Goal: Task Accomplishment & Management: Manage account settings

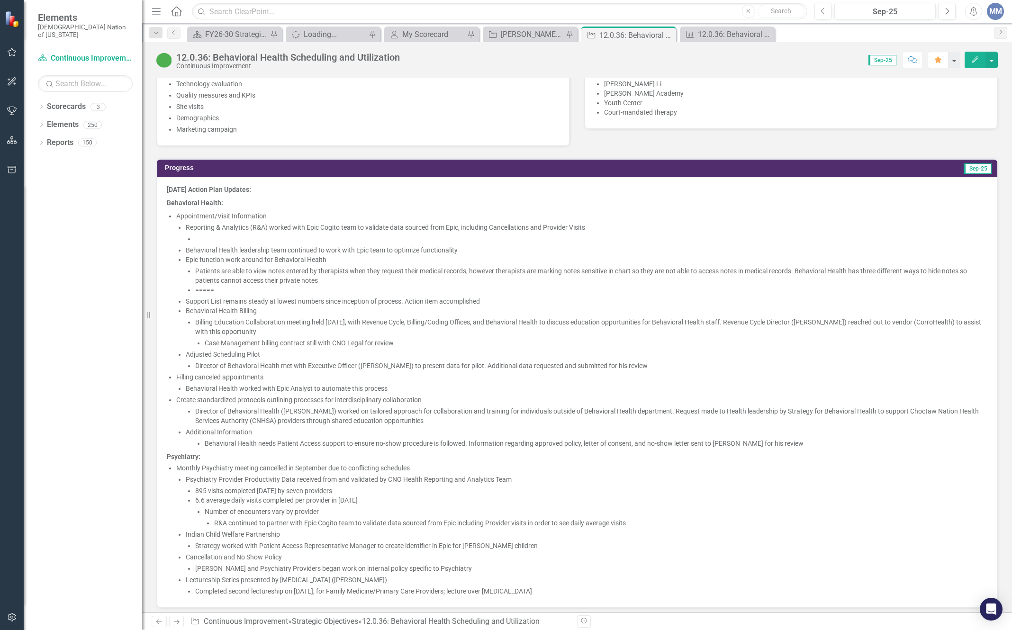
scroll to position [758, 0]
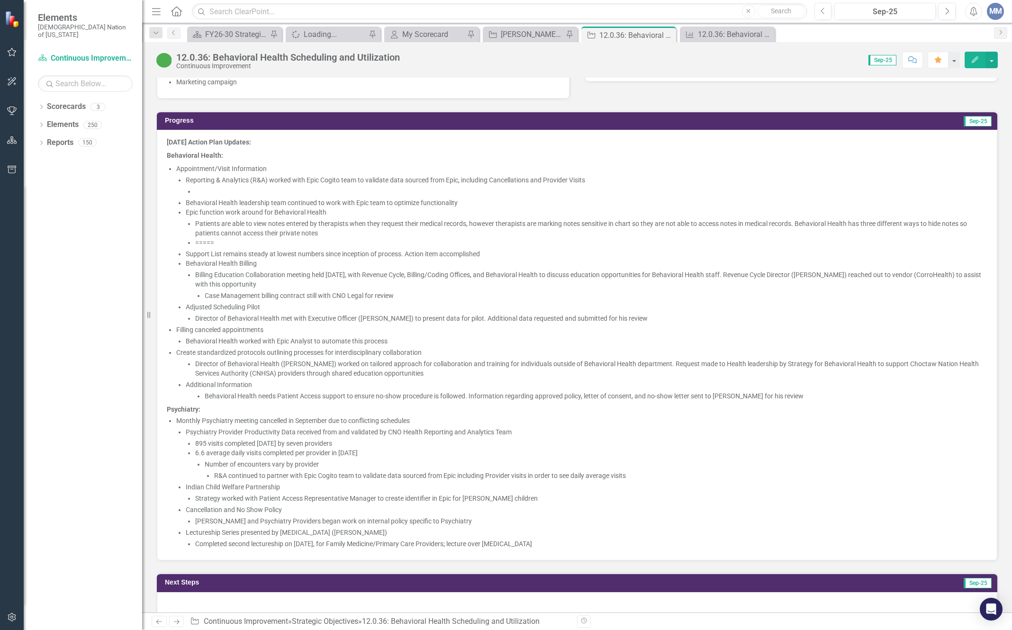
click at [430, 320] on li "Director of Behavioral Health met with Executive Officer ([PERSON_NAME]) to pre…" at bounding box center [591, 317] width 792 height 9
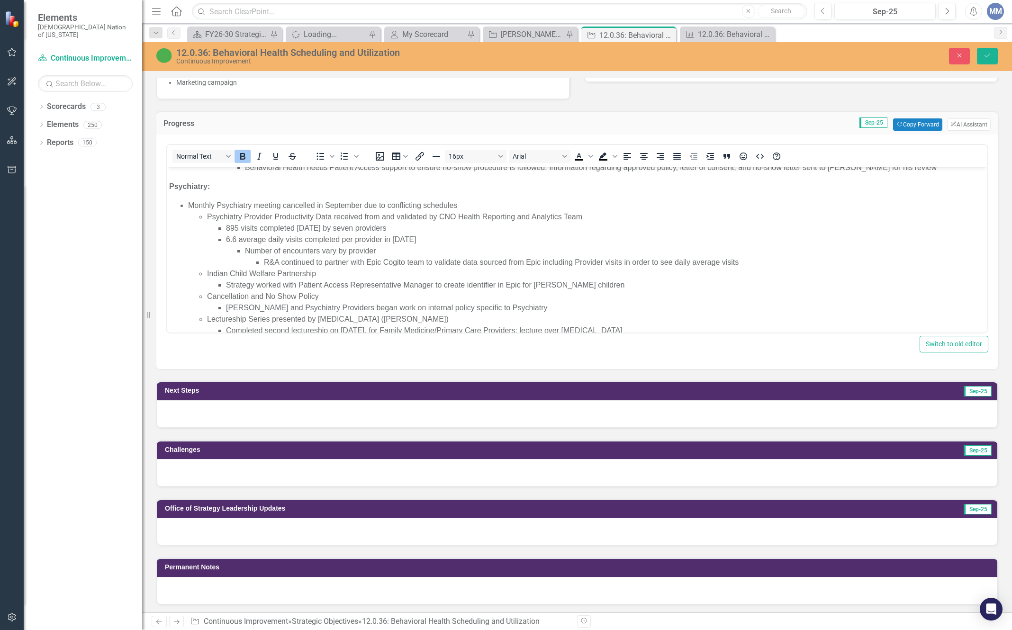
scroll to position [298, 0]
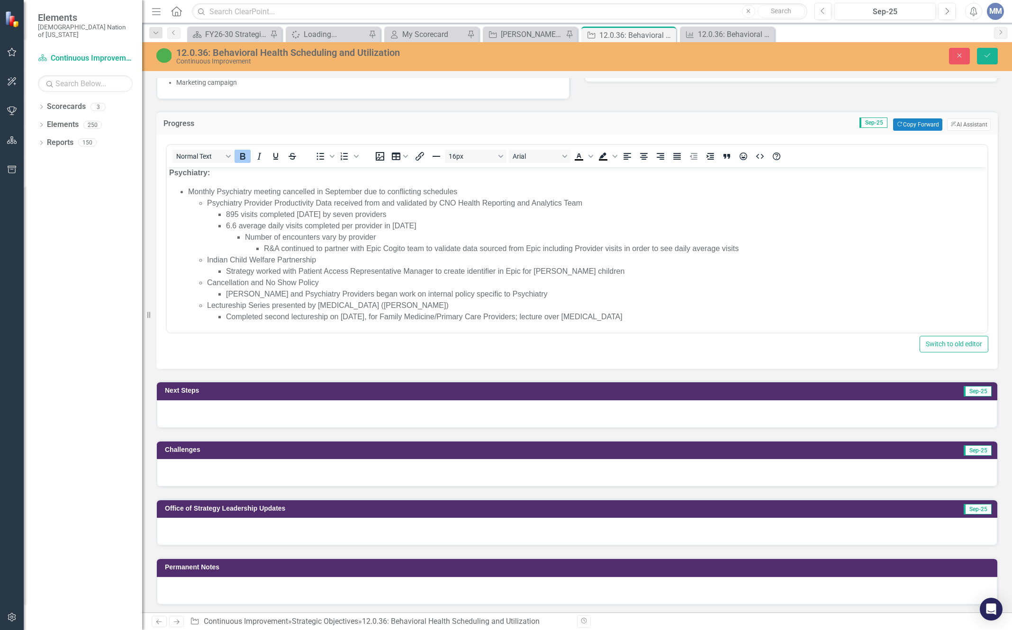
click at [583, 269] on li "Strategy worked with Patient Access Representative Manager to create identifier…" at bounding box center [605, 271] width 759 height 11
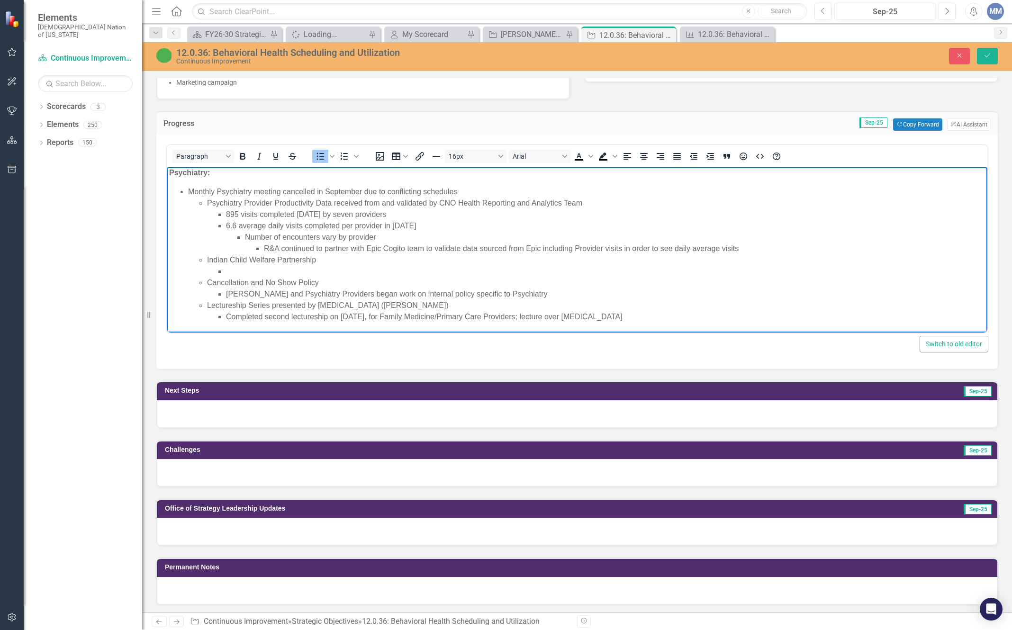
click at [268, 269] on li "Rich Text Area. Press ALT-0 for help." at bounding box center [605, 271] width 759 height 11
click at [323, 268] on li "Suggestion made by HIM" at bounding box center [605, 271] width 759 height 11
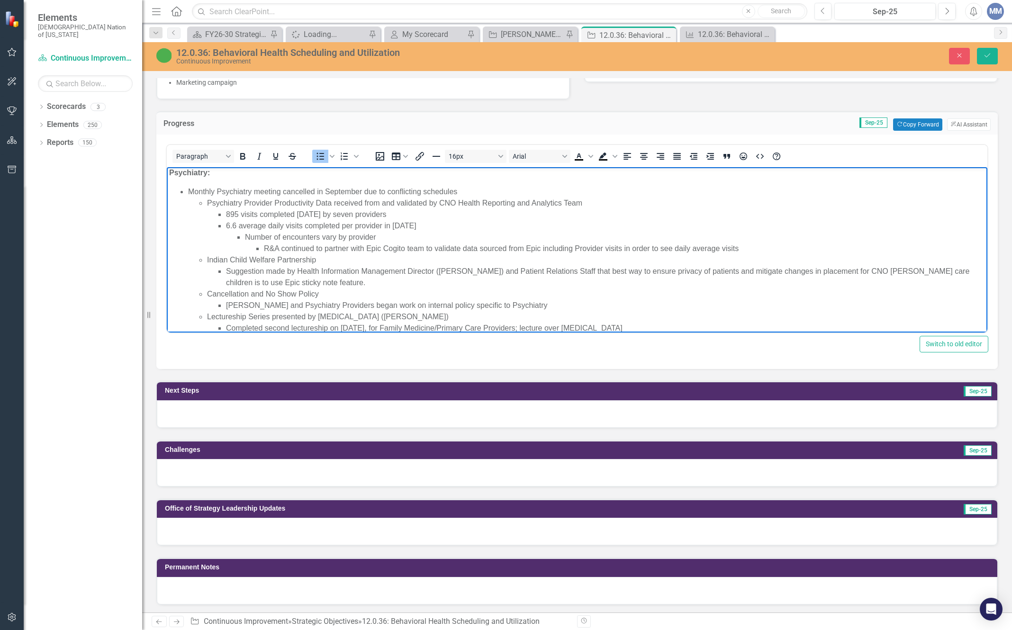
click at [954, 270] on li "Suggestion made by Health Information Management Director (Kim Sampson) and Pat…" at bounding box center [605, 277] width 759 height 23
click at [946, 269] on li "Suggestion made by Health Information Management Director (Kim Sampson) and Pat…" at bounding box center [605, 277] width 759 height 23
click at [390, 278] on li "Suggestion made by Health Information Management Director (Kim Sampson) and Pat…" at bounding box center [605, 277] width 759 height 23
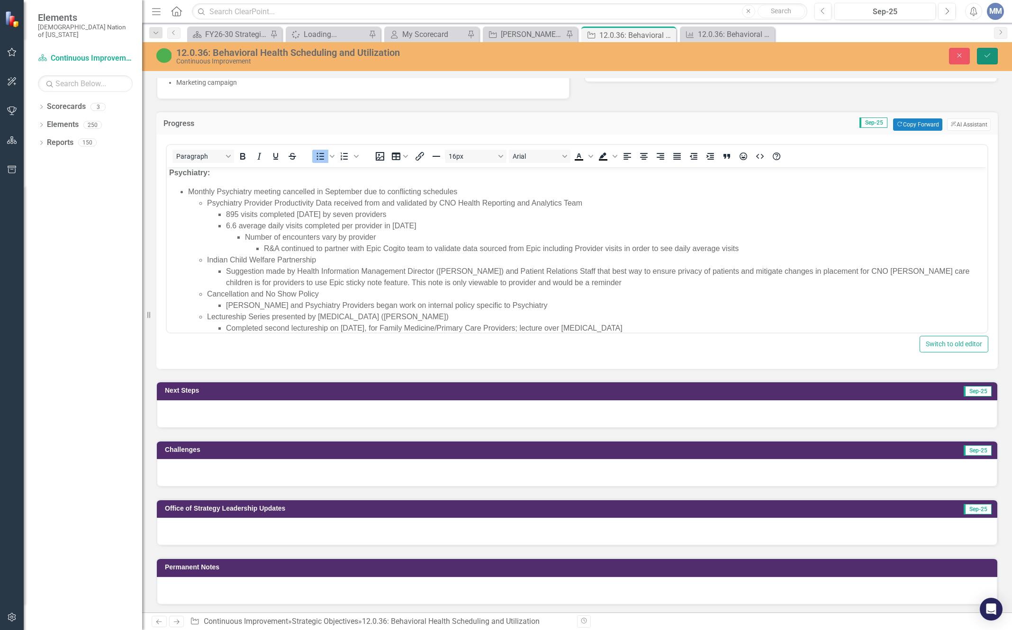
click at [989, 53] on icon "Save" at bounding box center [987, 55] width 9 height 7
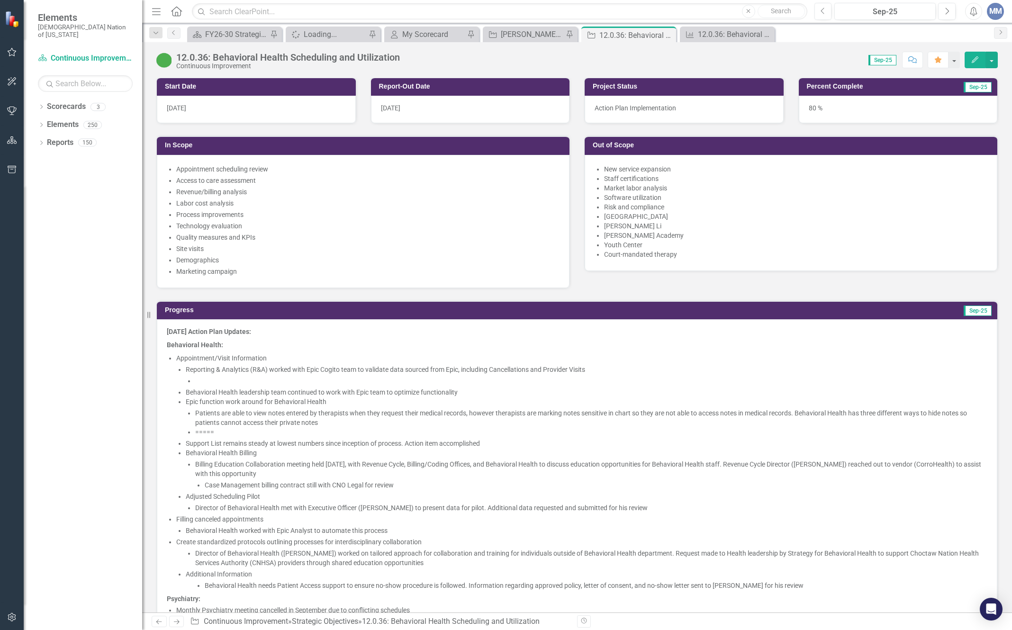
scroll to position [805, 0]
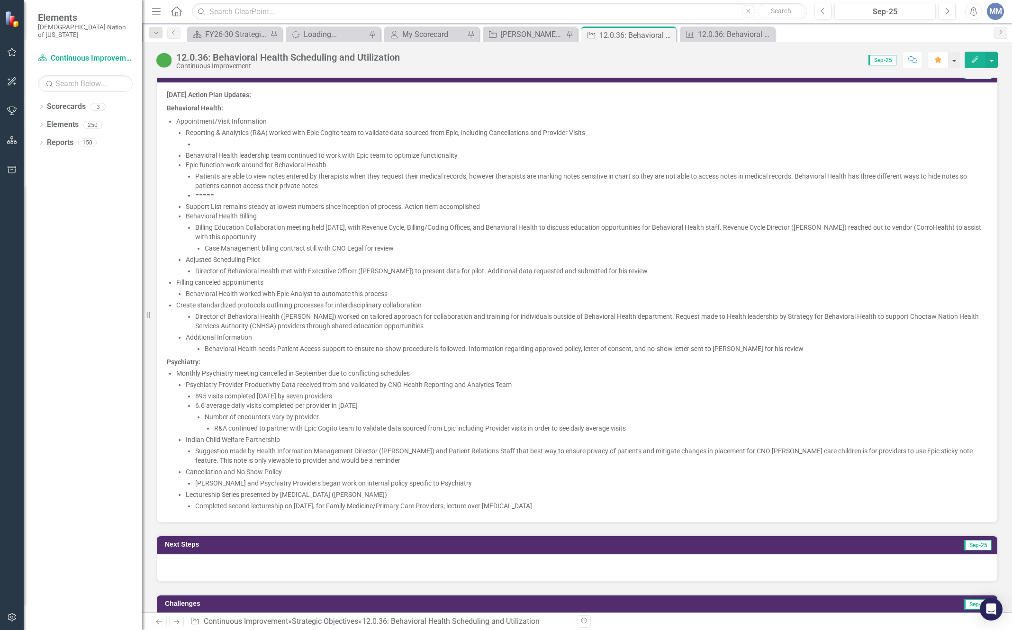
click at [676, 281] on li "Filling canceled appointments Behavioral Health worked with Epic Analyst to aut…" at bounding box center [581, 287] width 811 height 21
click at [701, 388] on li "Psychiatry Provider Productivity Data received from and validated by CNO Health…" at bounding box center [586, 406] width 801 height 53
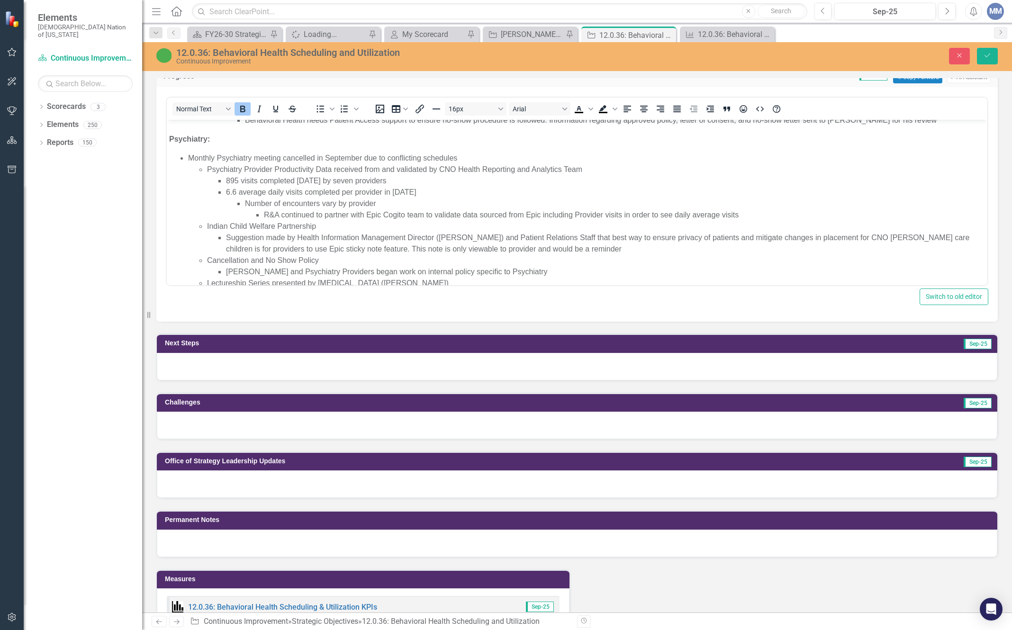
scroll to position [309, 0]
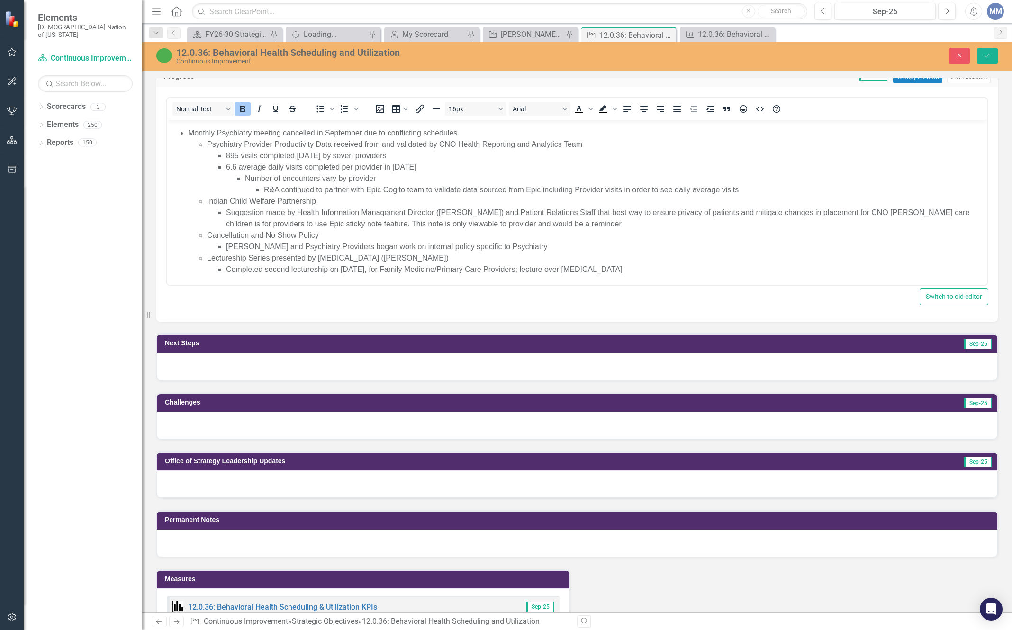
click at [580, 221] on li "Suggestion made by Health Information Management Director ([PERSON_NAME]) and P…" at bounding box center [605, 218] width 759 height 23
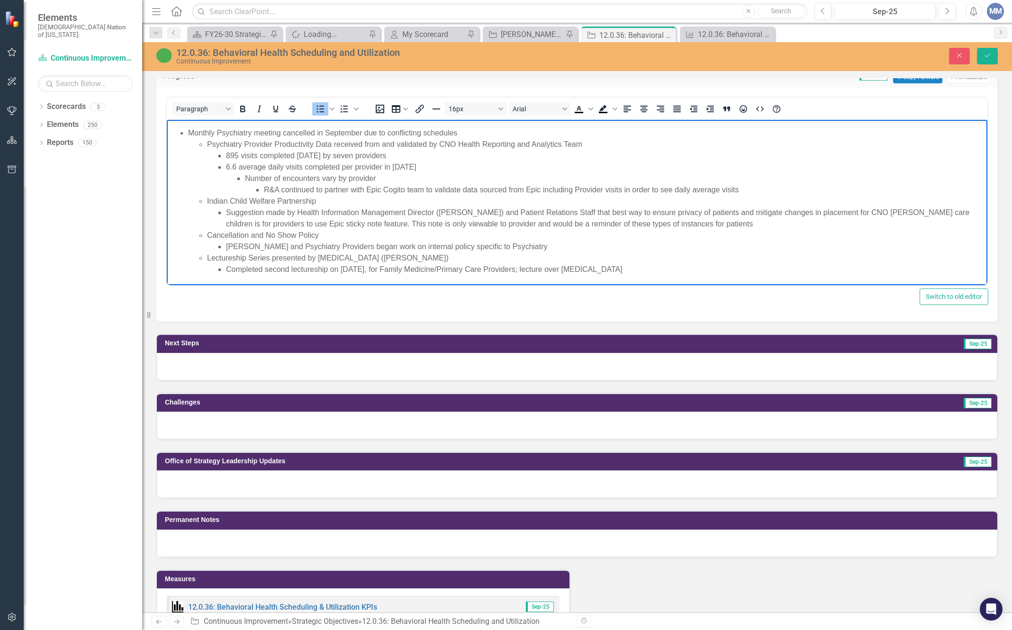
scroll to position [852, 0]
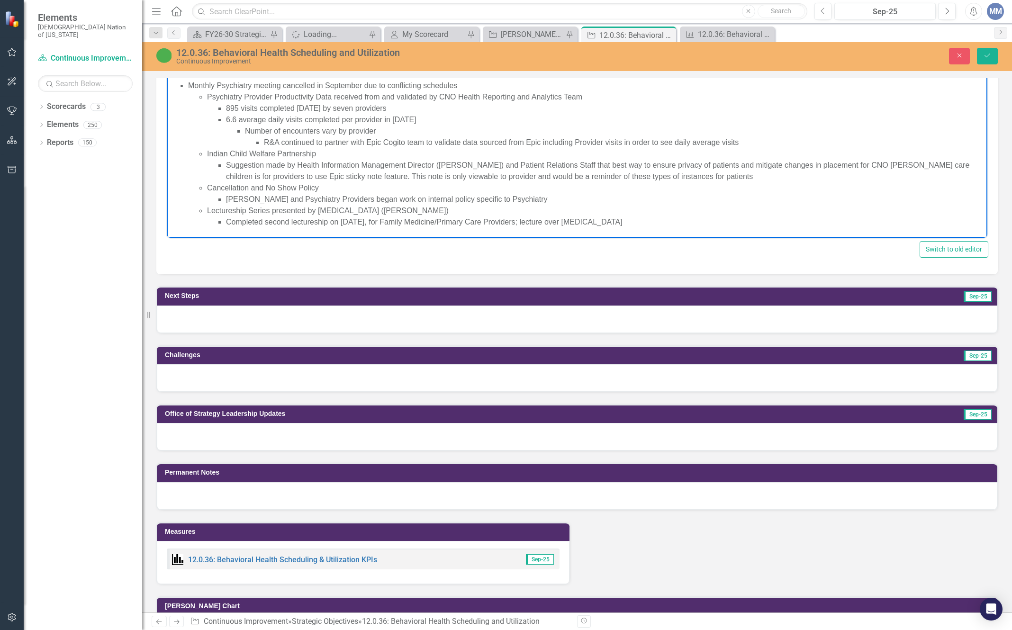
click at [508, 199] on li "[PERSON_NAME] and Psychiatry Providers began work on internal policy specific t…" at bounding box center [605, 199] width 759 height 11
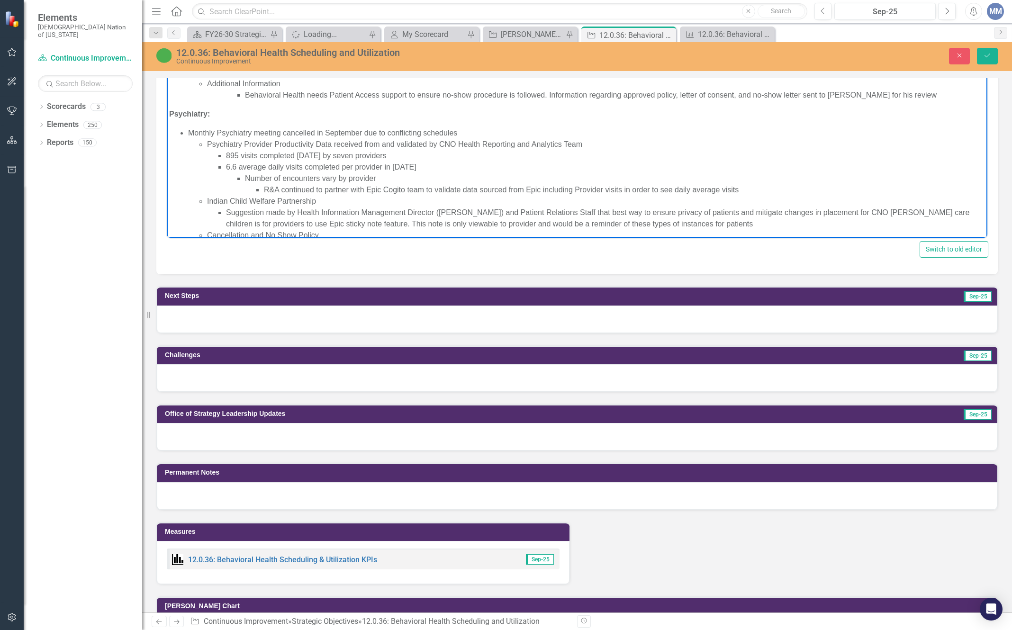
scroll to position [309, 0]
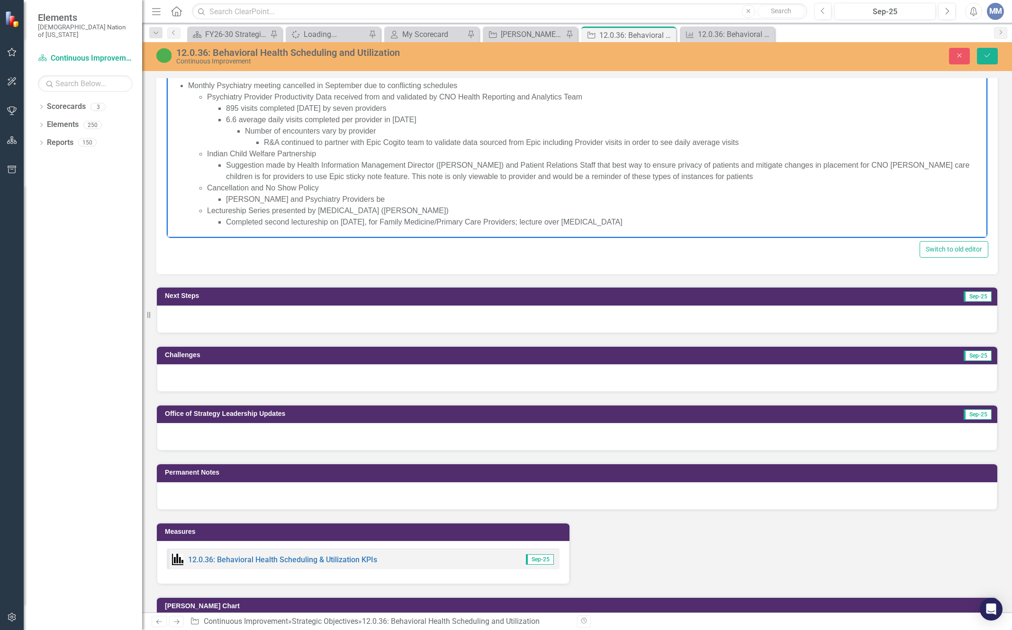
click at [226, 196] on li "Dr. Hill and Psychiatry Providers be" at bounding box center [605, 199] width 759 height 11
click at [455, 197] on li "Chief Medical Officer (Dr. Jason Hill) and Psychiatry Providers be" at bounding box center [605, 199] width 759 height 11
click at [396, 198] on li "Chief Medical Officer (Dr. Jason Hill) proposed an" at bounding box center [605, 199] width 759 height 11
drag, startPoint x: 650, startPoint y: 224, endPoint x: 227, endPoint y: 228, distance: 423.4
click at [227, 228] on body "September 2025 Action Plan Updates: Behavioral Health: Appointment/Visit Inform…" at bounding box center [577, 0] width 820 height 474
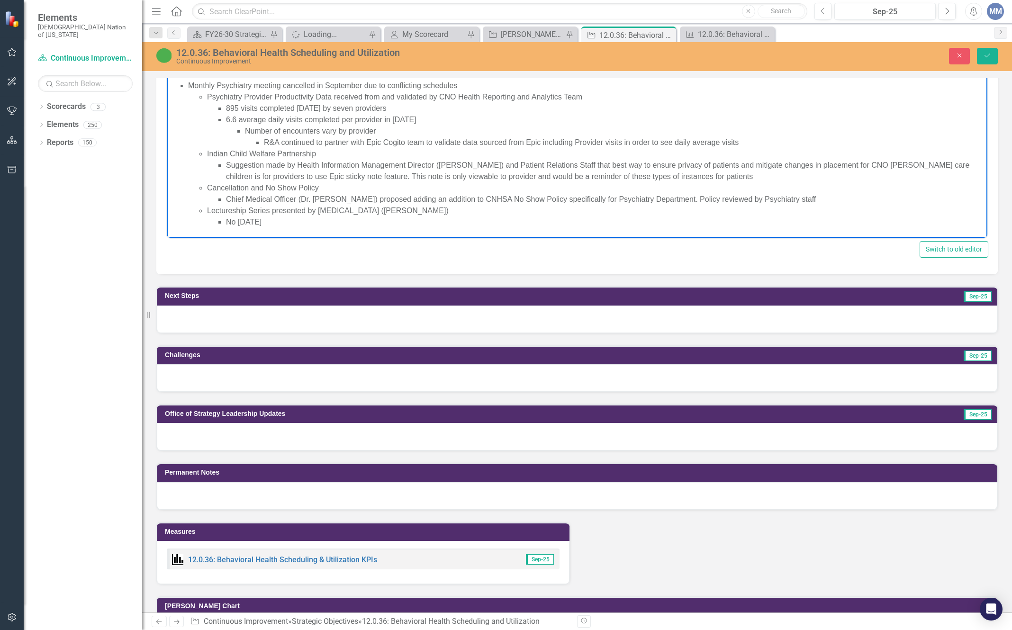
click at [237, 220] on li "No September 2025" at bounding box center [605, 221] width 759 height 11
click at [291, 220] on li "September 2025" at bounding box center [605, 221] width 759 height 11
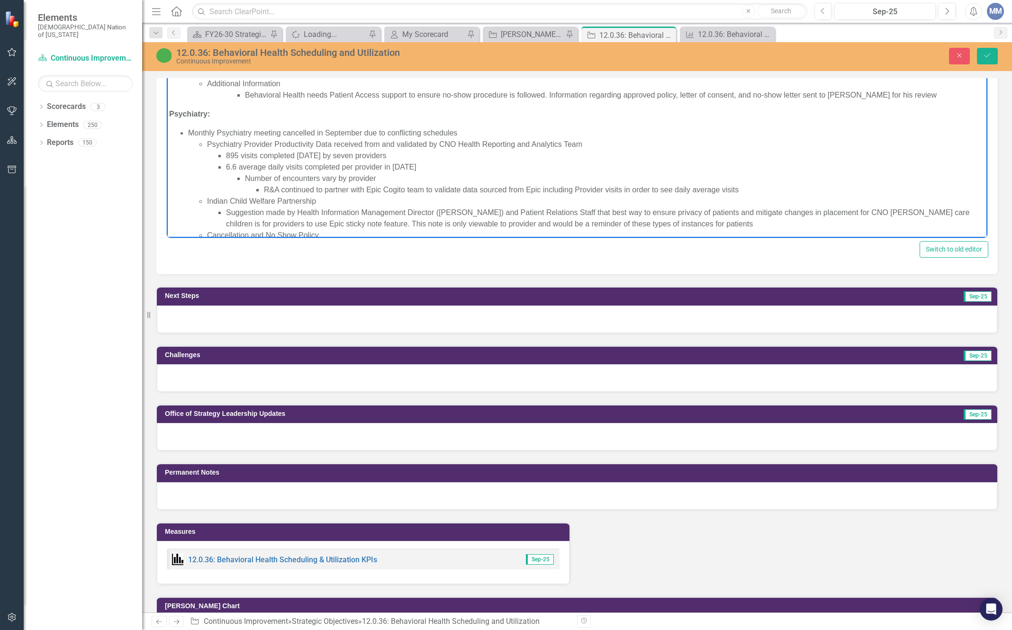
scroll to position [309, 0]
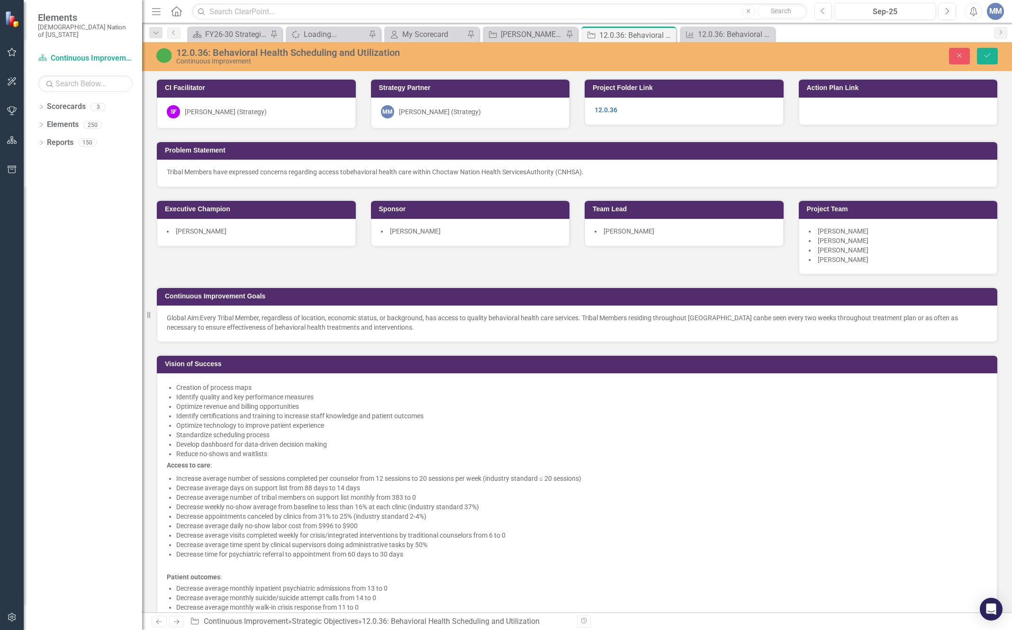
scroll to position [852, 0]
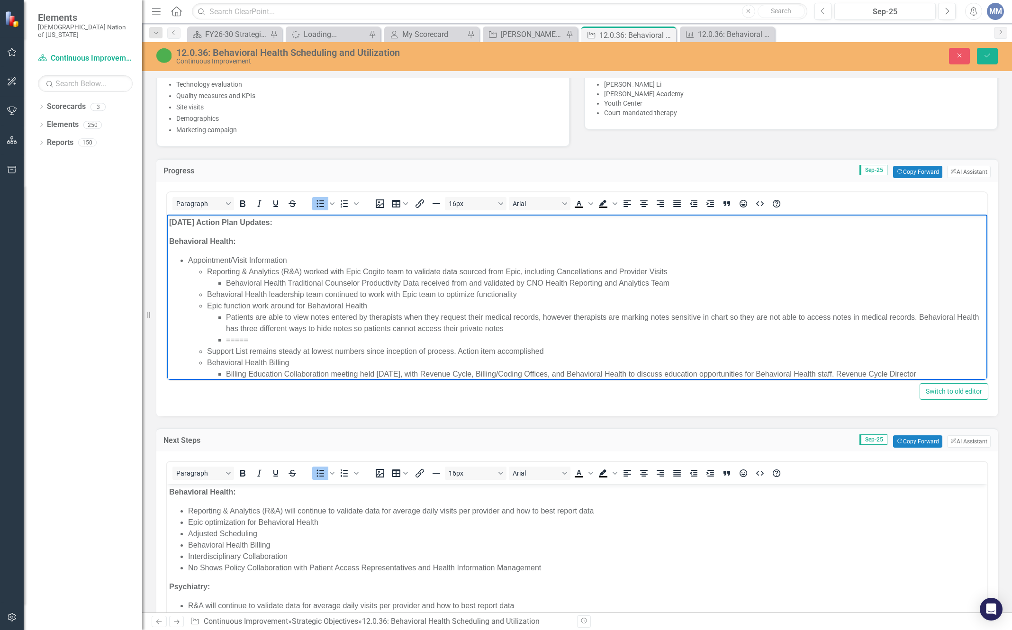
click at [702, 282] on li "Behavioral Health Traditional Counselor Productivity Data received from and val…" at bounding box center [605, 282] width 759 height 11
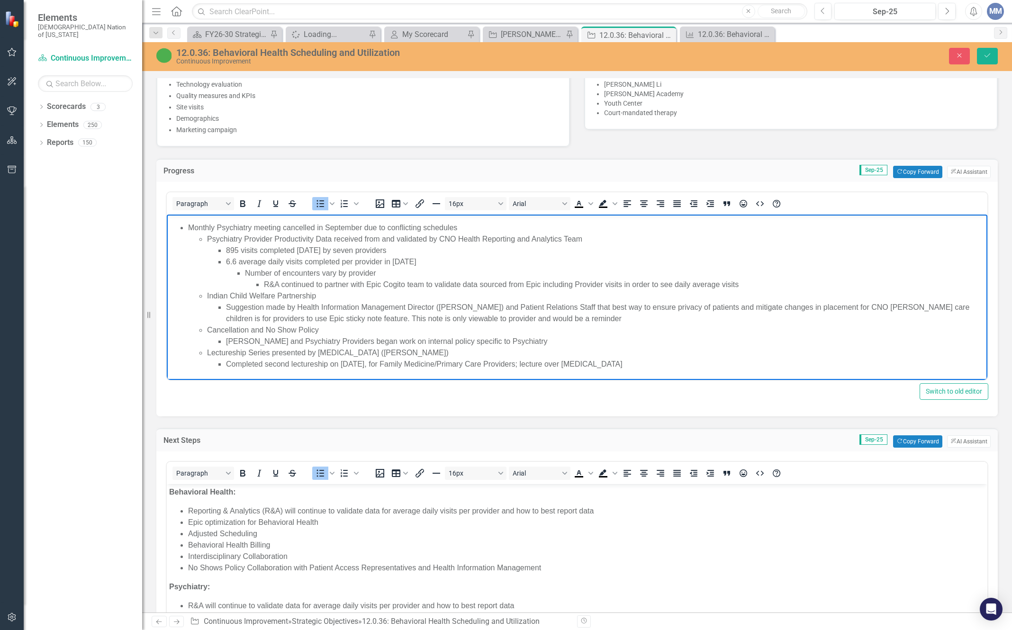
scroll to position [262, 0]
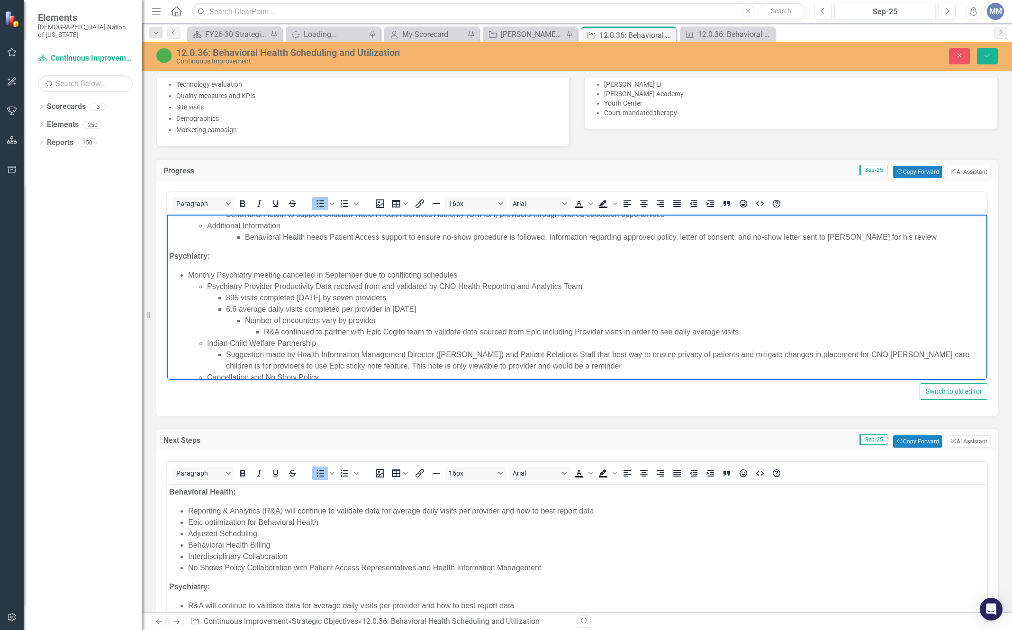
click at [601, 282] on li "Psychiatry Provider Productivity Data received from and validated by CNO Health…" at bounding box center [596, 309] width 778 height 57
click at [583, 285] on li "Psychiatry Provider Productivity Data received from and validated by CNO Health…" at bounding box center [596, 309] width 778 height 57
click at [582, 286] on li "Psychiatry Provider Productivity Data received from and validated by CNO Health…" at bounding box center [596, 309] width 778 height 57
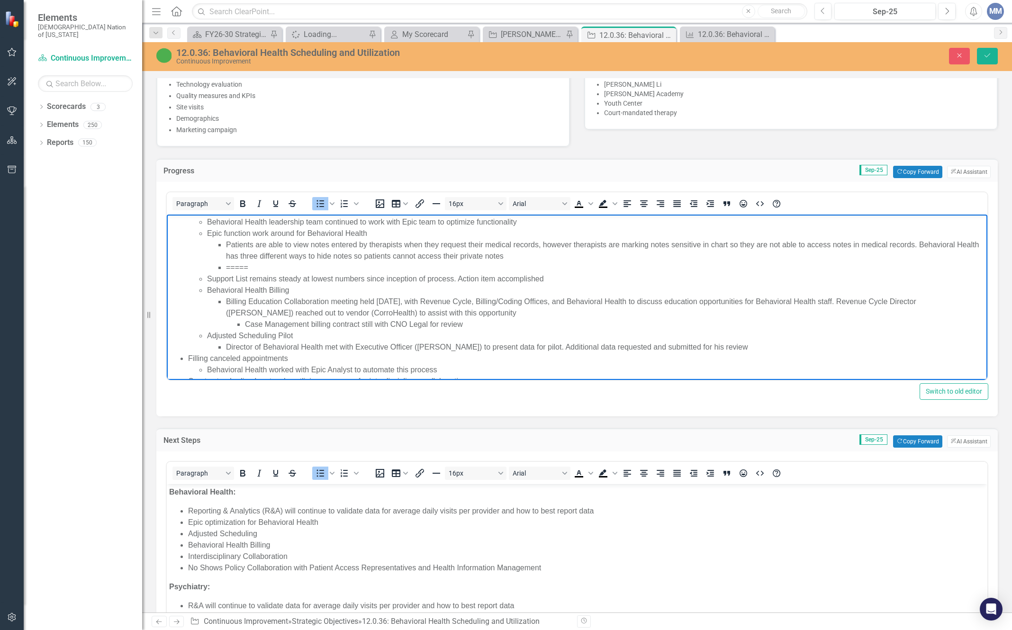
scroll to position [0, 0]
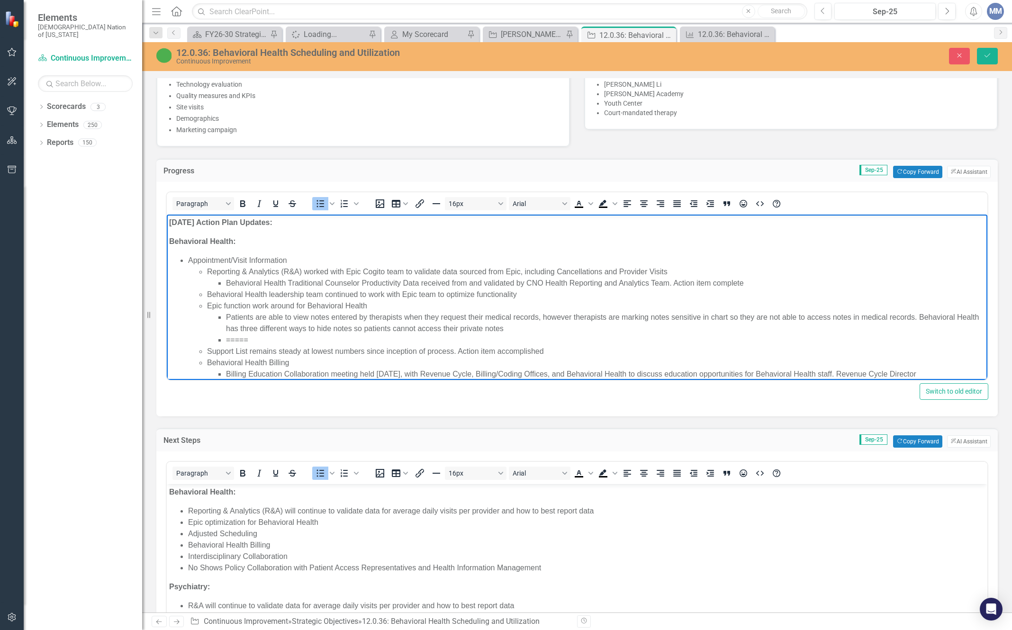
click at [759, 281] on li "Behavioral Health Traditional Counselor Productivity Data received from and val…" at bounding box center [605, 282] width 759 height 11
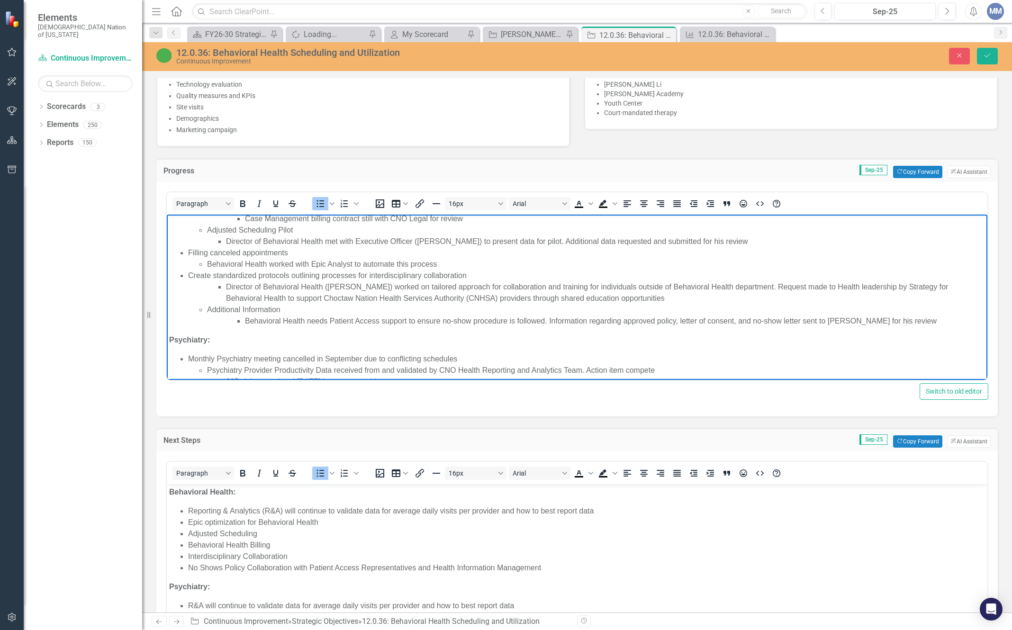
scroll to position [237, 0]
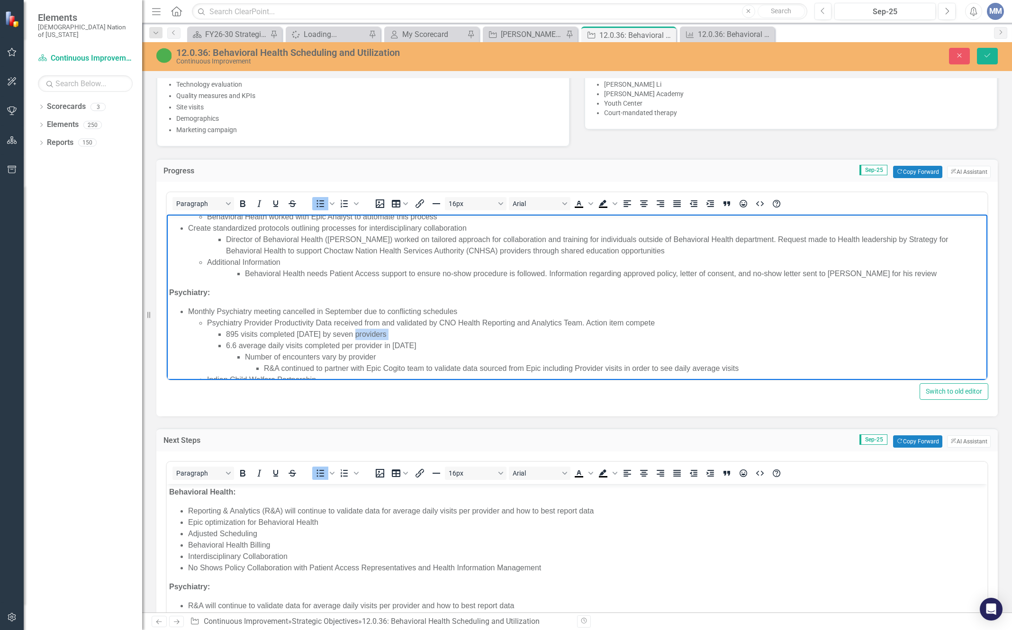
drag, startPoint x: 439, startPoint y: 343, endPoint x: 354, endPoint y: 339, distance: 84.9
click at [354, 339] on ul "895 visits completed August 2025 by seven providers 6.6 average daily visits co…" at bounding box center [596, 351] width 778 height 45
click at [446, 341] on li "6.6 average daily visits completed per provider in August 2025 Number of encoun…" at bounding box center [605, 357] width 759 height 34
drag, startPoint x: 435, startPoint y: 343, endPoint x: 221, endPoint y: 330, distance: 214.0
click at [221, 330] on ul "895 visits completed August 2025 by seven providers 6.6 average daily visits co…" at bounding box center [596, 351] width 778 height 45
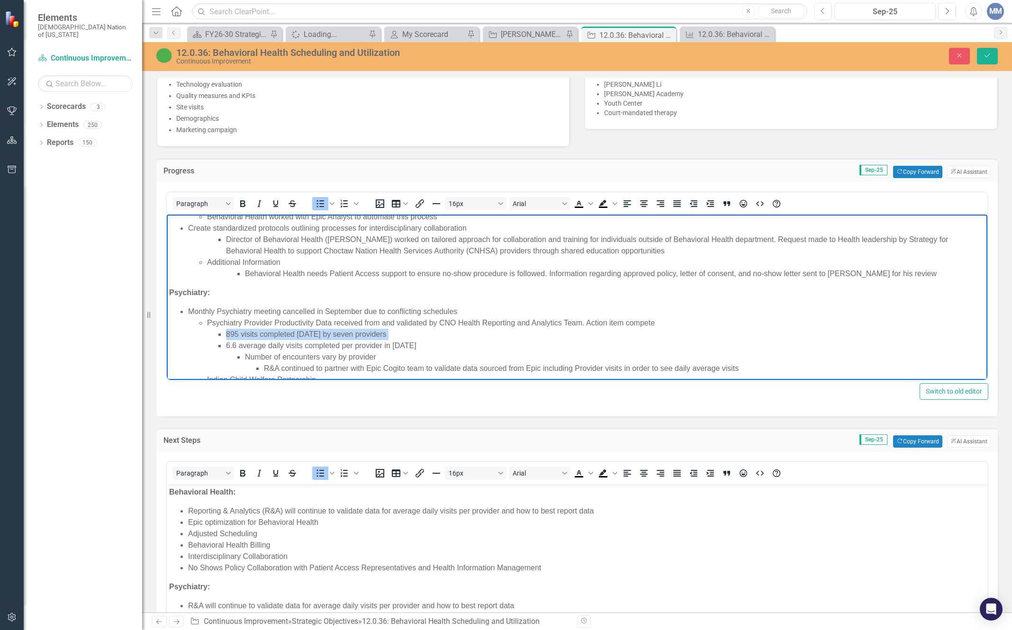
click at [221, 331] on ul "895 visits completed August 2025 by seven providers 6.6 average daily visits co…" at bounding box center [596, 351] width 778 height 45
drag, startPoint x: 224, startPoint y: 332, endPoint x: 433, endPoint y: 345, distance: 208.8
click at [433, 345] on ul "895 visits completed August 2025 by seven providers 6.6 average daily visits co…" at bounding box center [596, 351] width 778 height 45
copy ul "895 visits completed August 2025 by seven providers 6.6 average daily visits co…"
click at [421, 332] on li "895 visits completed August 2025 by seven providers" at bounding box center [605, 334] width 759 height 11
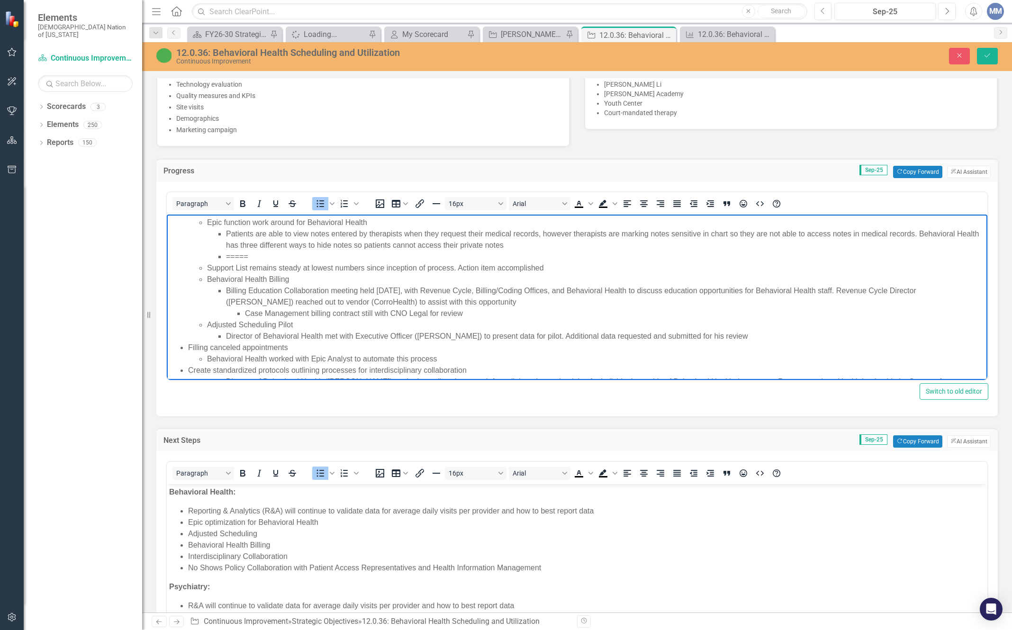
scroll to position [0, 0]
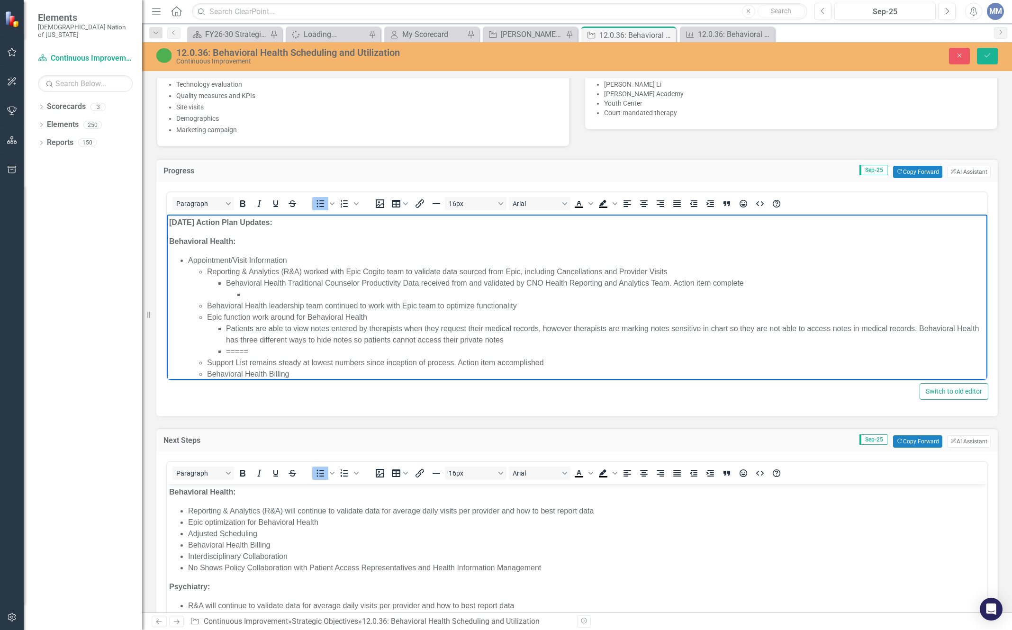
click at [265, 299] on li "Rich Text Area. Press ALT-0 for help." at bounding box center [615, 294] width 740 height 11
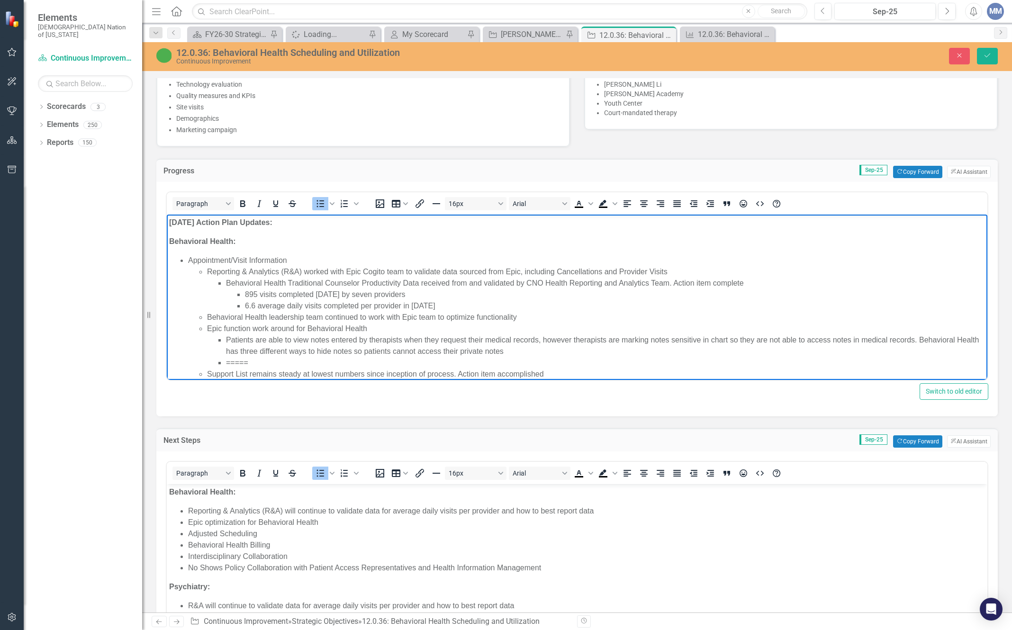
click at [441, 295] on li "895 visits completed August 2025 by seven providers" at bounding box center [615, 294] width 740 height 11
click at [257, 296] on li "895 visits completed [DATE] by seven providers in [DATE]" at bounding box center [615, 294] width 740 height 11
click at [497, 291] on li "1225 visits completed August 2025 by seven providers in August 2025" at bounding box center [615, 294] width 740 height 11
click at [253, 304] on li "6.6 average daily visits completed per provider in [DATE]" at bounding box center [615, 305] width 740 height 11
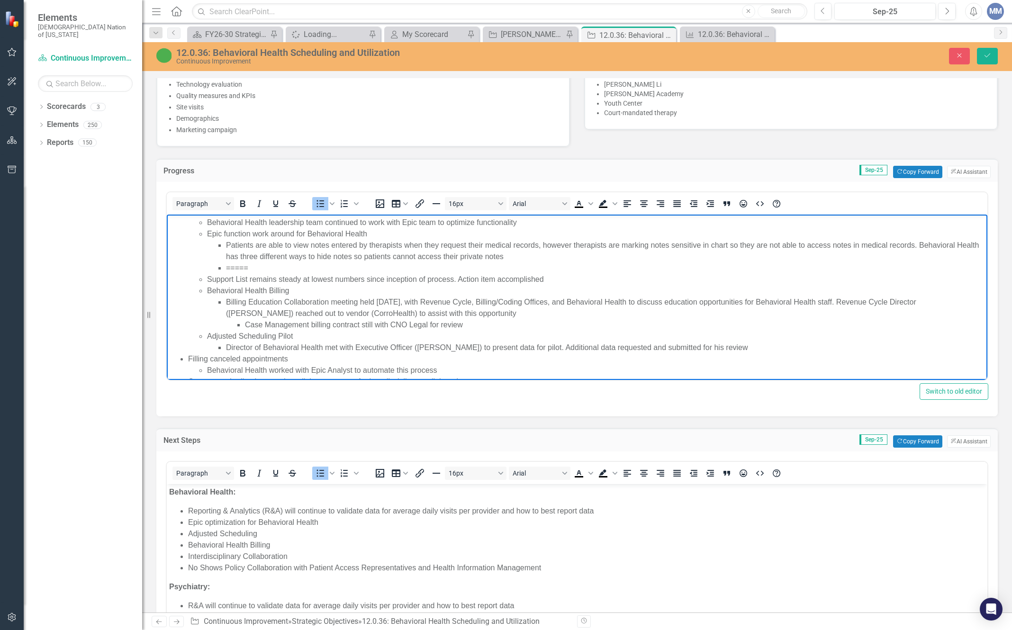
click at [753, 247] on li "Patients are able to view notes entered by therapists when they request their m…" at bounding box center [605, 251] width 759 height 23
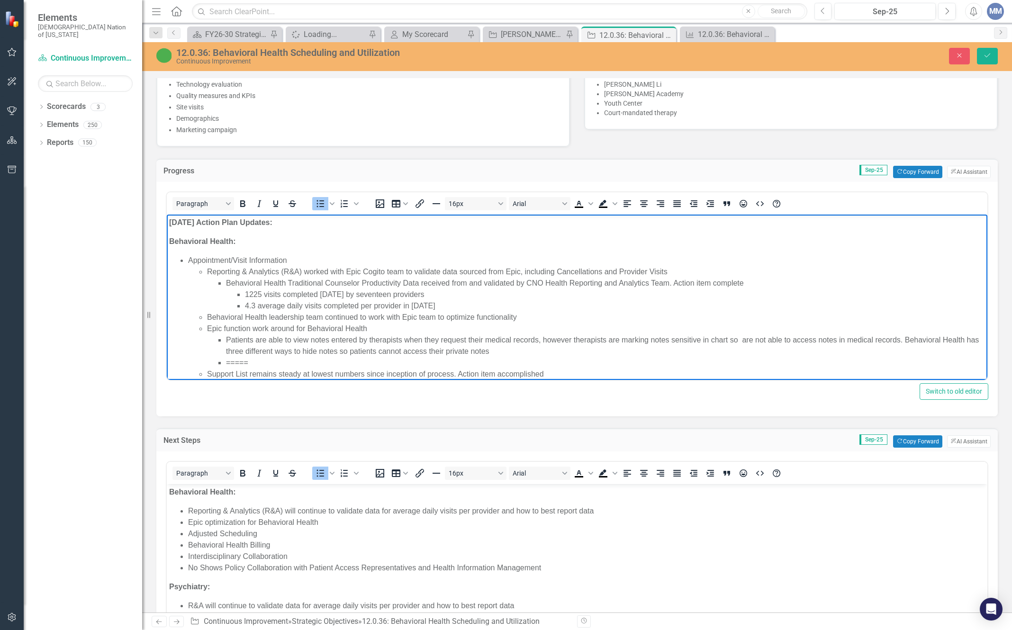
scroll to position [95, 0]
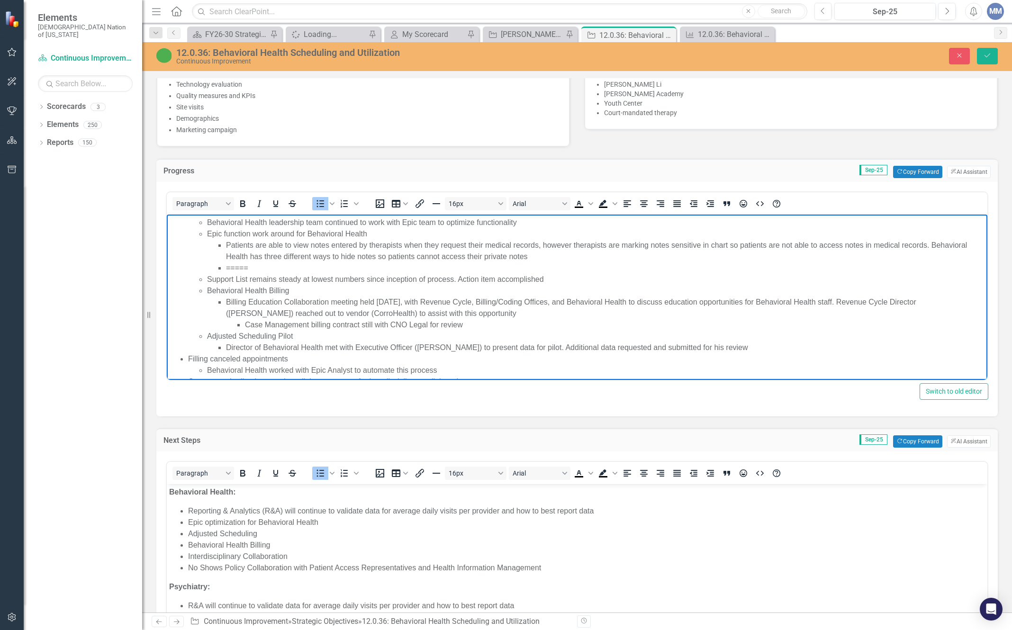
click at [816, 245] on li "Patients are able to view notes entered by therapists when they request their m…" at bounding box center [605, 251] width 759 height 23
click at [248, 255] on li "Patients are able to view notes entered by therapists when they request their m…" at bounding box center [605, 251] width 759 height 23
click at [281, 256] on li "Patients are able to view notes entered by therapists when they request their m…" at bounding box center [605, 251] width 759 height 23
click at [352, 257] on li "Patients are able to view notes entered by therapists when they request their m…" at bounding box center [605, 251] width 759 height 23
click at [289, 267] on li "=====" at bounding box center [605, 267] width 759 height 11
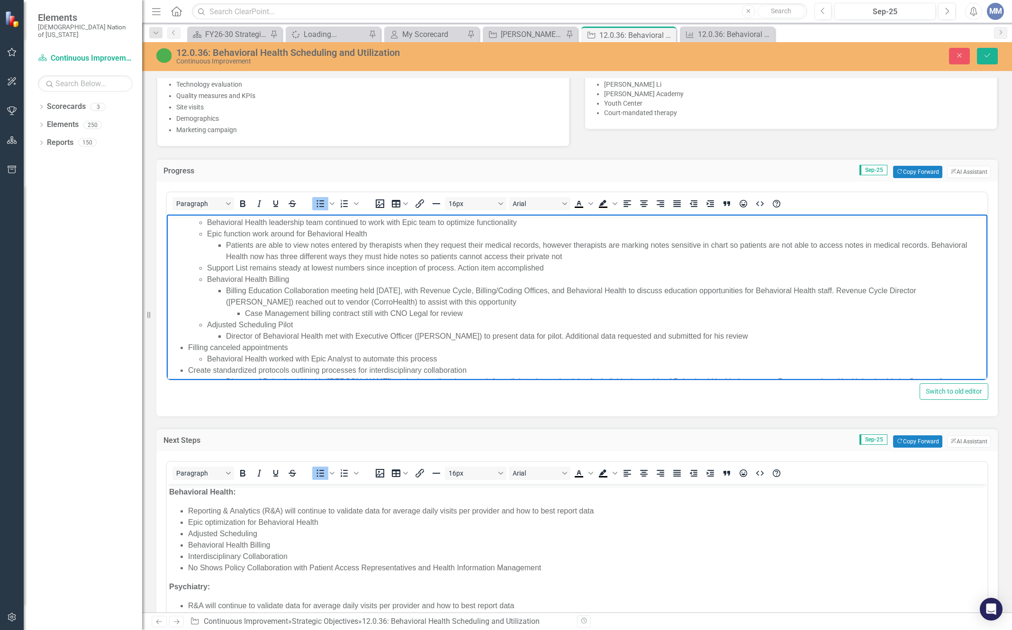
drag, startPoint x: 546, startPoint y: 265, endPoint x: 194, endPoint y: 268, distance: 352.3
click at [194, 268] on ul "Reporting & Analytics (R&A) worked with Epic Cogito team to validate data sourc…" at bounding box center [586, 256] width 797 height 170
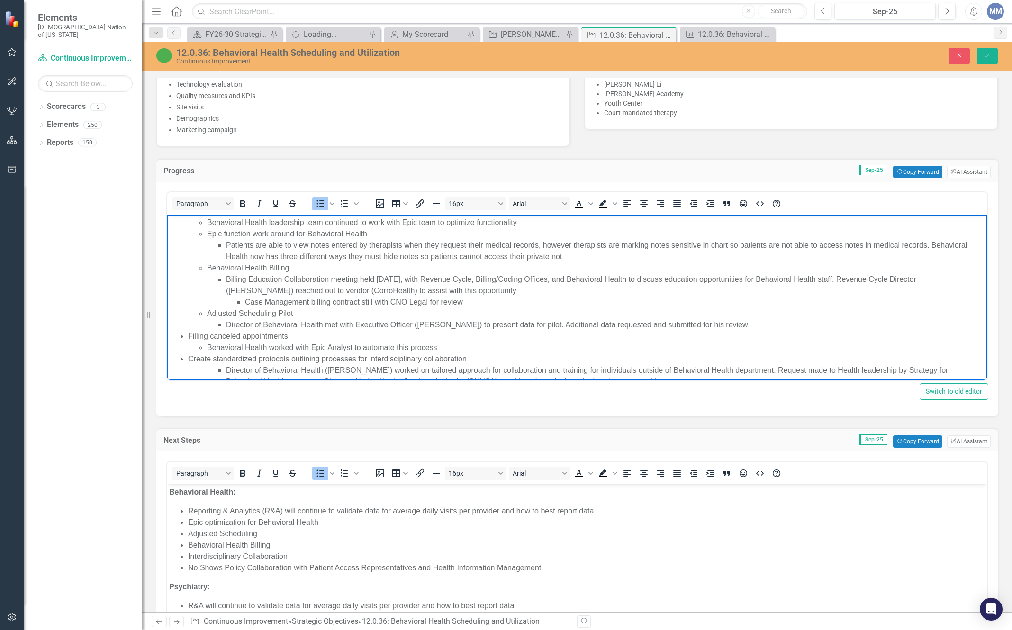
click at [473, 293] on li "Billing Education Collaboration meeting held August 4, 2025, with Revenue Cycle…" at bounding box center [605, 291] width 759 height 34
click at [474, 304] on li "Case Management billing contract still with CNO Legal for review" at bounding box center [615, 301] width 740 height 11
drag, startPoint x: 479, startPoint y: 288, endPoint x: 226, endPoint y: 283, distance: 253.4
click at [226, 283] on li "Billing Education Collaboration meeting held August 4, 2025, with Revenue Cycle…" at bounding box center [605, 291] width 759 height 34
click at [916, 282] on li "Billing Education Collaboration meeting held August 4, 2025, with Revenue Cycle…" at bounding box center [605, 291] width 759 height 34
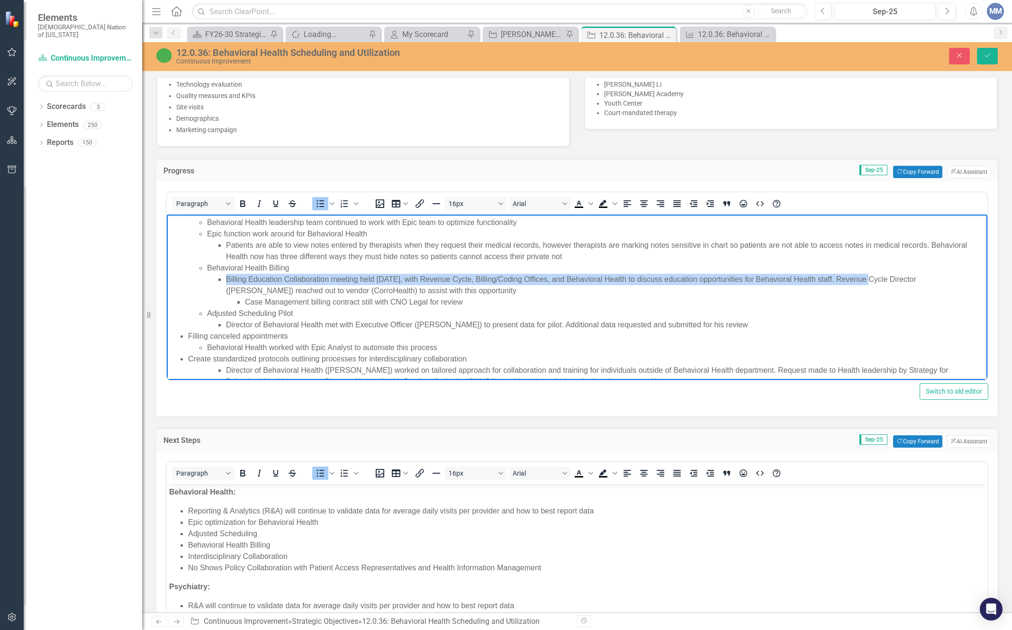
drag, startPoint x: 862, startPoint y: 278, endPoint x: 220, endPoint y: 284, distance: 642.6
click at [226, 284] on li "Billing Education Collaboration meeting held August 4, 2025, with Revenue Cycle…" at bounding box center [605, 291] width 759 height 34
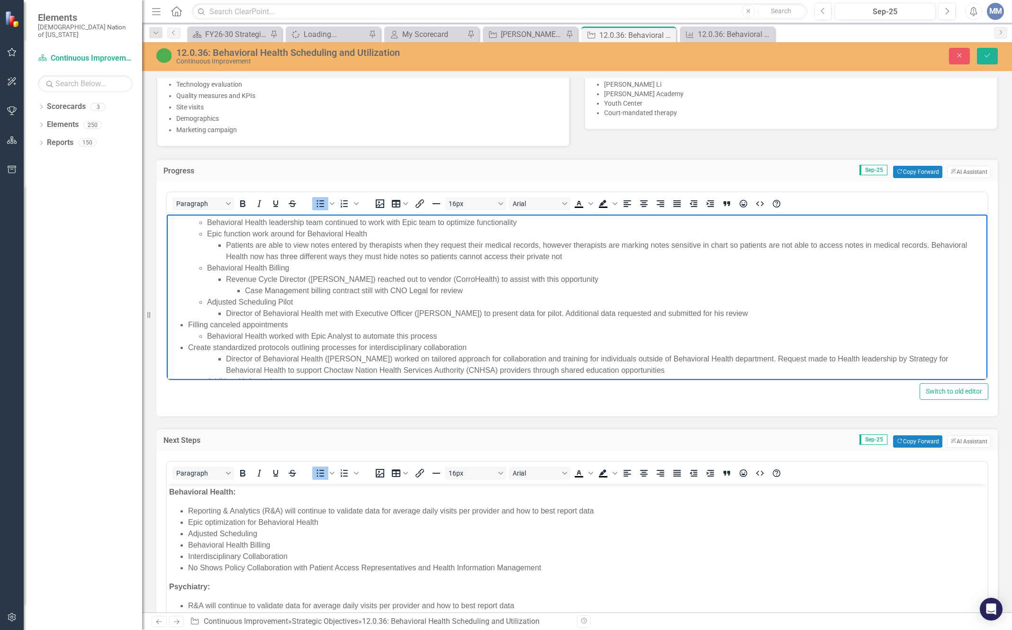
click at [578, 281] on li "Revenue Cycle Director (Paul Nelson) reached out to vendor (CorroHealth) to ass…" at bounding box center [605, 285] width 759 height 23
click at [406, 277] on li "Revenue Cycle Director (Paul Nelson) reached out to vendor (CorroHealth) to ass…" at bounding box center [605, 285] width 759 height 23
click at [577, 277] on li "Revenue Cycle Director (Paul Nelson) worked with vendor (CorroHealth) to assist…" at bounding box center [605, 285] width 759 height 23
click at [570, 282] on li "Revenue Cycle Director (Paul Nelson) worked with vendor (CorroHealth) to assist…" at bounding box center [605, 285] width 759 height 23
click at [464, 289] on li "Case Management billing contract still with CNO Legal for review" at bounding box center [615, 290] width 740 height 11
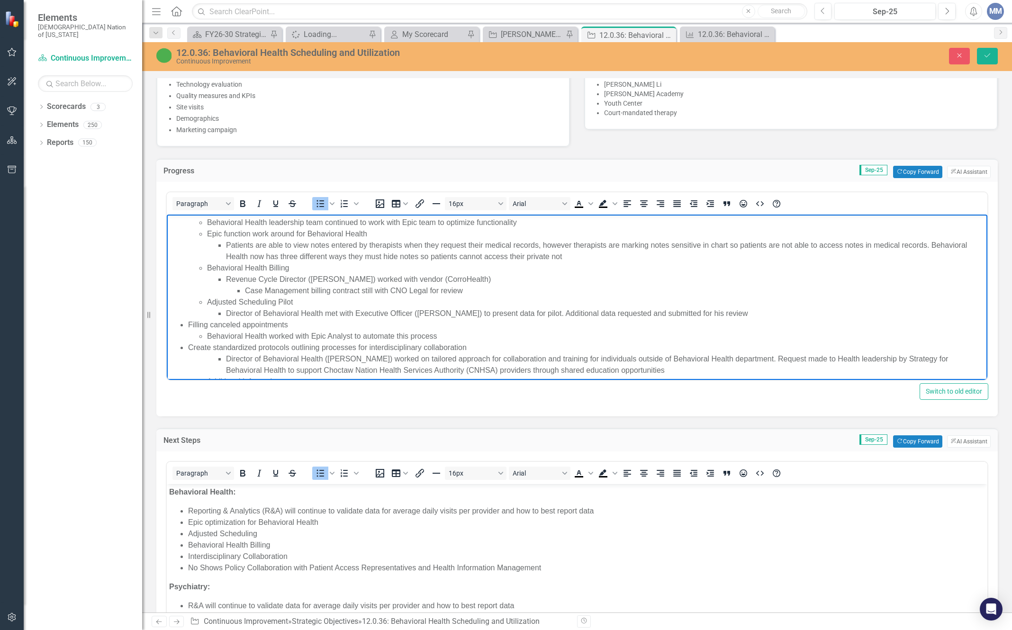
scroll to position [142, 0]
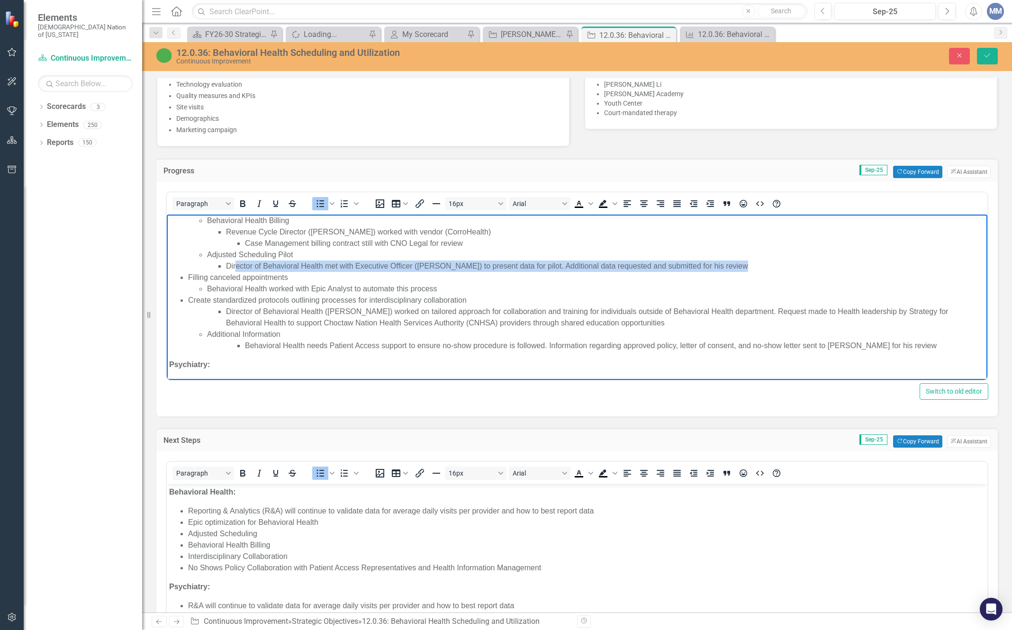
drag, startPoint x: 739, startPoint y: 262, endPoint x: 234, endPoint y: 267, distance: 504.4
click at [234, 267] on li "Director of Behavioral Health met with Executive Officer (Todd Hallmark) to pre…" at bounding box center [605, 265] width 759 height 11
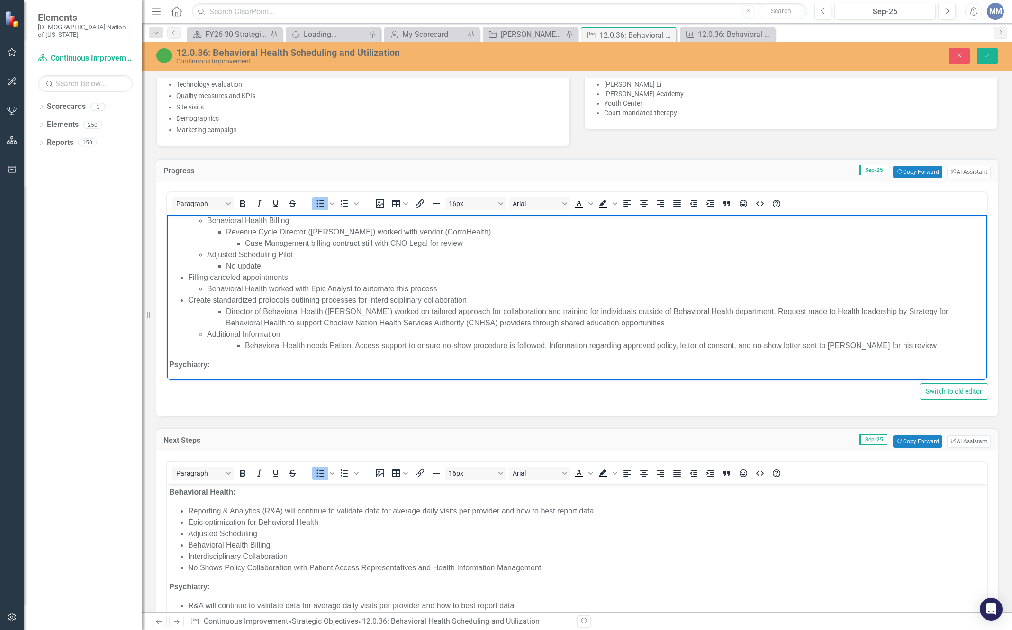
click at [464, 245] on li "Case Management billing contract still with CNO Legal for review" at bounding box center [615, 243] width 740 height 11
click at [895, 335] on li "Additional Information Behavioral Health needs Patient Access support to ensure…" at bounding box center [596, 340] width 778 height 23
click at [890, 343] on li "Behavioral Health needs Patient Access support to ensure no-show procedure is f…" at bounding box center [615, 345] width 740 height 11
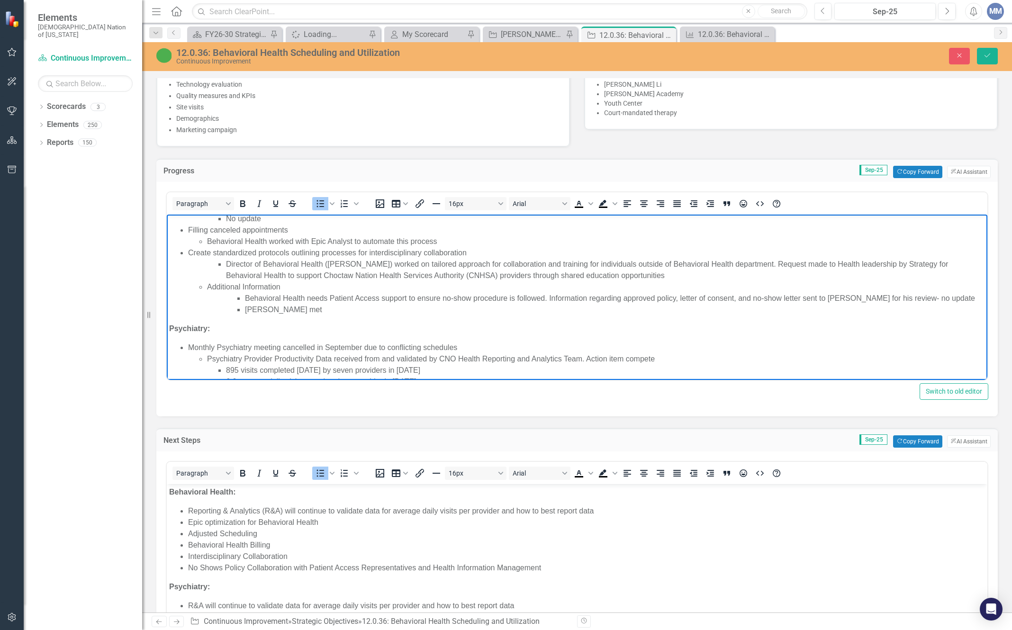
drag, startPoint x: 247, startPoint y: 310, endPoint x: 522, endPoint y: 278, distance: 276.9
click at [248, 309] on li "Shaun met" at bounding box center [615, 309] width 740 height 11
click at [259, 310] on li "Diretor of Behavioral Health haun met" at bounding box center [615, 309] width 740 height 11
click at [389, 307] on li "Director of Behavioral Health haun met" at bounding box center [615, 309] width 740 height 11
click at [928, 295] on li "Behavioral Health needs Patient Access support to ensure no-show procedure is f…" at bounding box center [615, 298] width 740 height 11
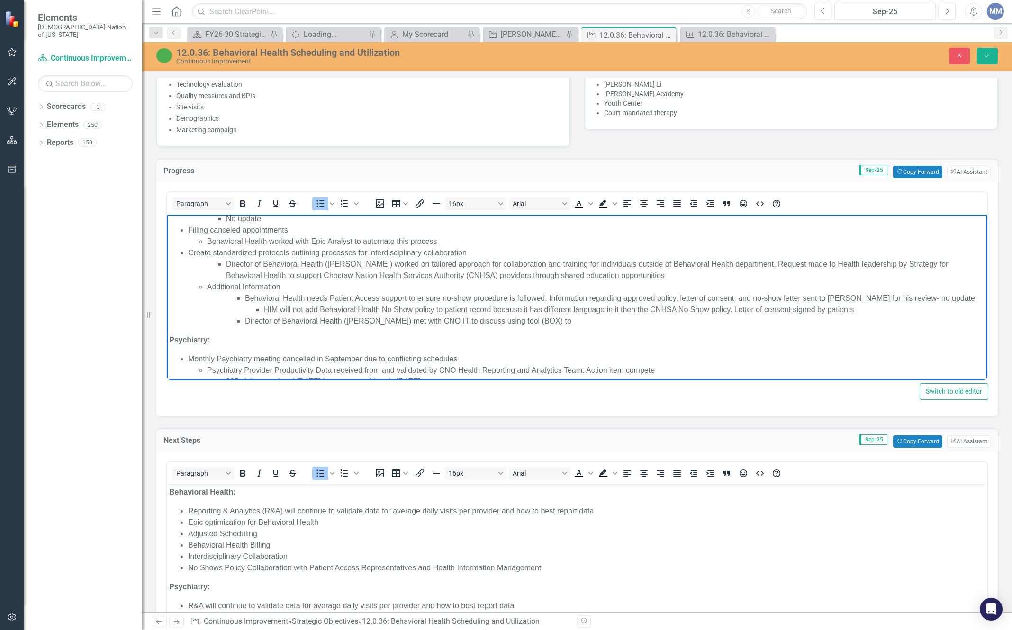
click at [770, 314] on li "HIM will not add Behavioral Health No Show policy to patient record because it …" at bounding box center [624, 309] width 721 height 11
click at [895, 309] on li "HIM will not add Behavioral Health No Show policy to patient record because it …" at bounding box center [624, 309] width 721 height 11
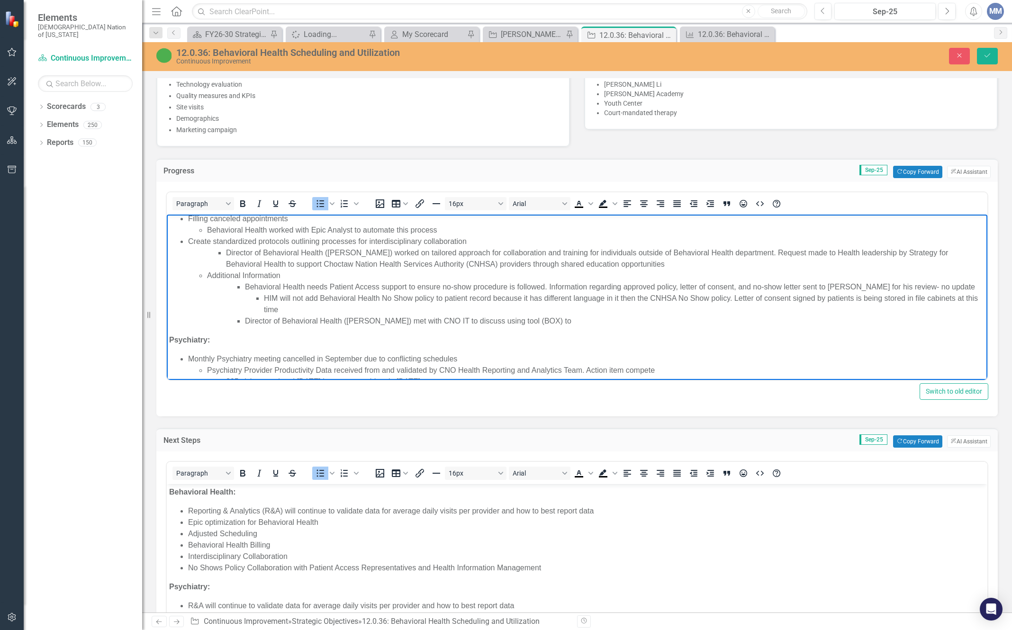
click at [241, 319] on ul "Behavioral Health needs Patient Access support to ensure no-show procedure is f…" at bounding box center [605, 303] width 759 height 45
click at [616, 322] on li "Director of Behavioral Health (Shauna Humphreys) met with CNO IT to discuss usi…" at bounding box center [624, 320] width 721 height 11
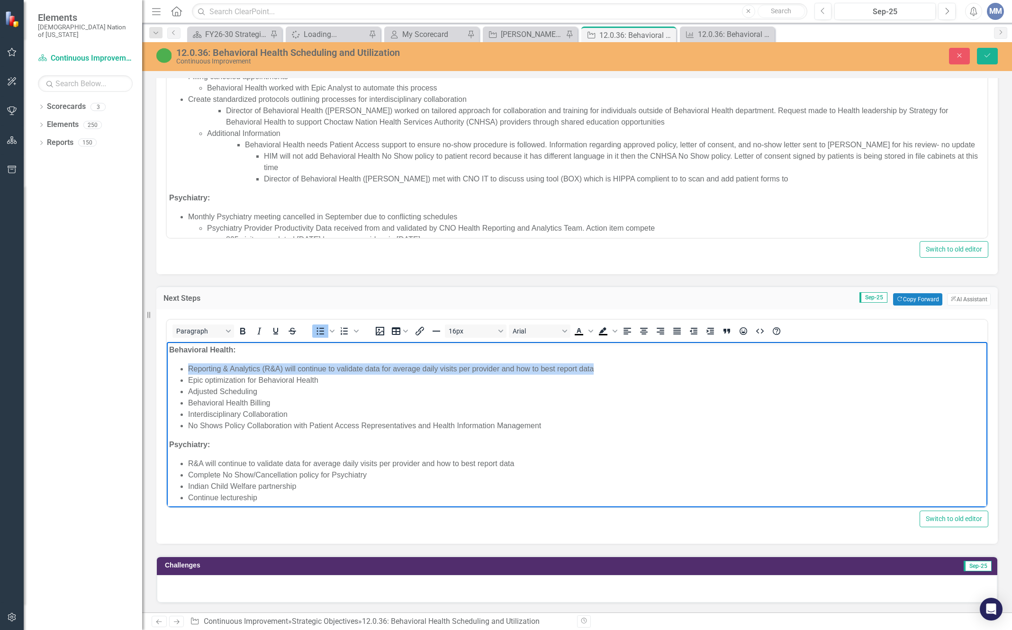
drag, startPoint x: 595, startPoint y: 366, endPoint x: 184, endPoint y: 370, distance: 411.5
click at [184, 370] on ul "Reporting & Analytics (R&A) will continue to validate data for average daily vi…" at bounding box center [576, 397] width 815 height 68
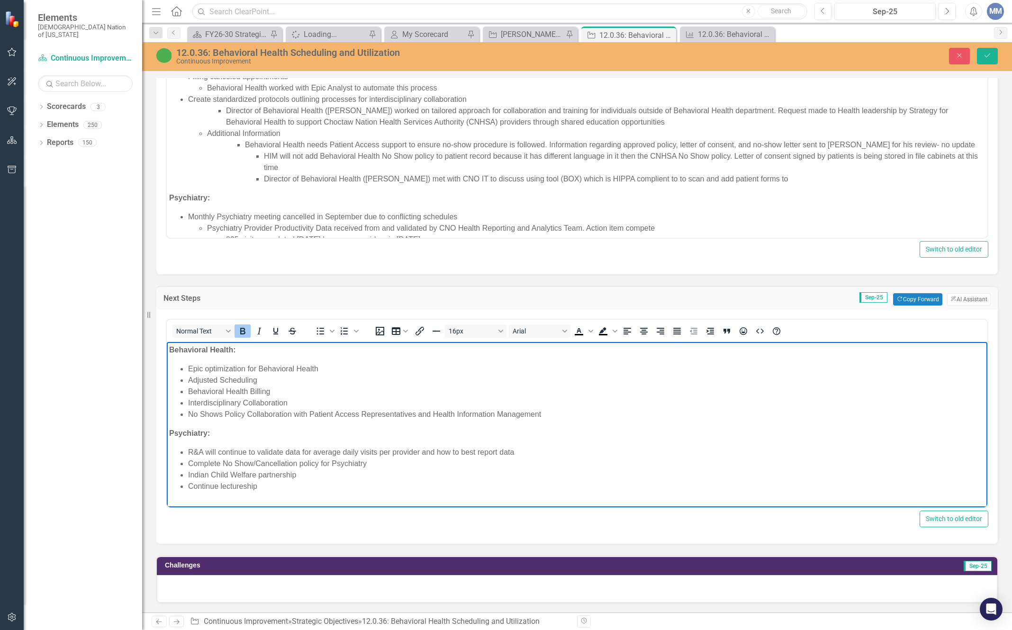
click at [561, 414] on li "No Shows Policy Collaboration with Patient Access Representatives and Health In…" at bounding box center [586, 414] width 797 height 11
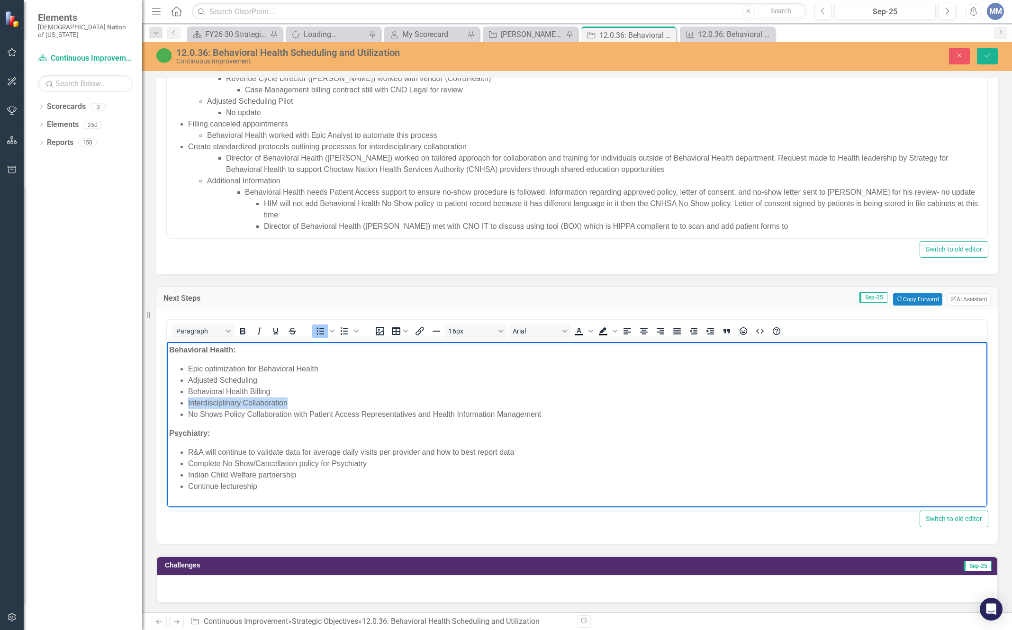
drag, startPoint x: 287, startPoint y: 403, endPoint x: 175, endPoint y: 406, distance: 112.3
click at [175, 406] on ul "Epic optimization for Behavioral Health Adjusted Scheduling Behavioral Health B…" at bounding box center [576, 391] width 815 height 57
copy li "Interdisciplinary Collaboration"
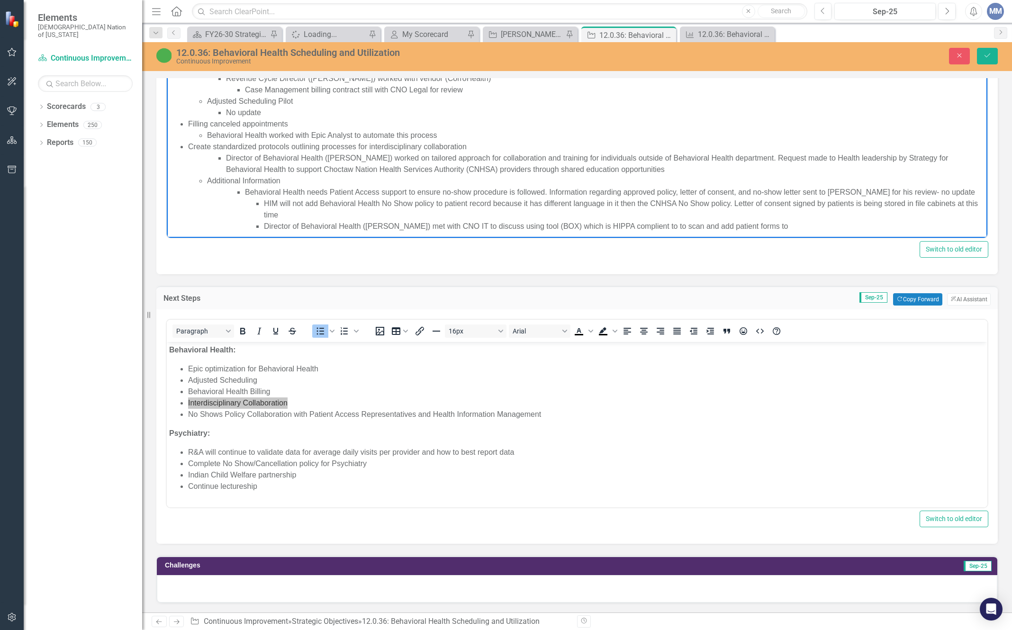
click at [680, 167] on li "Director of Behavioral Health (Shauna Humphreys) worked on tailored approach fo…" at bounding box center [605, 163] width 759 height 23
drag, startPoint x: 667, startPoint y: 169, endPoint x: 231, endPoint y: 161, distance: 436.2
click at [231, 161] on li "Director of Behavioral Health (Shauna Humphreys) worked on tailored approach fo…" at bounding box center [605, 163] width 759 height 23
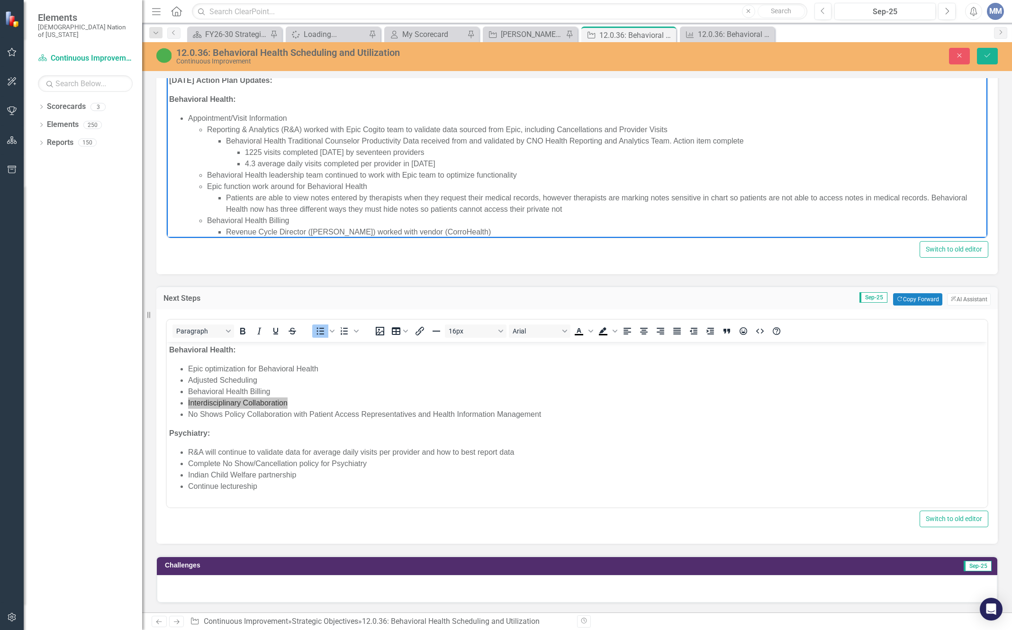
scroll to position [153, 0]
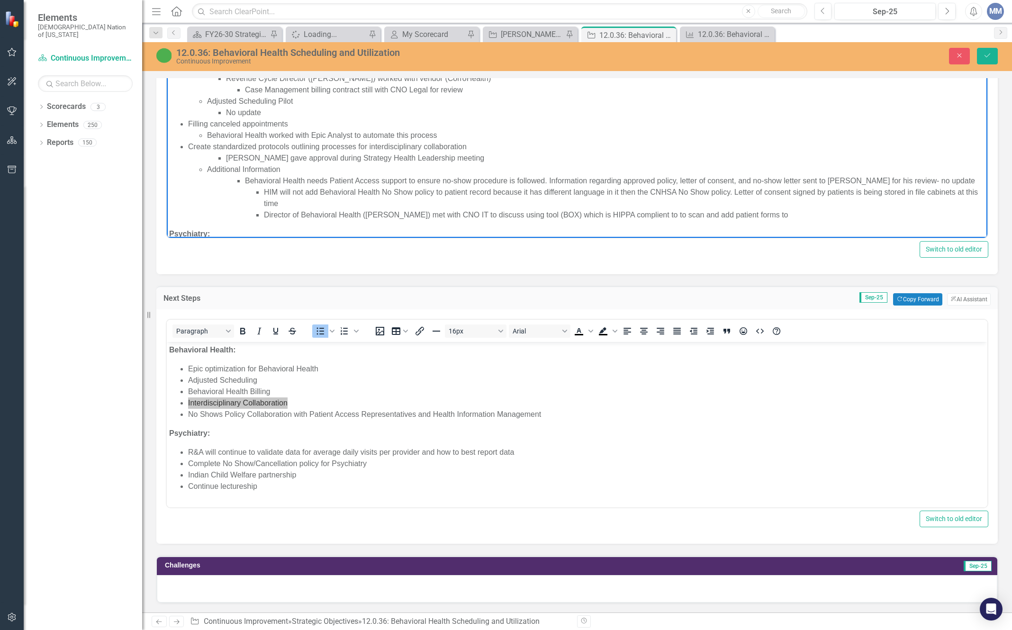
click at [480, 157] on li "[PERSON_NAME] gave approval during Strategy Health Leadership meeting" at bounding box center [605, 157] width 759 height 11
drag, startPoint x: 659, startPoint y: 205, endPoint x: 653, endPoint y: 216, distance: 13.1
click at [653, 217] on li "Director of Behavioral Health ([PERSON_NAME]) met with CNO IT to discuss using …" at bounding box center [624, 214] width 721 height 11
drag, startPoint x: 796, startPoint y: 213, endPoint x: 677, endPoint y: 214, distance: 119.3
click at [677, 214] on li "Director of Behavioral Health (Shauna Humphreys) met with CNO IT to discuss usi…" at bounding box center [624, 214] width 721 height 11
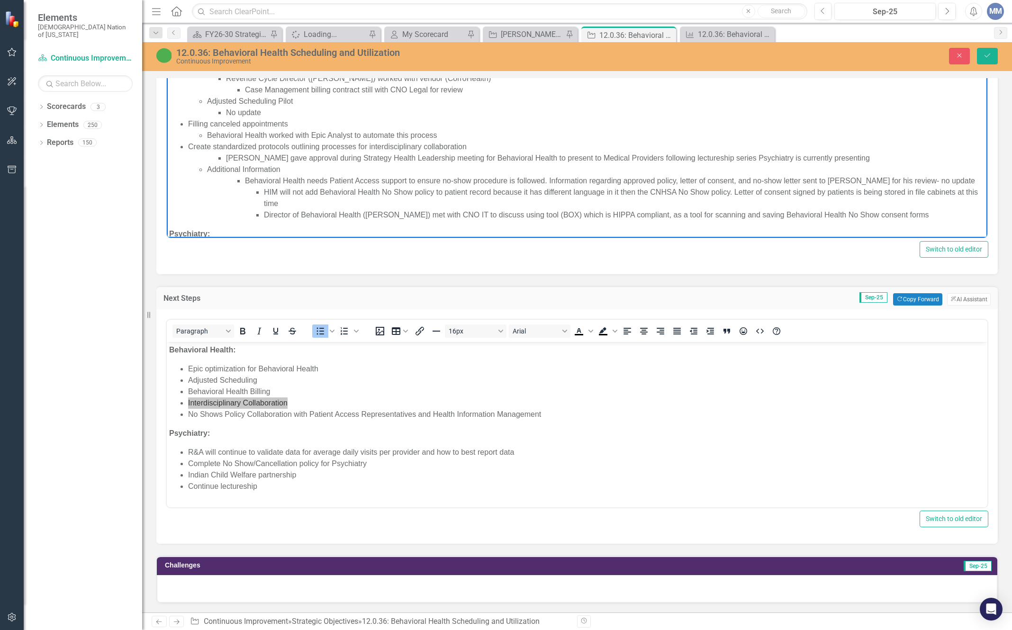
scroll to position [201, 0]
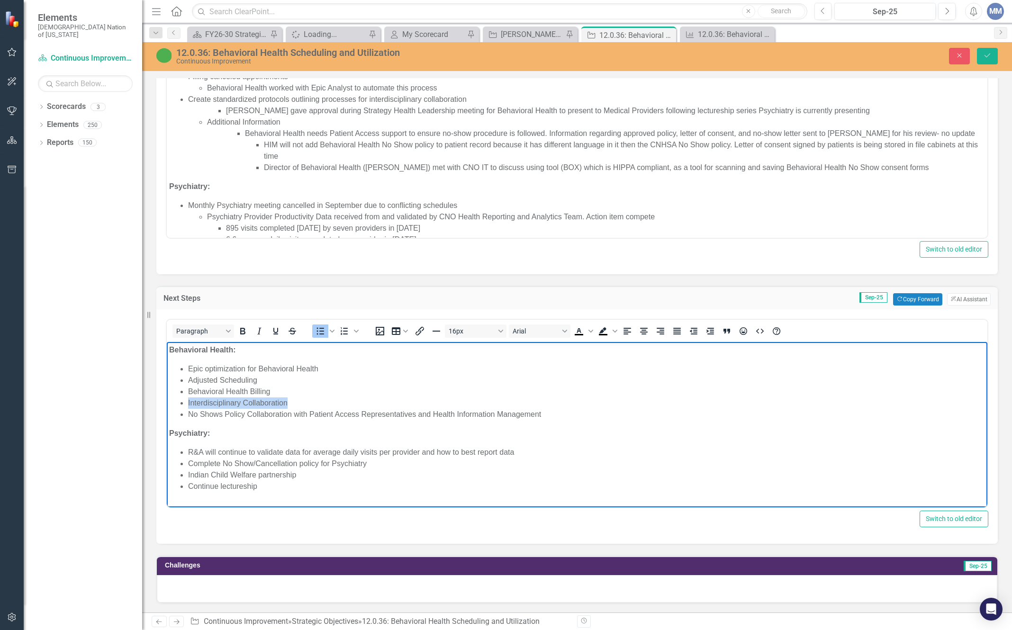
click at [298, 402] on li "Interdisciplinary Collaboration" at bounding box center [586, 402] width 797 height 11
click at [555, 416] on li "No Shows Policy Collaboration with Patient Access Representatives and Health In…" at bounding box center [586, 414] width 797 height 11
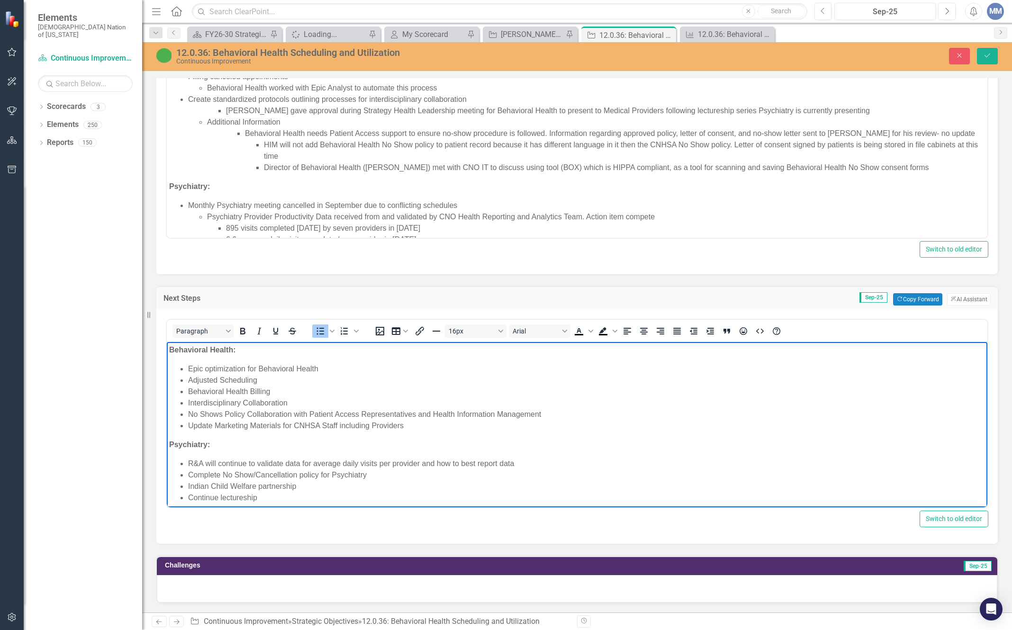
click at [323, 422] on li "Update Marketing Materials for CNHSA Staff including Providers" at bounding box center [586, 425] width 797 height 11
click at [417, 424] on li "Update Marketing Materials for CNHSA patients and staff including Providers" at bounding box center [586, 425] width 797 height 11
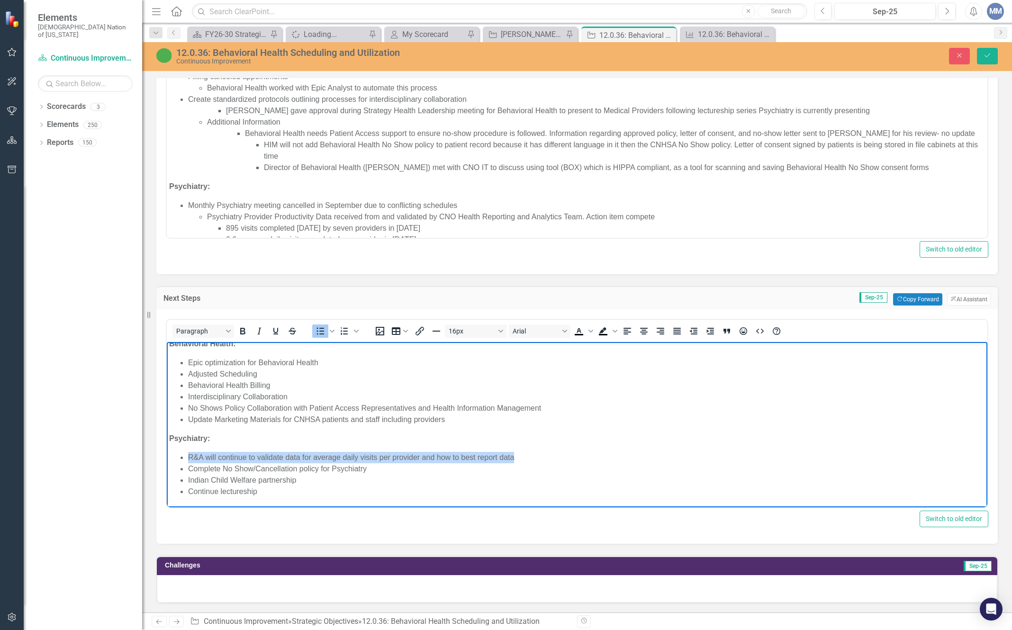
drag, startPoint x: 526, startPoint y: 458, endPoint x: 168, endPoint y: 454, distance: 358.0
click at [168, 454] on body "Behavioral Health: Epic optimization for Behavioral Health Adjusted Scheduling …" at bounding box center [577, 421] width 820 height 171
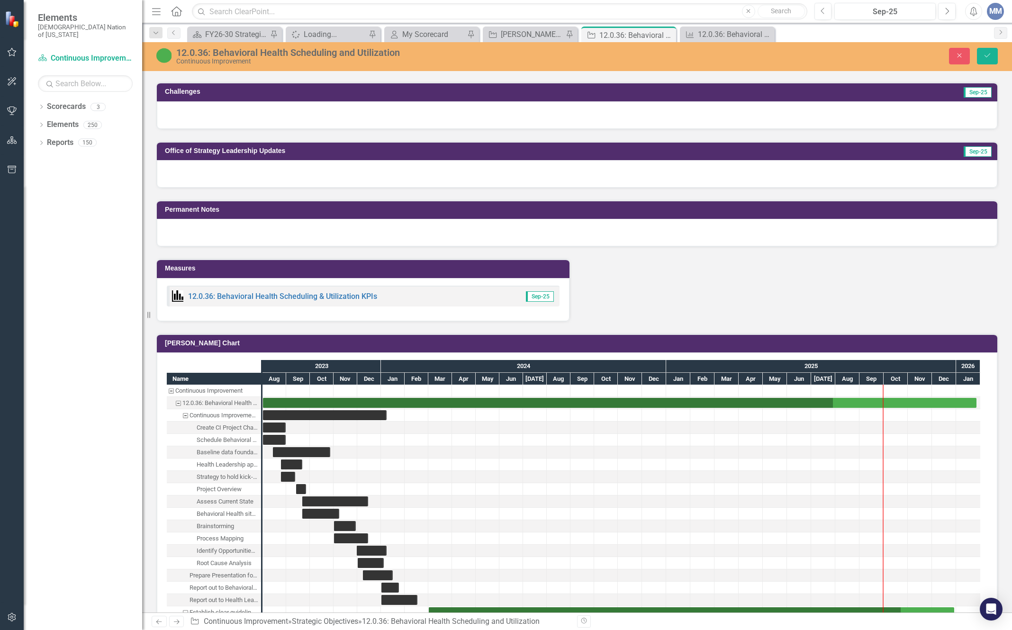
scroll to position [1515, 0]
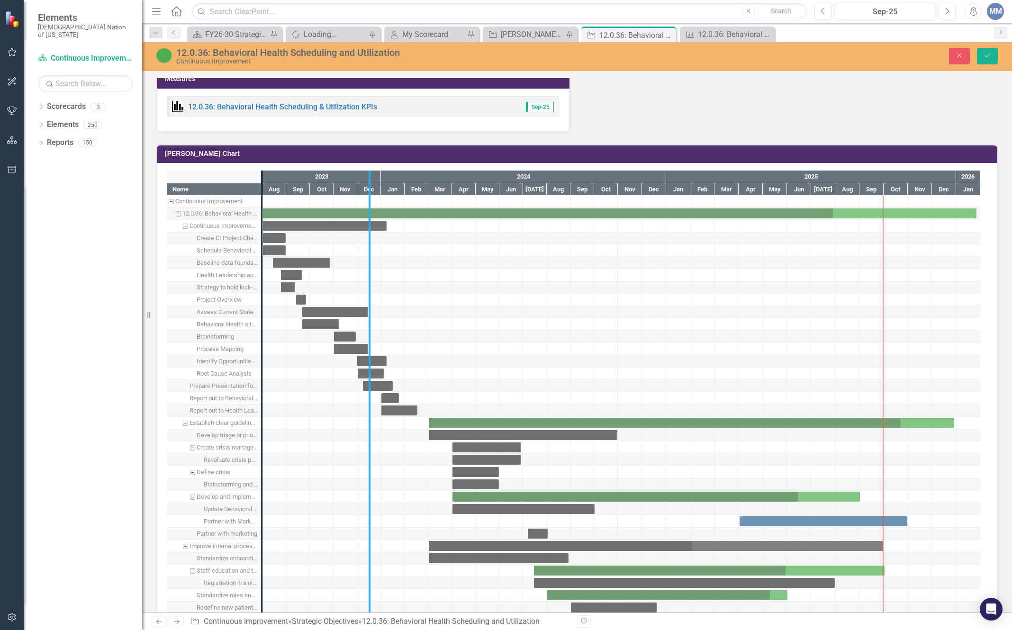
drag, startPoint x: 259, startPoint y: 540, endPoint x: 375, endPoint y: 550, distance: 116.9
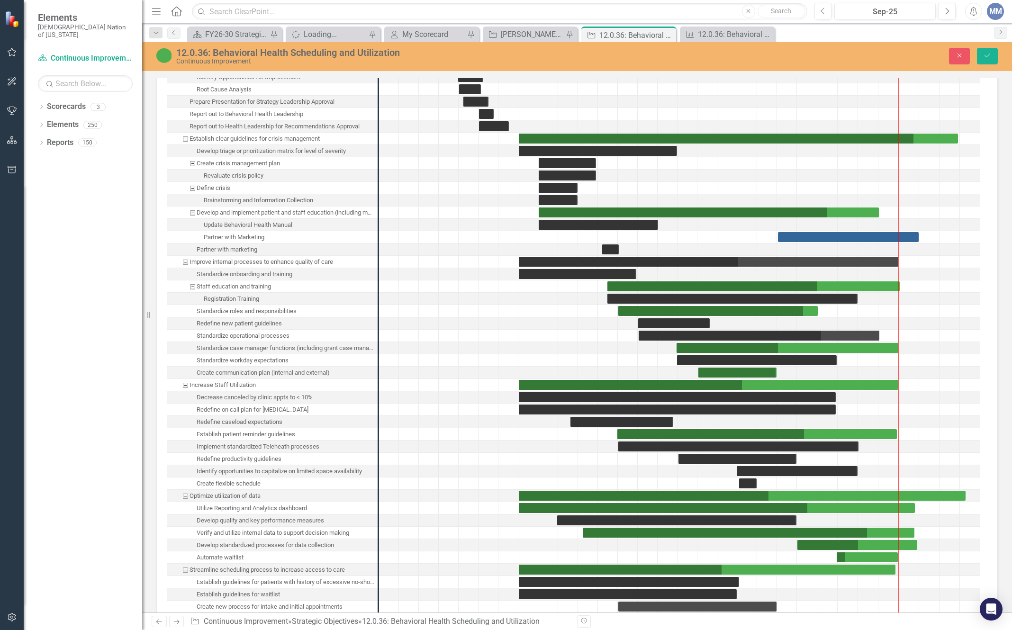
scroll to position [2084, 0]
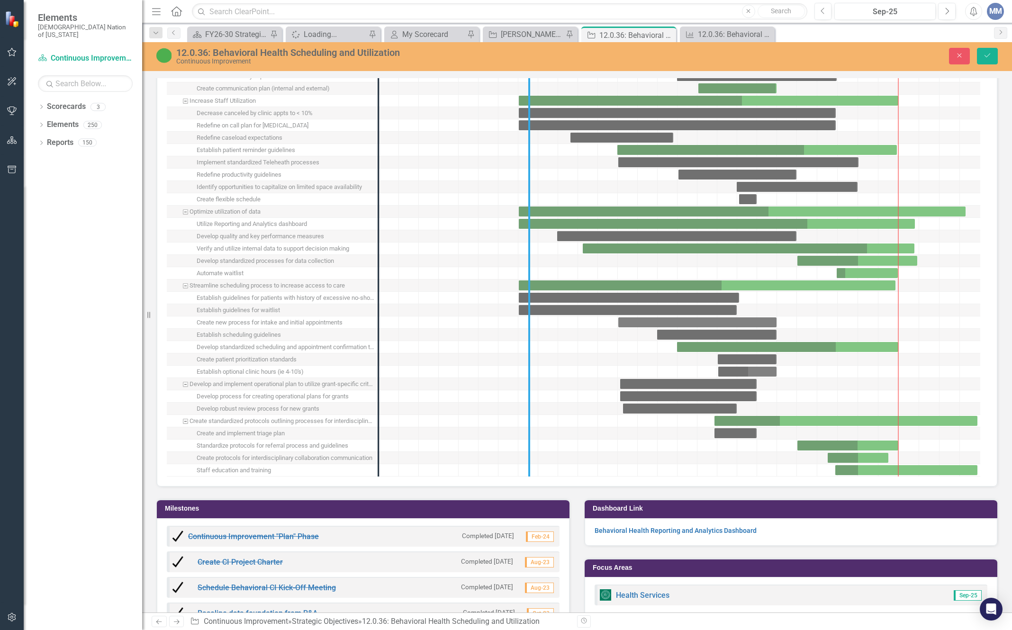
drag, startPoint x: 380, startPoint y: 412, endPoint x: 543, endPoint y: 415, distance: 162.9
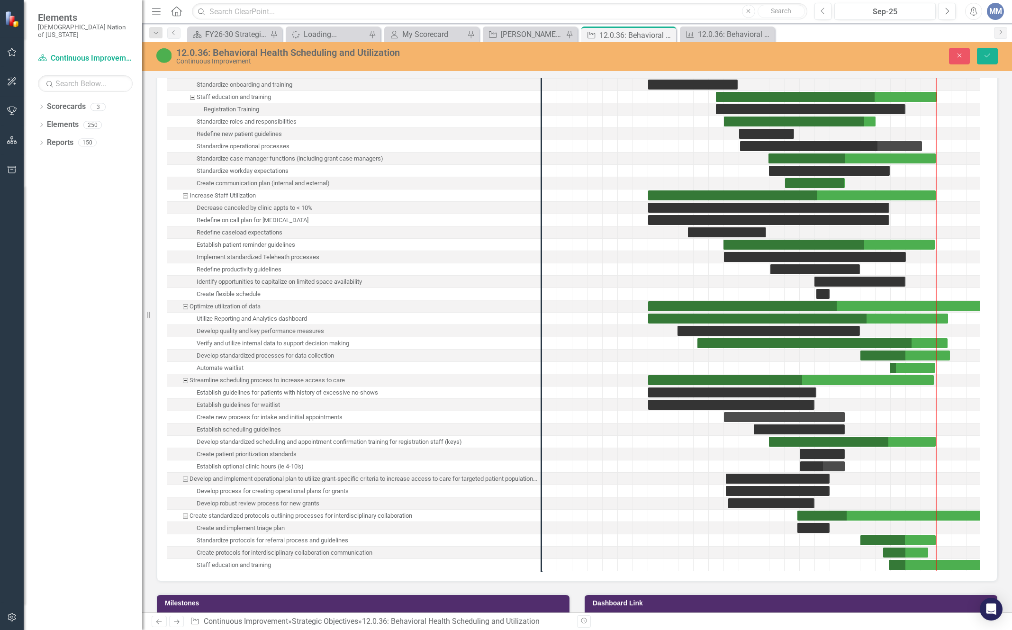
scroll to position [1942, 0]
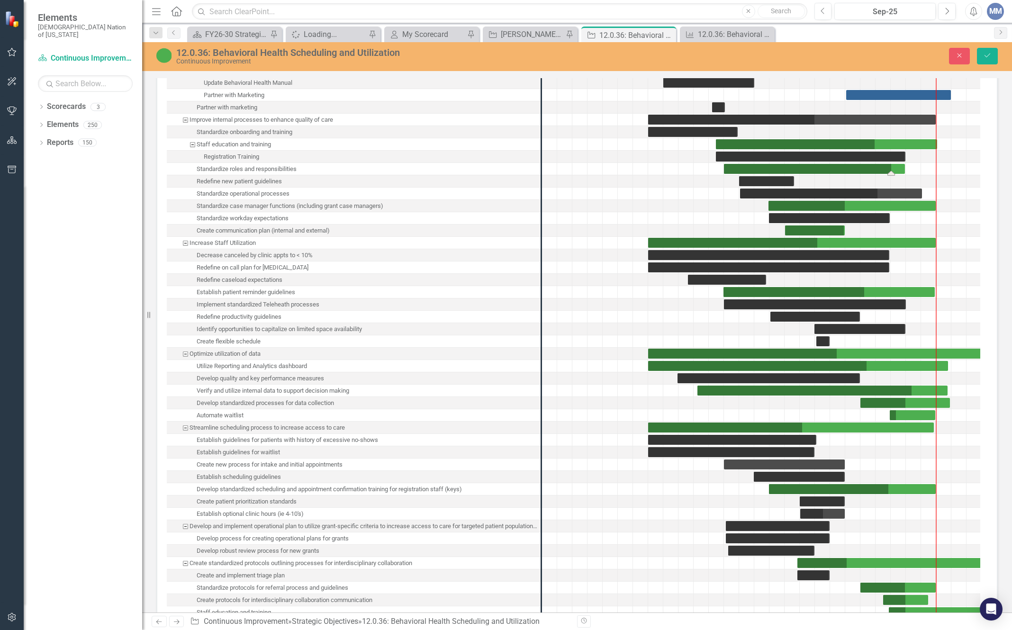
drag, startPoint x: 875, startPoint y: 169, endPoint x: 904, endPoint y: 172, distance: 30.0
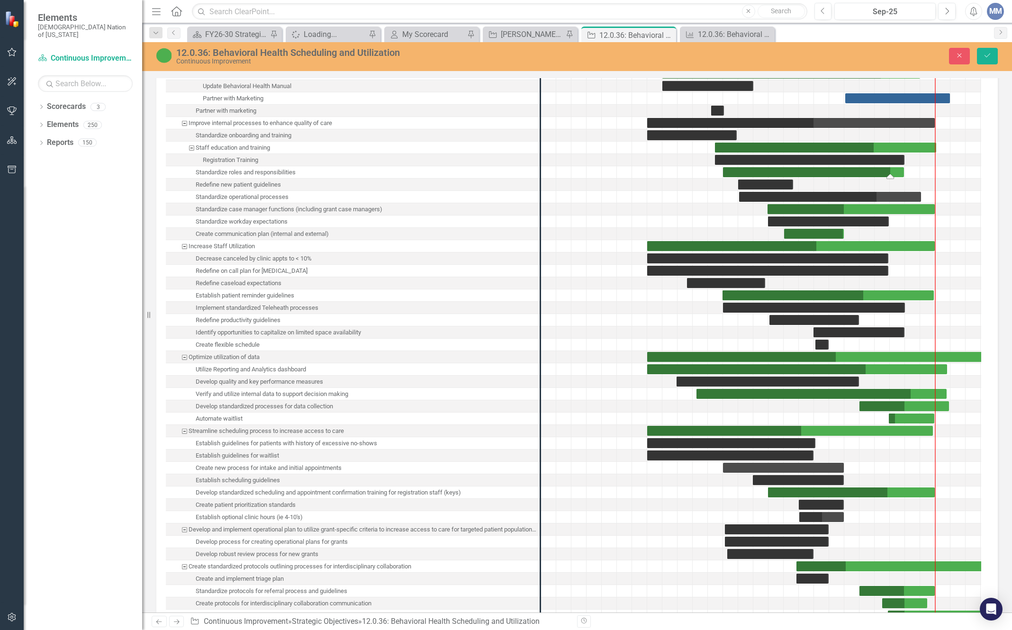
scroll to position [1945, 0]
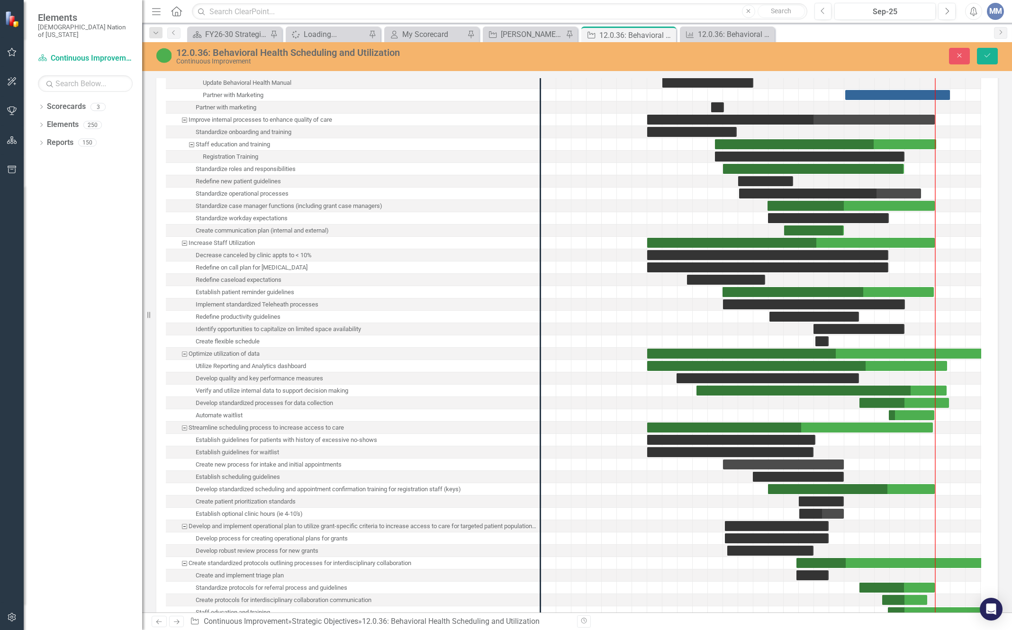
click at [887, 171] on div "Task: Start date: 2024-08-01 End date: 2025-07-30" at bounding box center [813, 169] width 181 height 10
click at [987, 55] on icon "Save" at bounding box center [987, 55] width 9 height 7
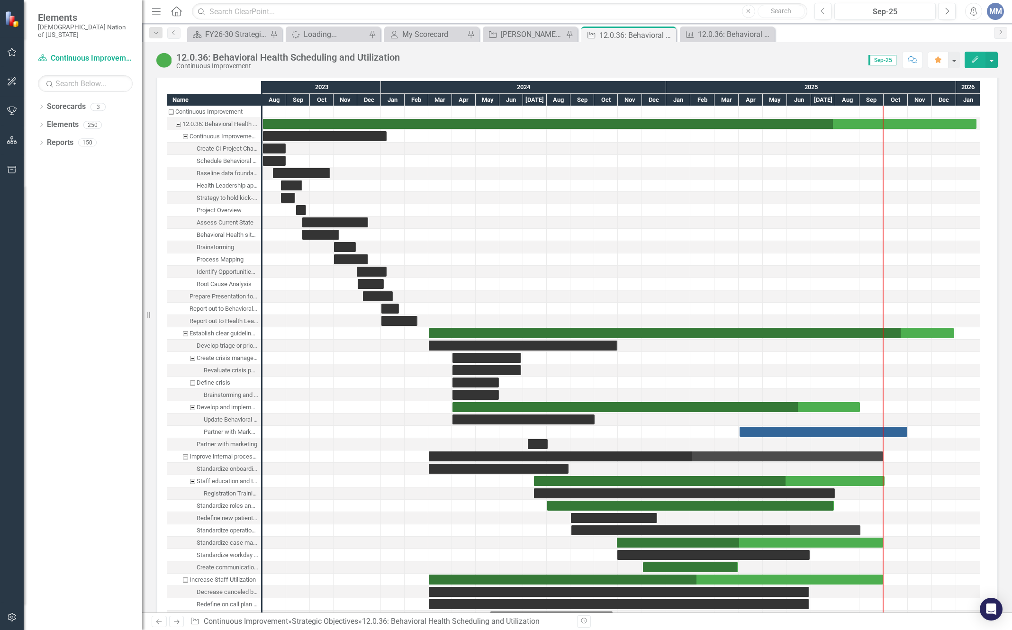
scroll to position [1847, 0]
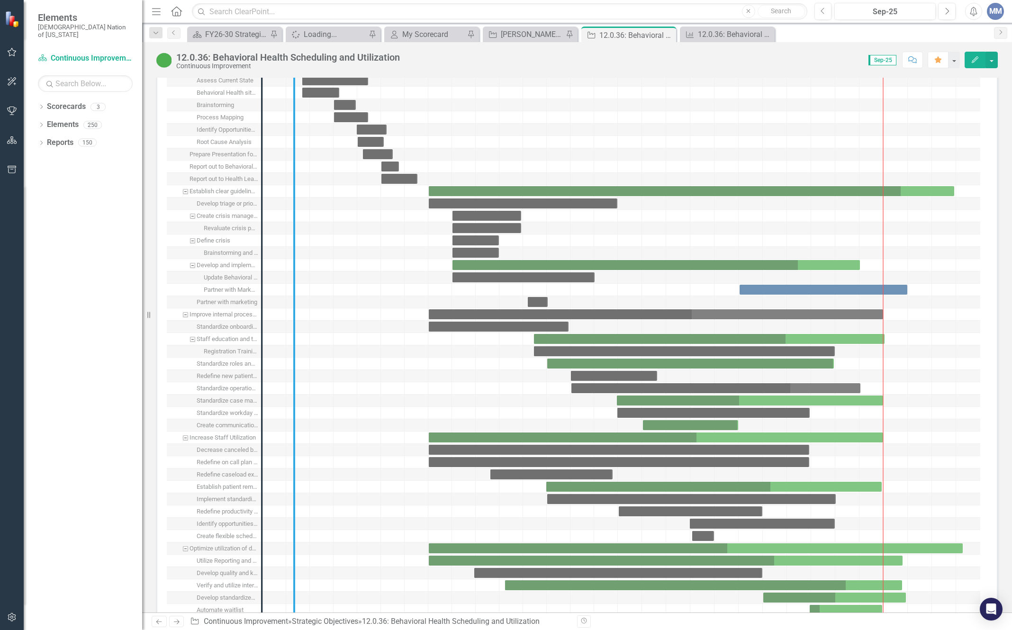
drag, startPoint x: 263, startPoint y: 361, endPoint x: 547, endPoint y: 382, distance: 285.4
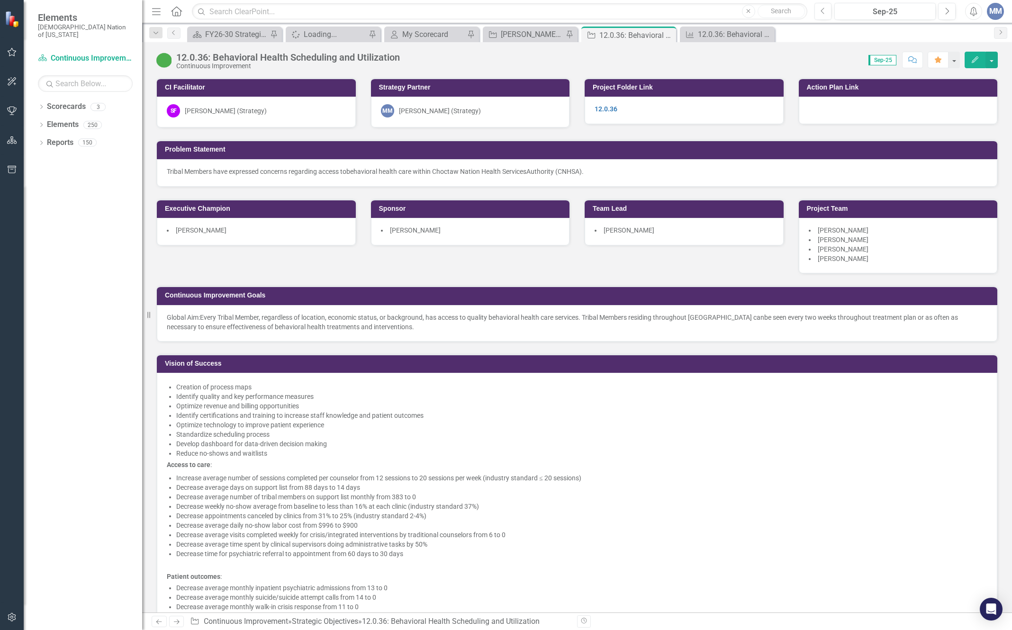
scroll to position [1799, 0]
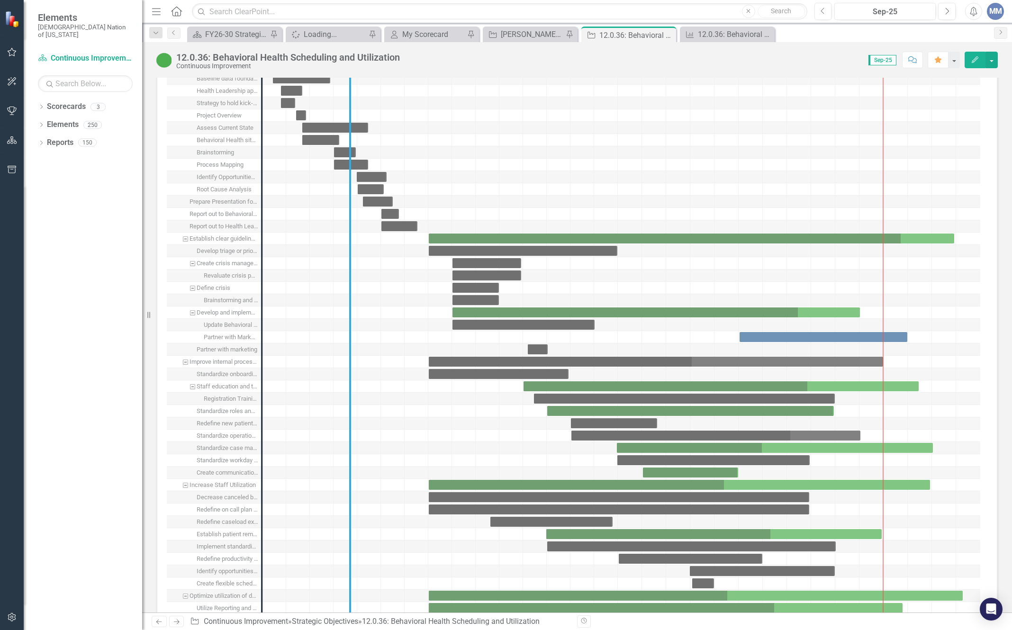
drag, startPoint x: 265, startPoint y: 336, endPoint x: 353, endPoint y: 340, distance: 88.1
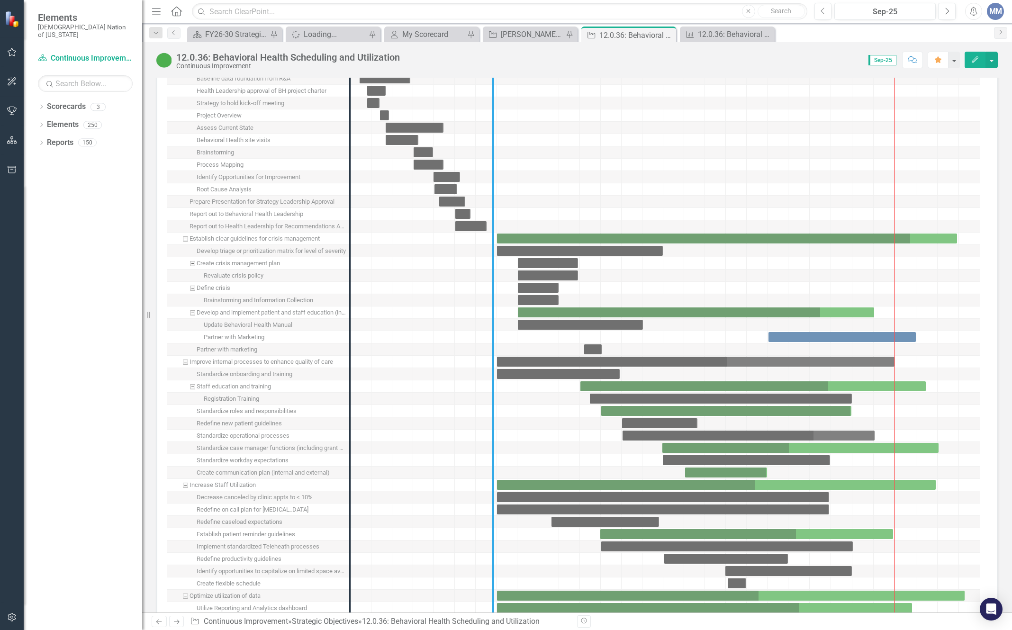
drag, startPoint x: 351, startPoint y: 334, endPoint x: 494, endPoint y: 341, distance: 143.6
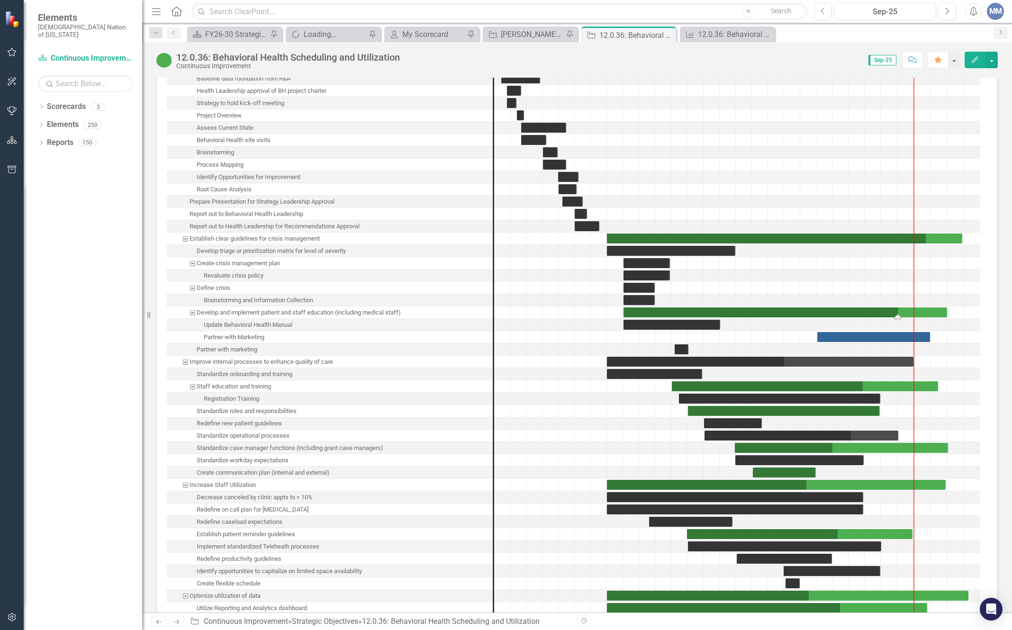
drag, startPoint x: 898, startPoint y: 313, endPoint x: 947, endPoint y: 313, distance: 49.3
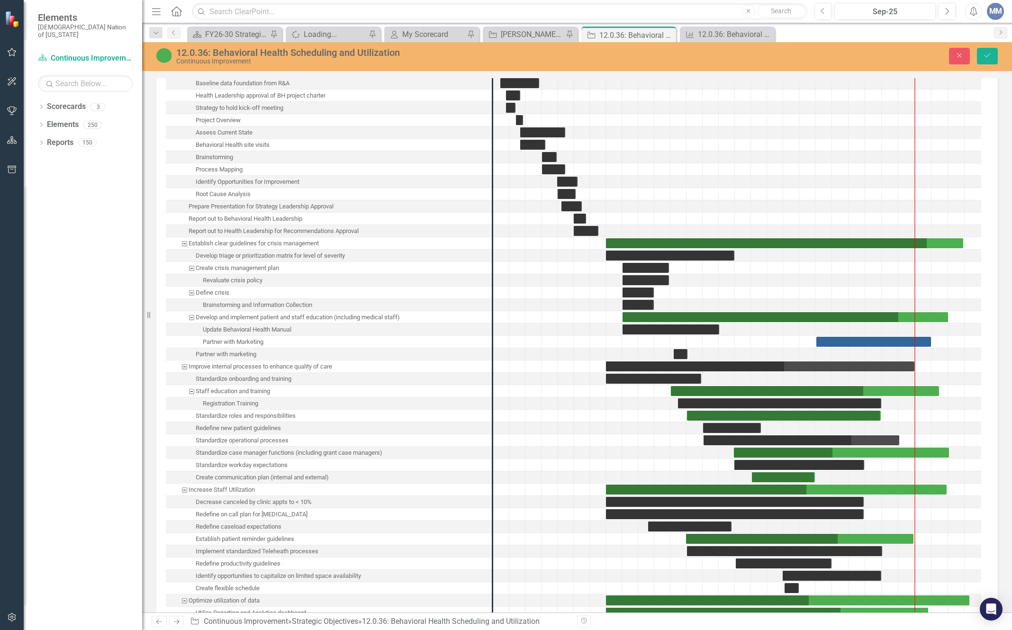
scroll to position [1803, 0]
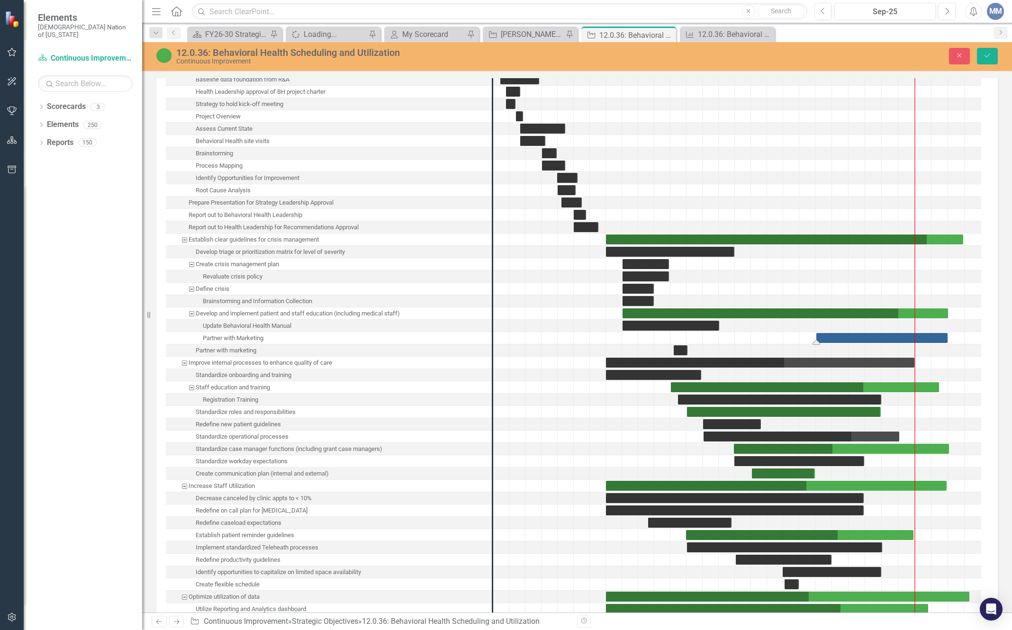
drag, startPoint x: 931, startPoint y: 340, endPoint x: 947, endPoint y: 338, distance: 16.7
drag, startPoint x: 816, startPoint y: 338, endPoint x: 895, endPoint y: 331, distance: 79.8
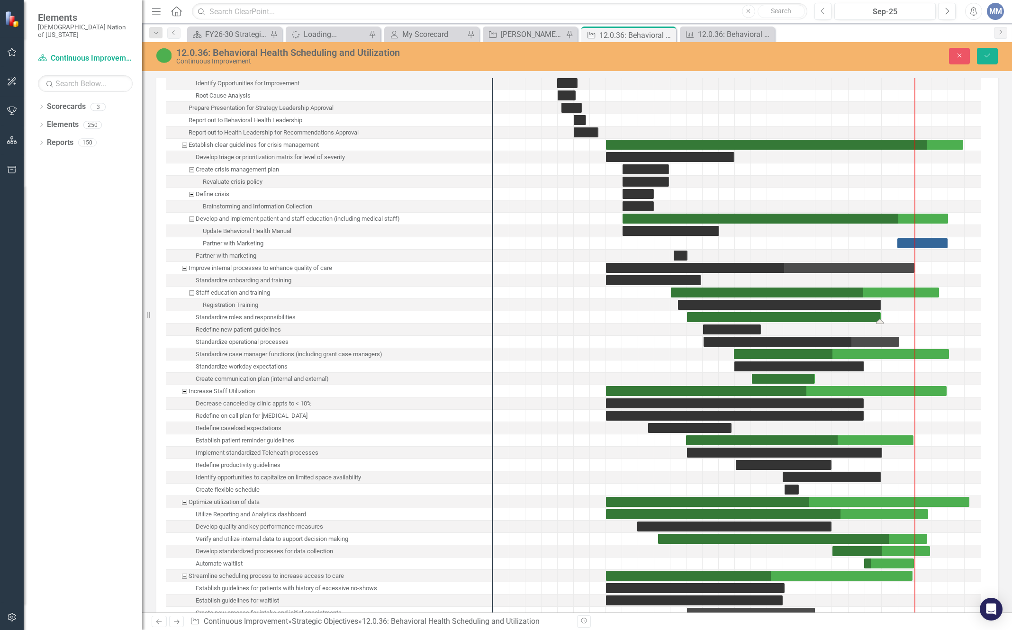
click at [721, 315] on div "Task: Start date: 2024-08-01 End date: 2025-07-30" at bounding box center [784, 317] width 194 height 10
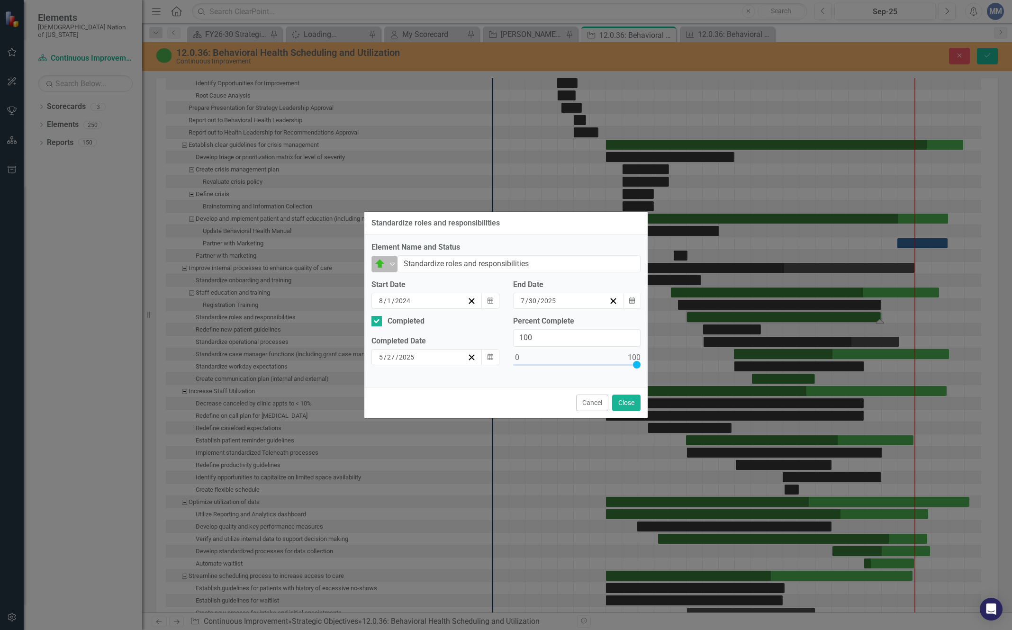
click at [387, 258] on div "On Target" at bounding box center [380, 263] width 14 height 13
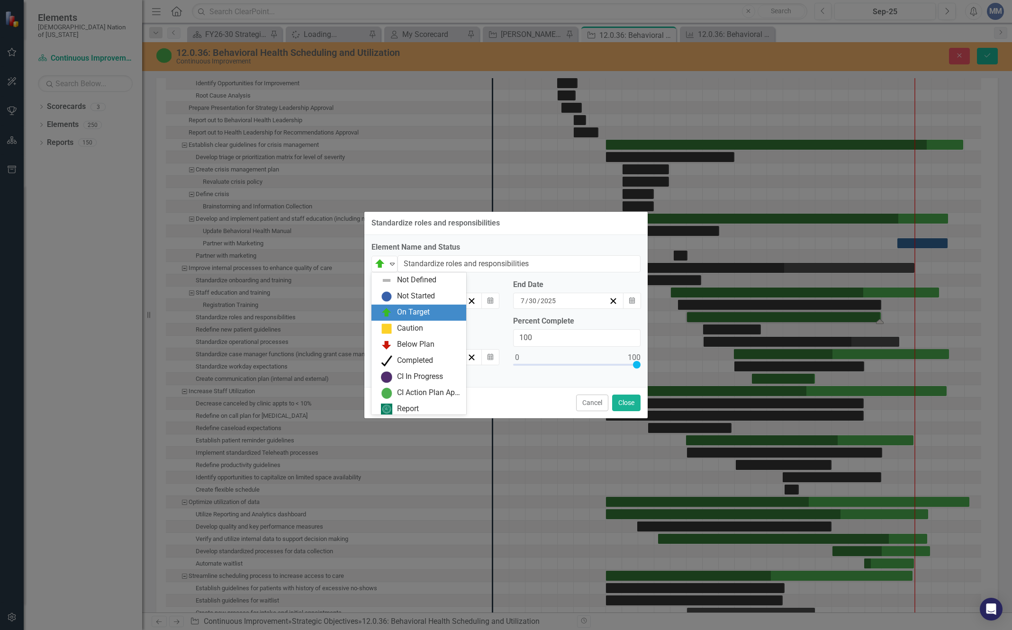
scroll to position [3, 0]
click at [404, 358] on div "Completed" at bounding box center [415, 357] width 36 height 11
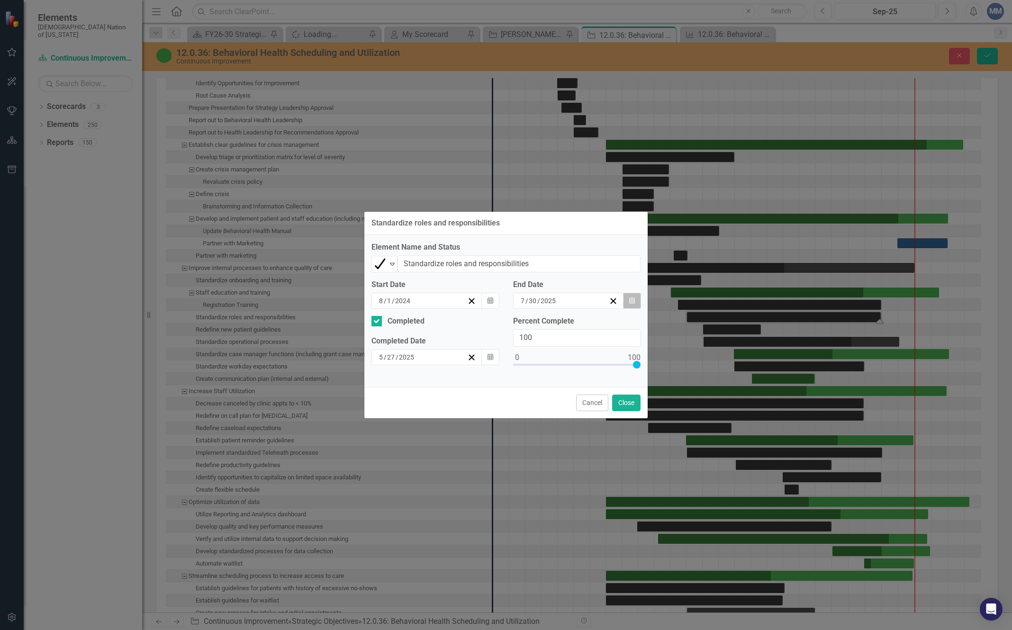
click at [635, 303] on button "Calendar" at bounding box center [632, 301] width 18 height 16
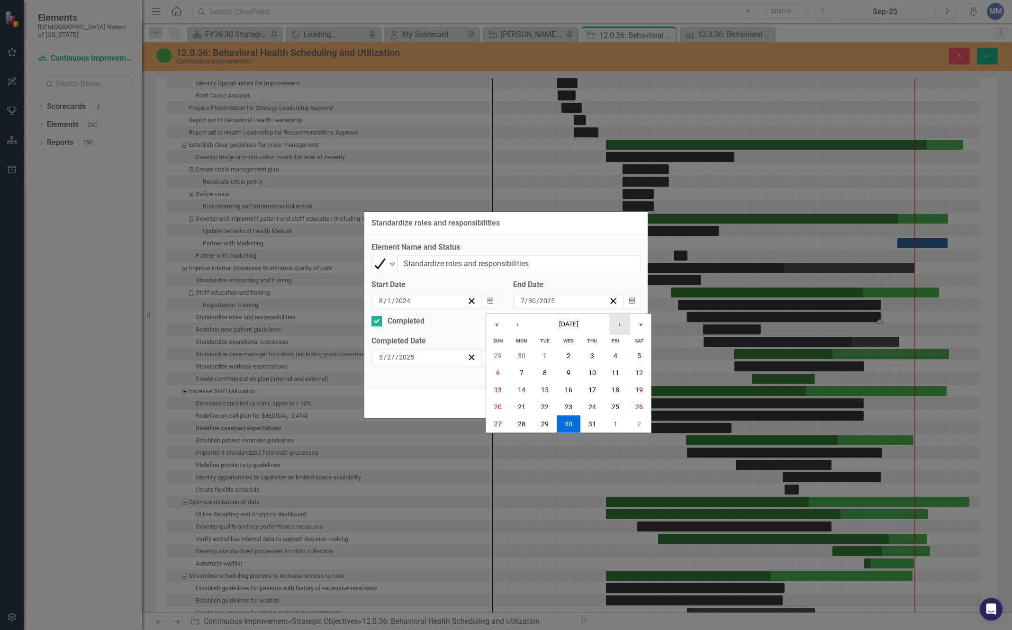
click at [616, 324] on button "›" at bounding box center [619, 324] width 21 height 21
click at [511, 329] on button "‹" at bounding box center [517, 324] width 21 height 21
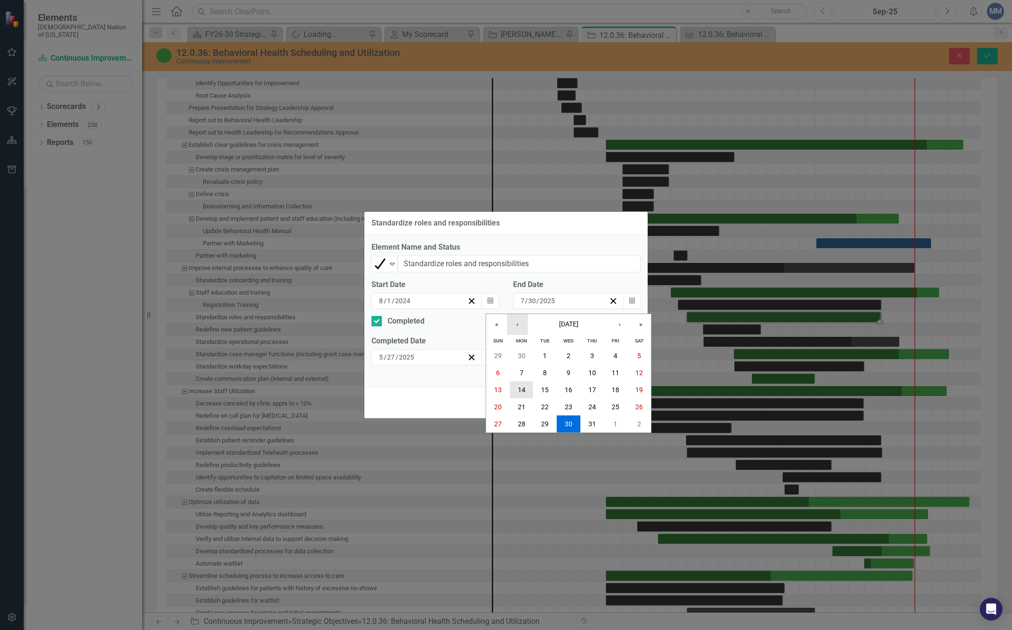
checkbox input "true"
click at [590, 420] on abbr "31" at bounding box center [592, 424] width 8 height 8
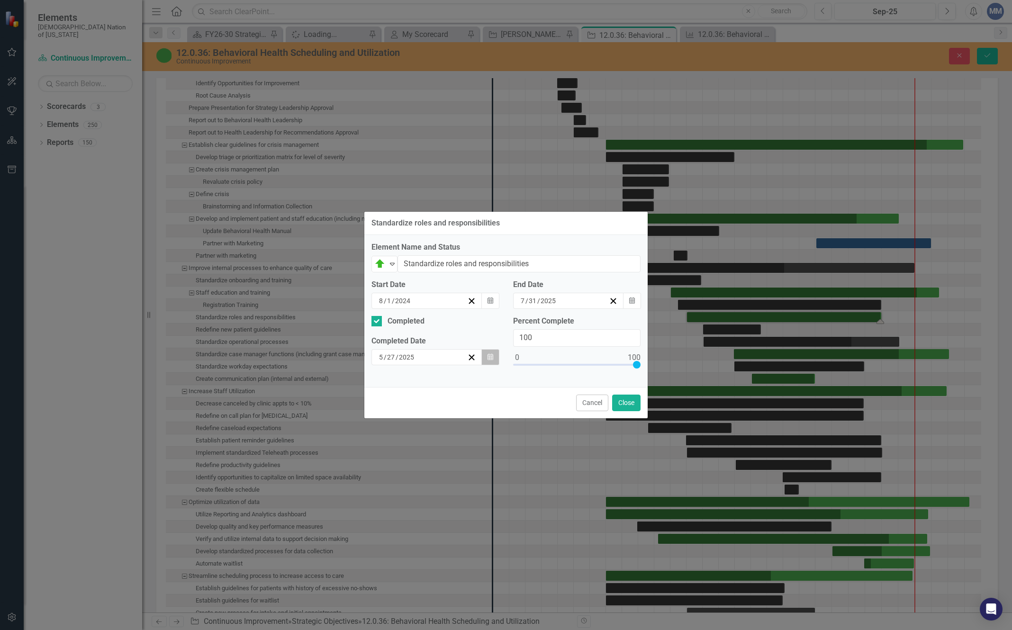
click at [489, 352] on button "Calendar" at bounding box center [490, 357] width 18 height 16
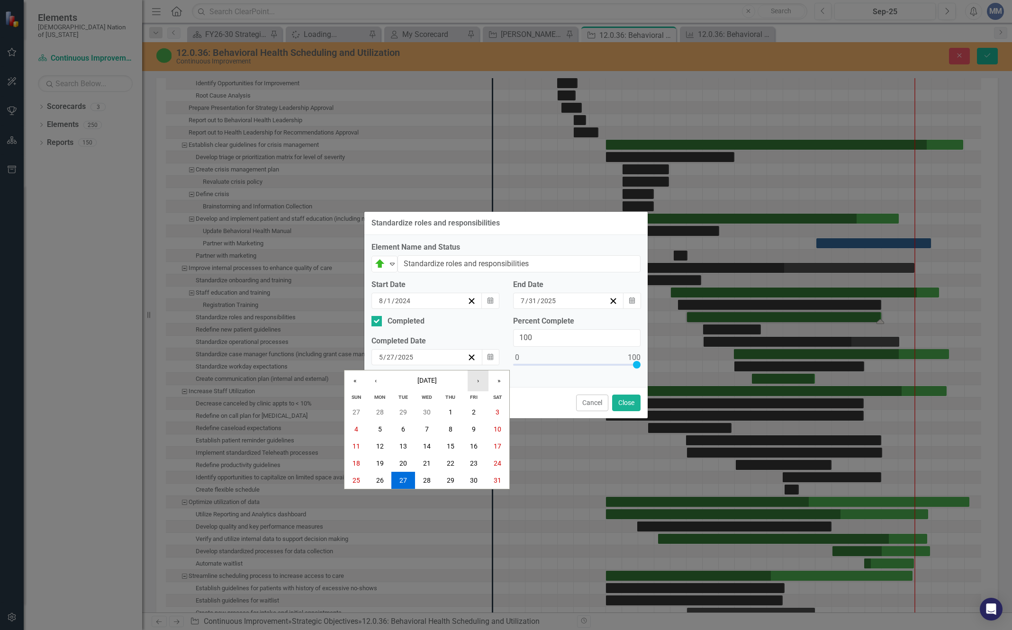
click at [477, 376] on button "›" at bounding box center [477, 380] width 21 height 21
click at [447, 481] on abbr "31" at bounding box center [451, 480] width 8 height 8
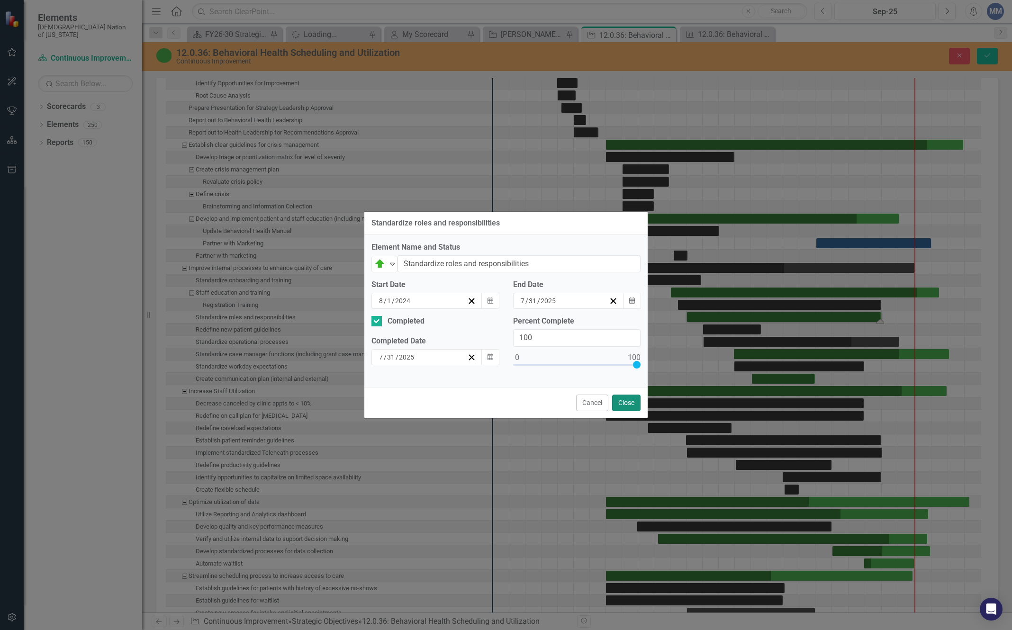
click at [630, 400] on button "Close" at bounding box center [626, 402] width 28 height 17
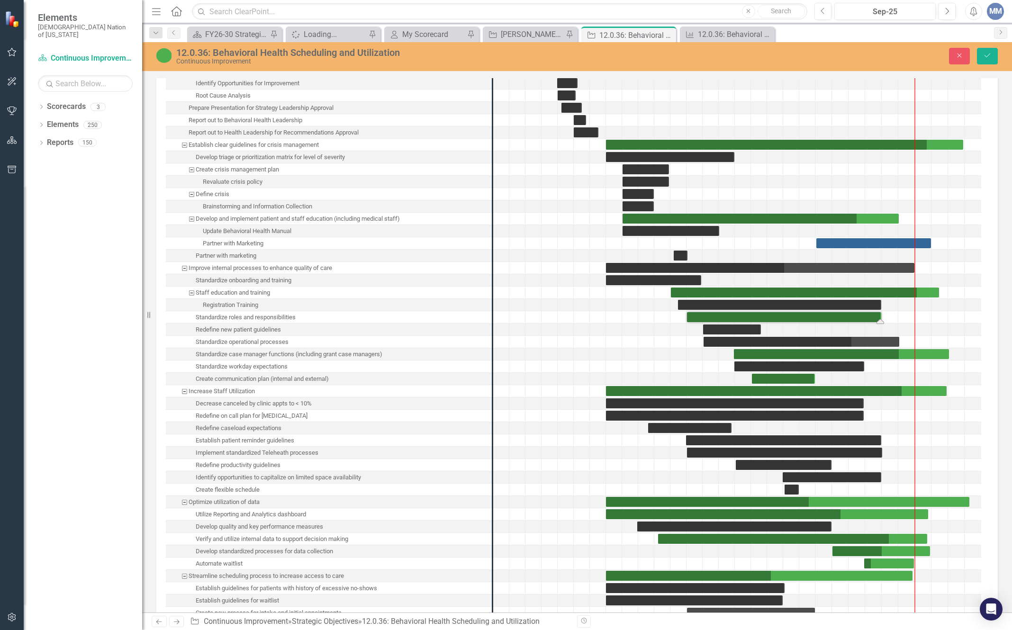
click at [711, 320] on div "Task: Start date: 2024-08-01 End date: 2025-07-31" at bounding box center [784, 317] width 194 height 10
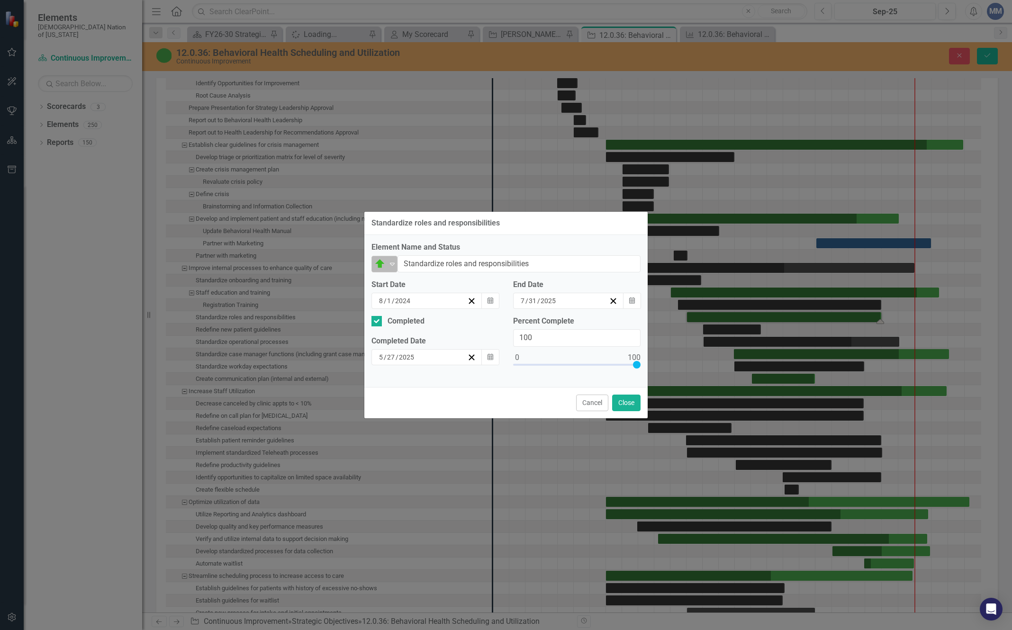
click at [385, 266] on img at bounding box center [379, 263] width 11 height 11
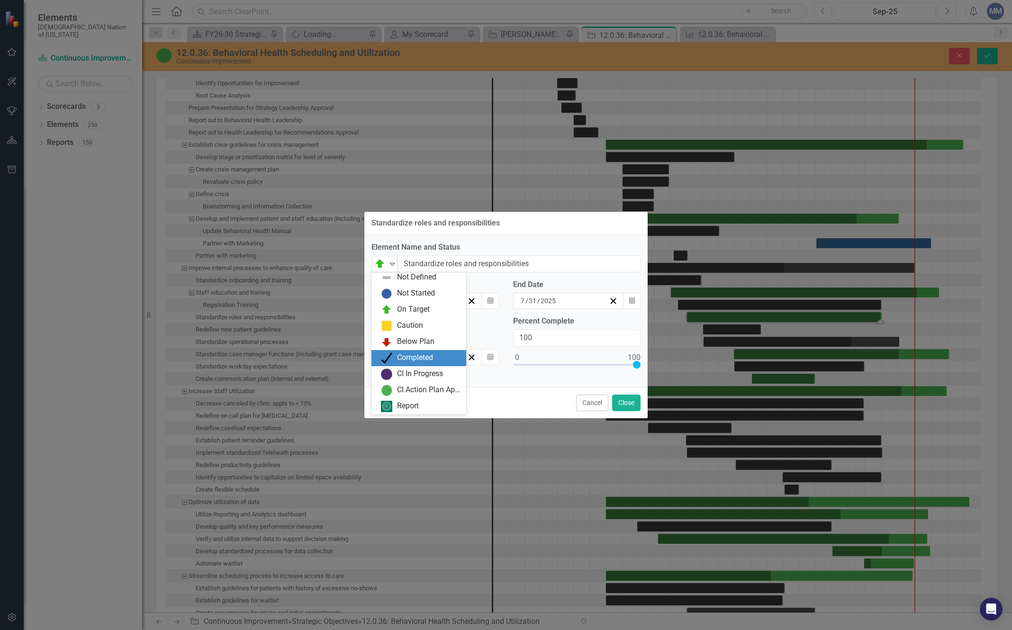
click at [394, 358] on div "Completed" at bounding box center [421, 357] width 80 height 11
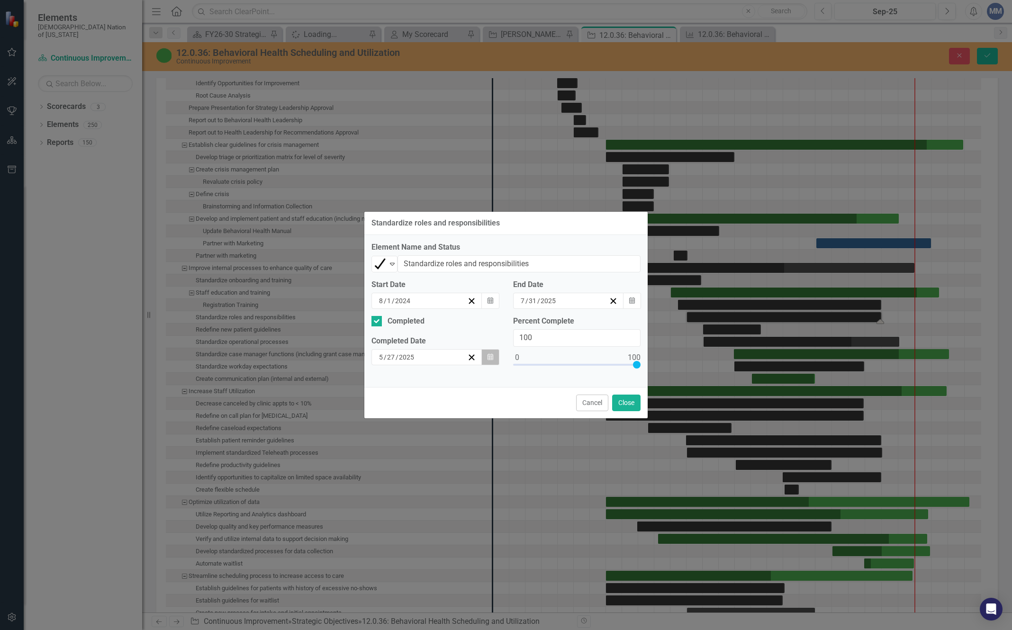
click at [487, 360] on icon "Calendar" at bounding box center [490, 357] width 6 height 7
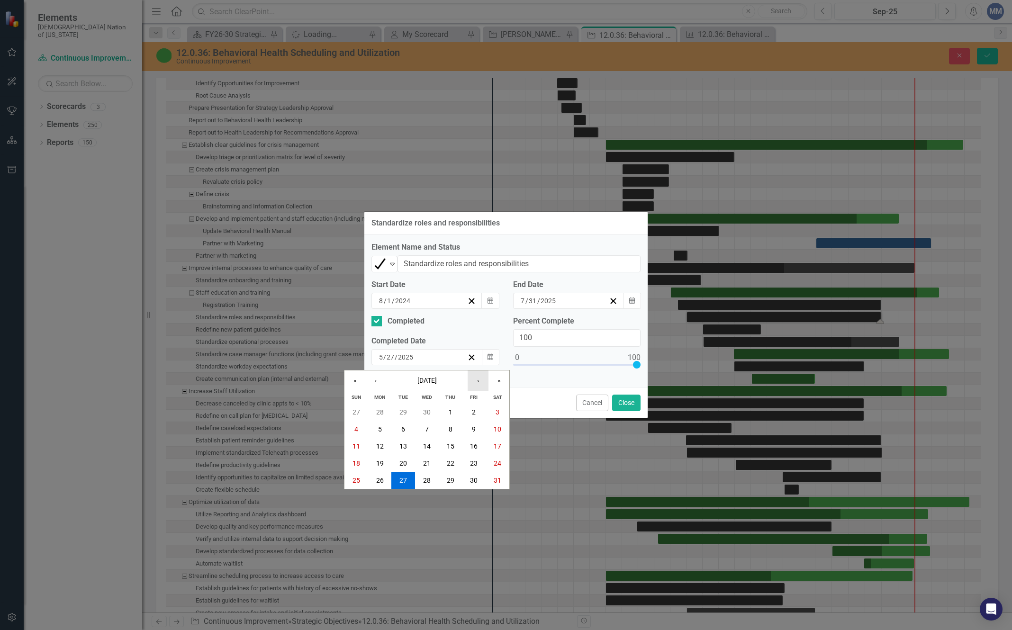
click at [480, 379] on button "›" at bounding box center [477, 380] width 21 height 21
click at [448, 482] on abbr "31" at bounding box center [451, 480] width 8 height 8
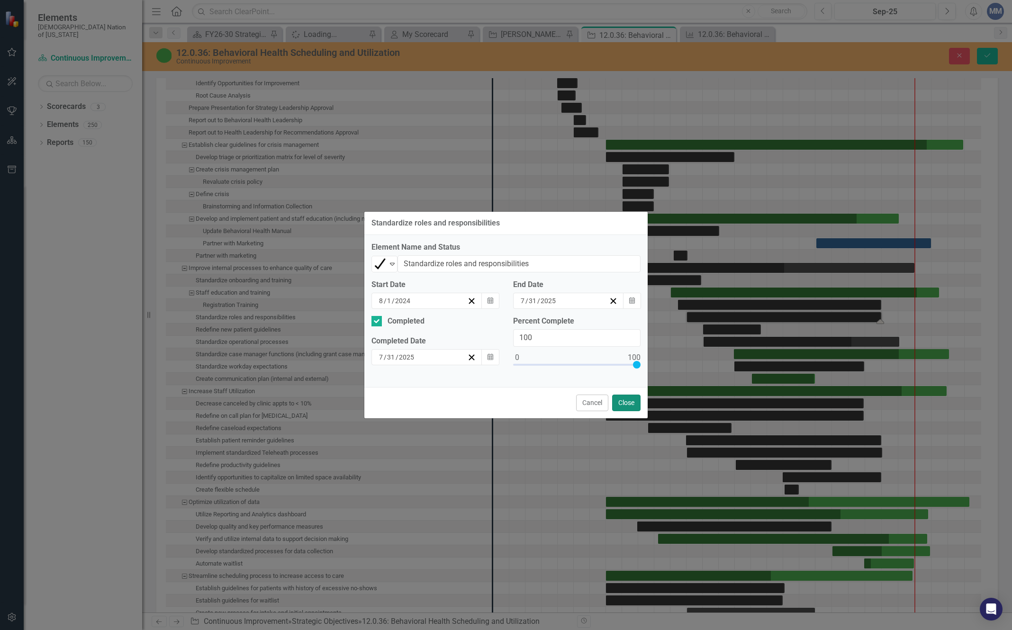
click at [629, 406] on button "Close" at bounding box center [626, 402] width 28 height 17
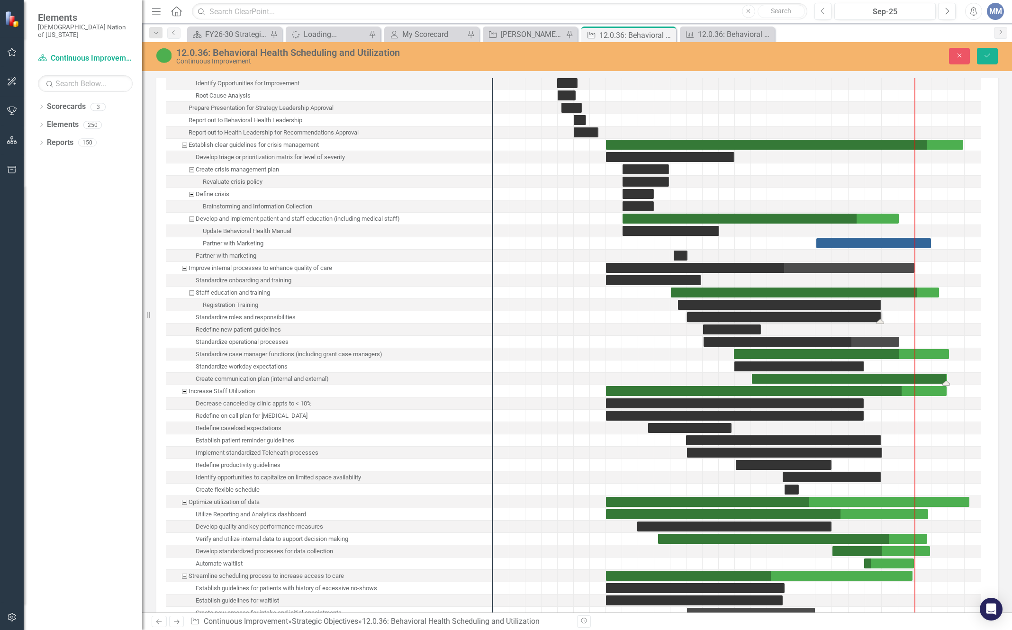
drag, startPoint x: 815, startPoint y: 378, endPoint x: 947, endPoint y: 381, distance: 132.2
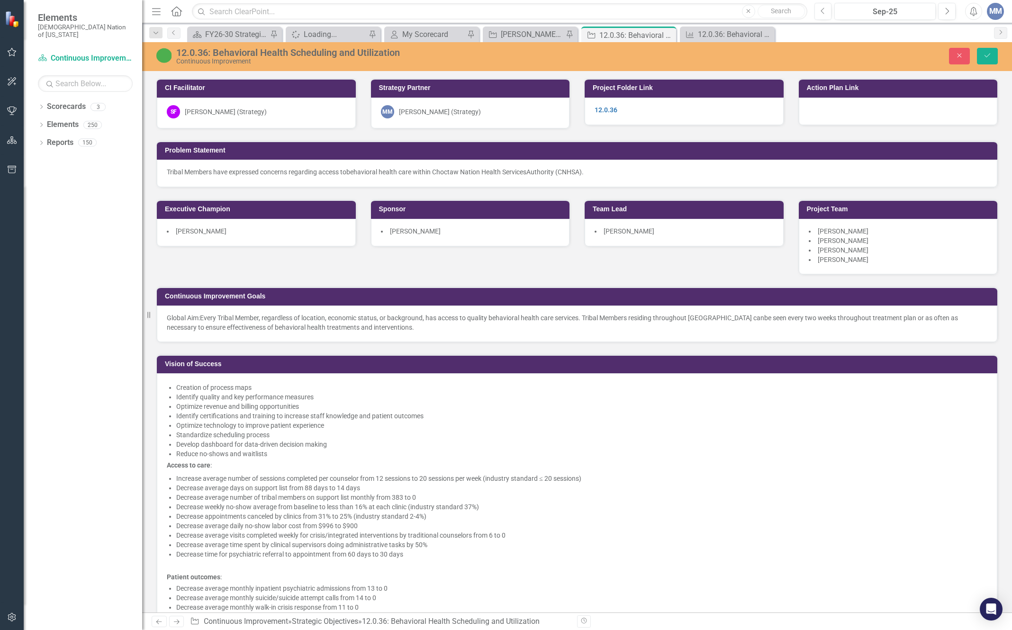
scroll to position [2182, 0]
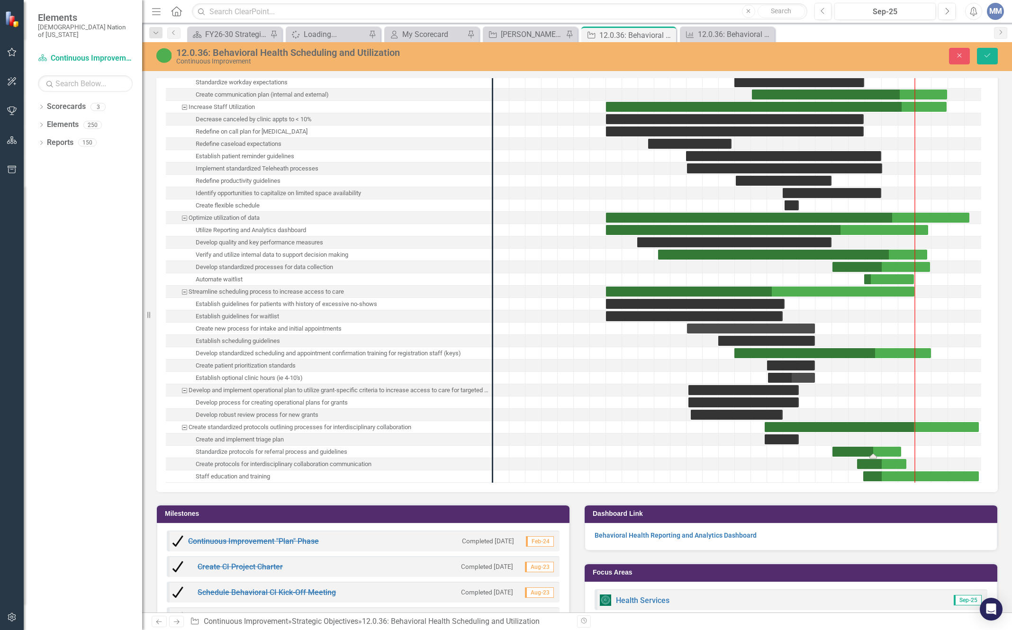
drag, startPoint x: 922, startPoint y: 453, endPoint x: 900, endPoint y: 453, distance: 21.8
click at [859, 451] on div "Task: Start date: 2025-05-01 End date: 2025-09-06" at bounding box center [866, 452] width 69 height 10
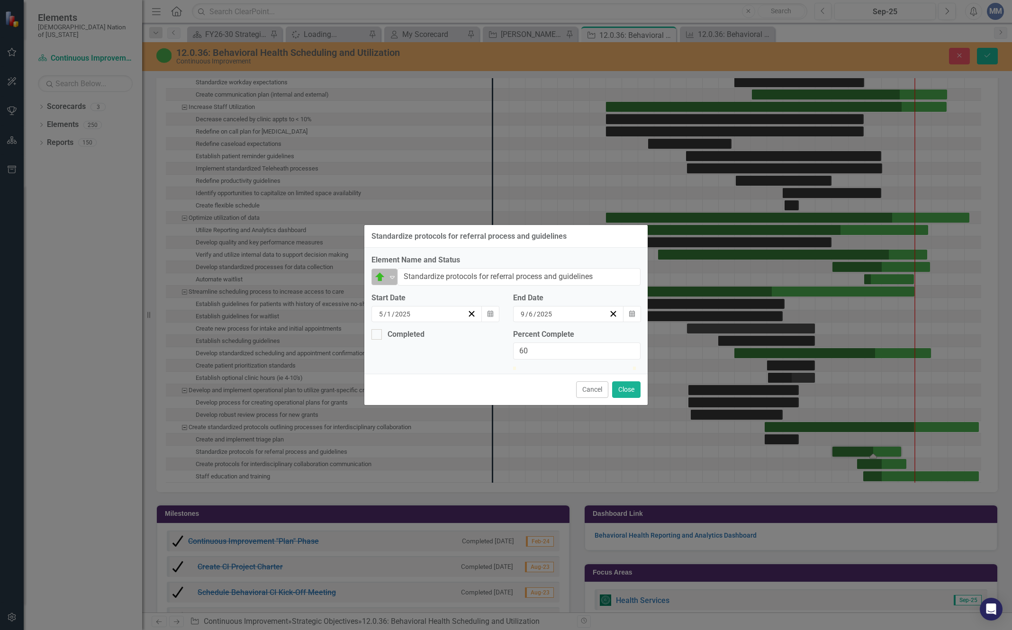
click at [395, 269] on div "Expand" at bounding box center [391, 277] width 9 height 16
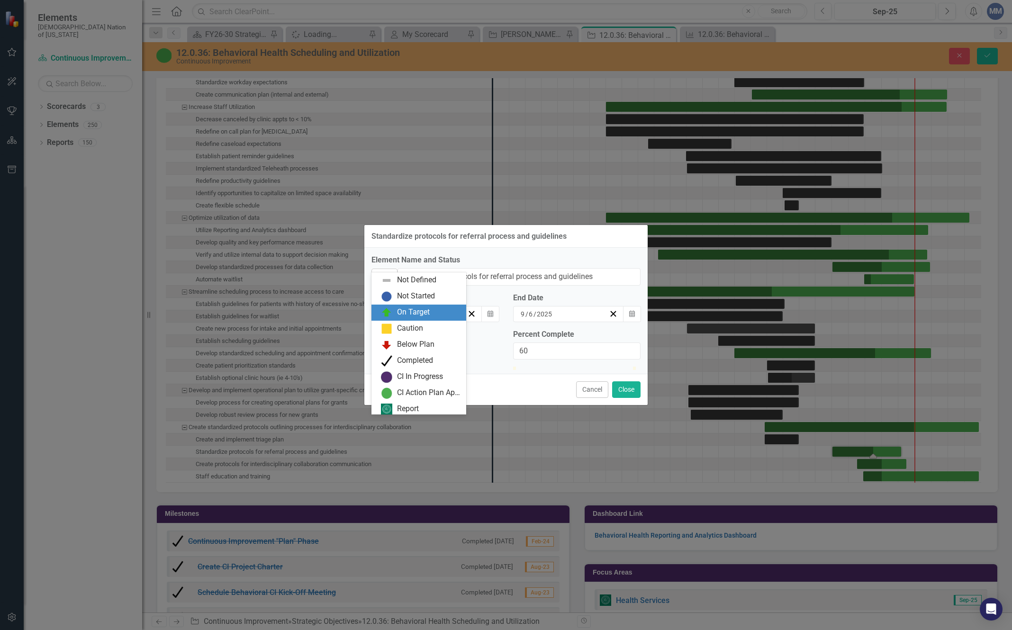
scroll to position [3, 0]
click at [404, 354] on div "Completed" at bounding box center [415, 357] width 36 height 11
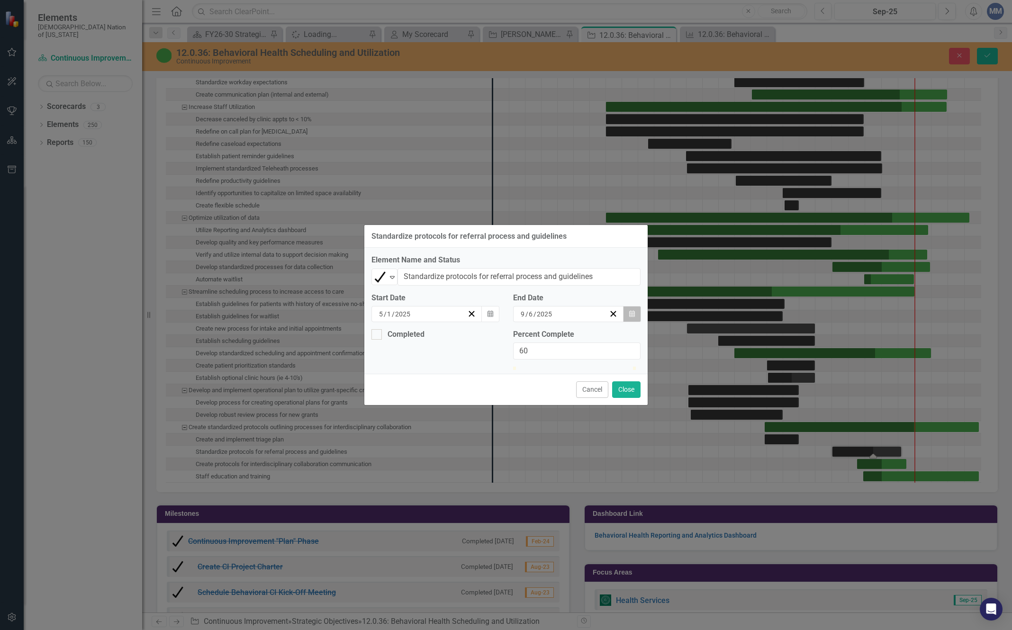
click at [631, 310] on icon "button" at bounding box center [632, 313] width 6 height 7
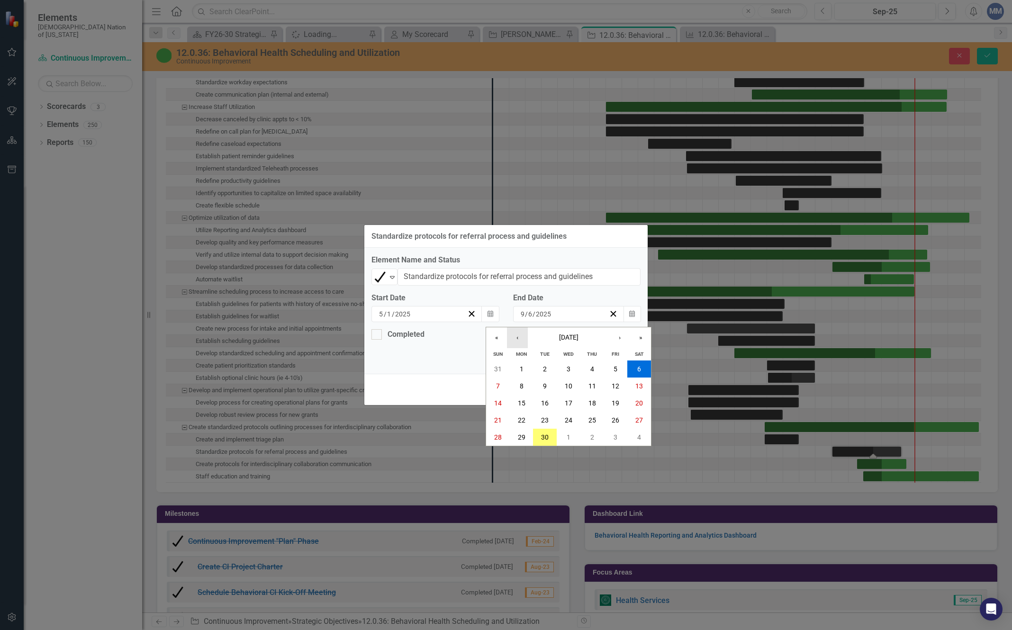
click at [516, 327] on button "‹" at bounding box center [517, 337] width 21 height 21
click at [596, 429] on button "31" at bounding box center [592, 437] width 24 height 17
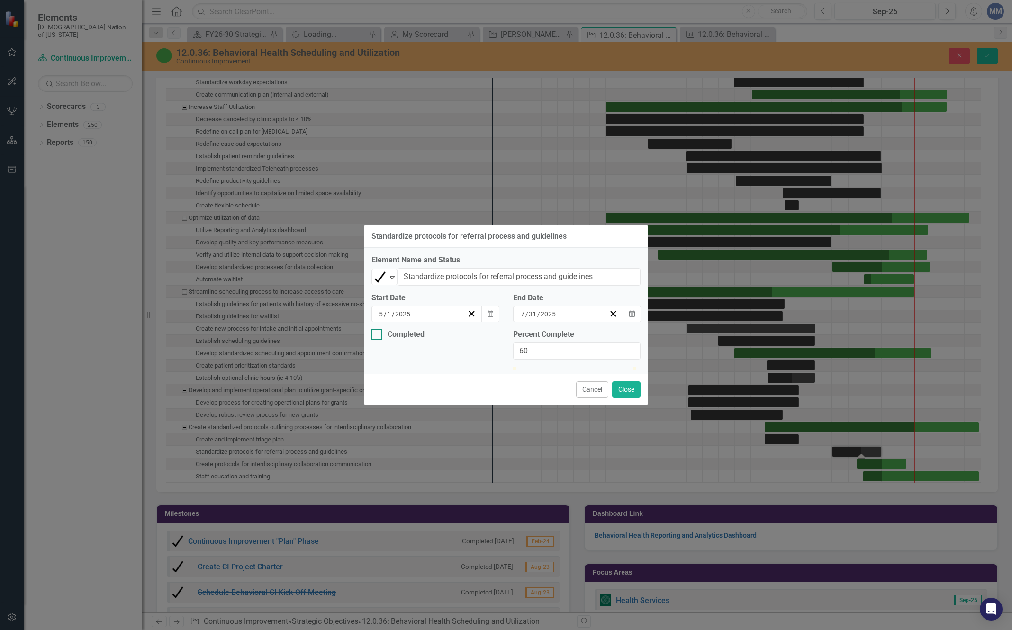
click at [380, 329] on div at bounding box center [376, 334] width 10 height 10
click at [377, 329] on input "Completed" at bounding box center [374, 332] width 6 height 6
checkbox input "true"
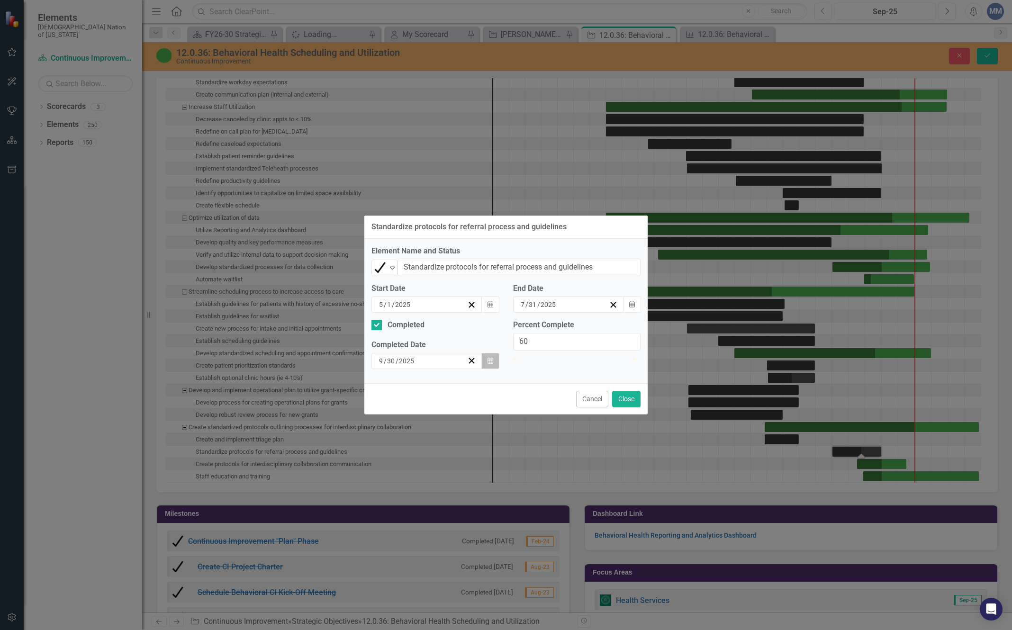
click at [490, 358] on icon "Calendar" at bounding box center [490, 361] width 6 height 7
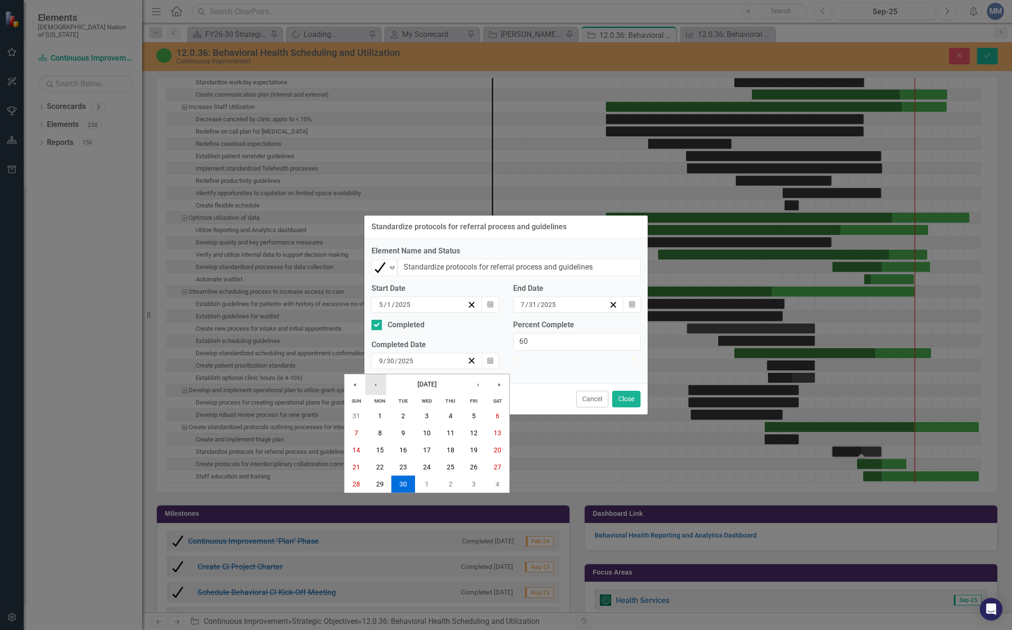
click at [371, 381] on button "‹" at bounding box center [375, 384] width 21 height 21
click at [447, 475] on button "31" at bounding box center [451, 483] width 24 height 17
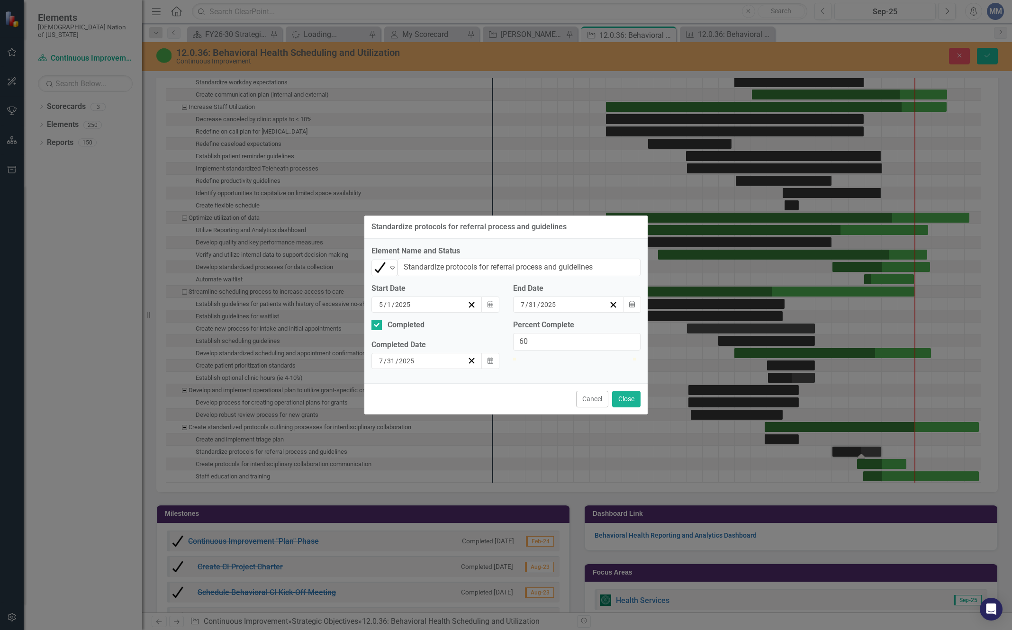
type input "100"
drag, startPoint x: 591, startPoint y: 365, endPoint x: 657, endPoint y: 364, distance: 65.4
click at [657, 364] on div "Standardize protocols for referral process and guidelines Element Name and Stat…" at bounding box center [506, 315] width 1012 height 630
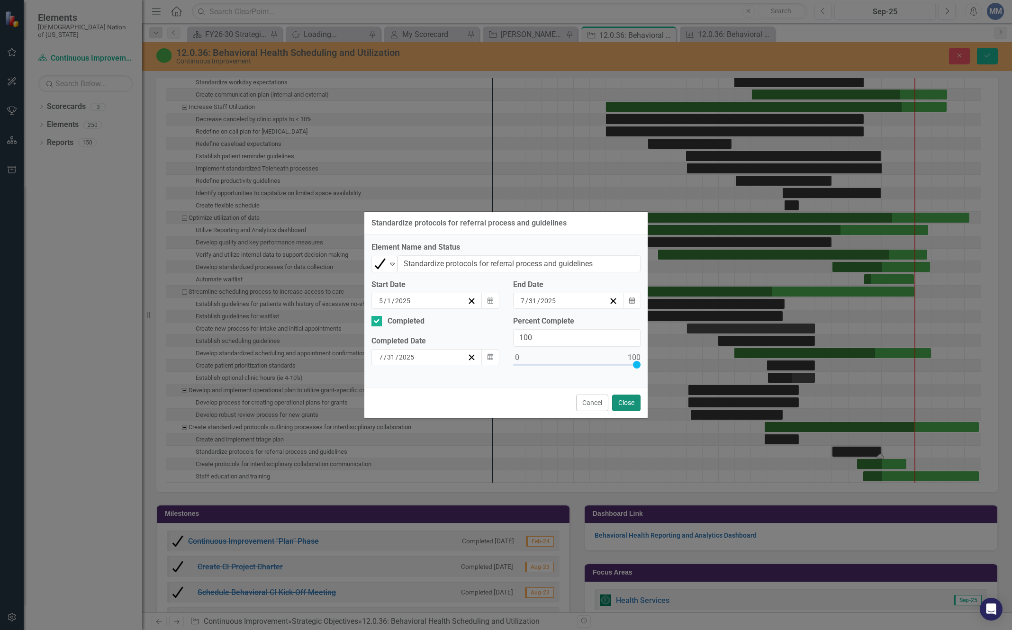
click at [625, 403] on button "Close" at bounding box center [626, 402] width 28 height 17
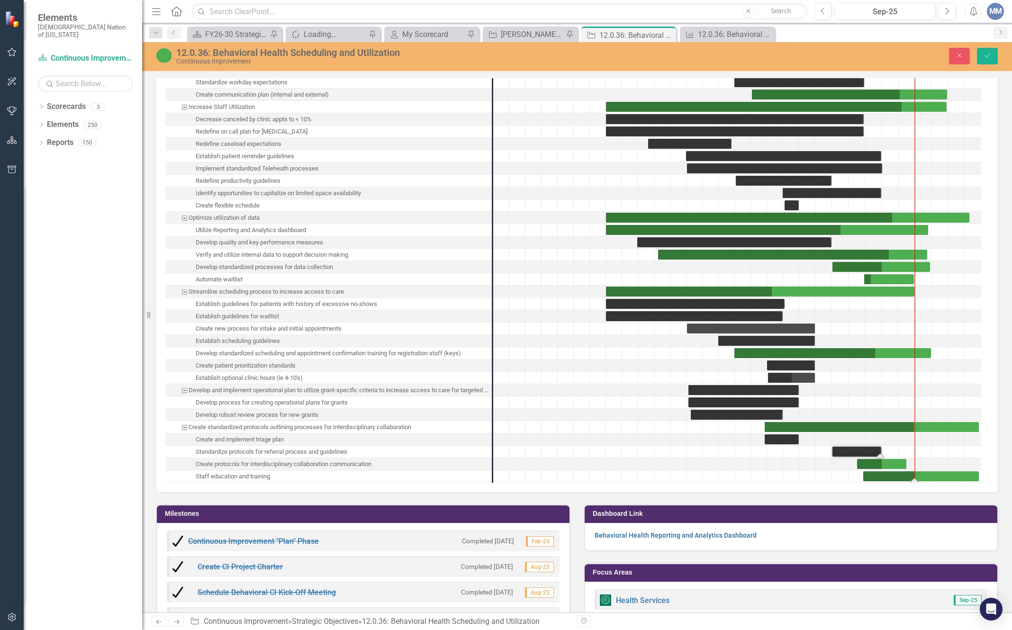
drag, startPoint x: 880, startPoint y: 479, endPoint x: 914, endPoint y: 475, distance: 34.8
drag, startPoint x: 908, startPoint y: 463, endPoint x: 933, endPoint y: 461, distance: 25.2
click at [984, 57] on icon "Save" at bounding box center [987, 55] width 9 height 7
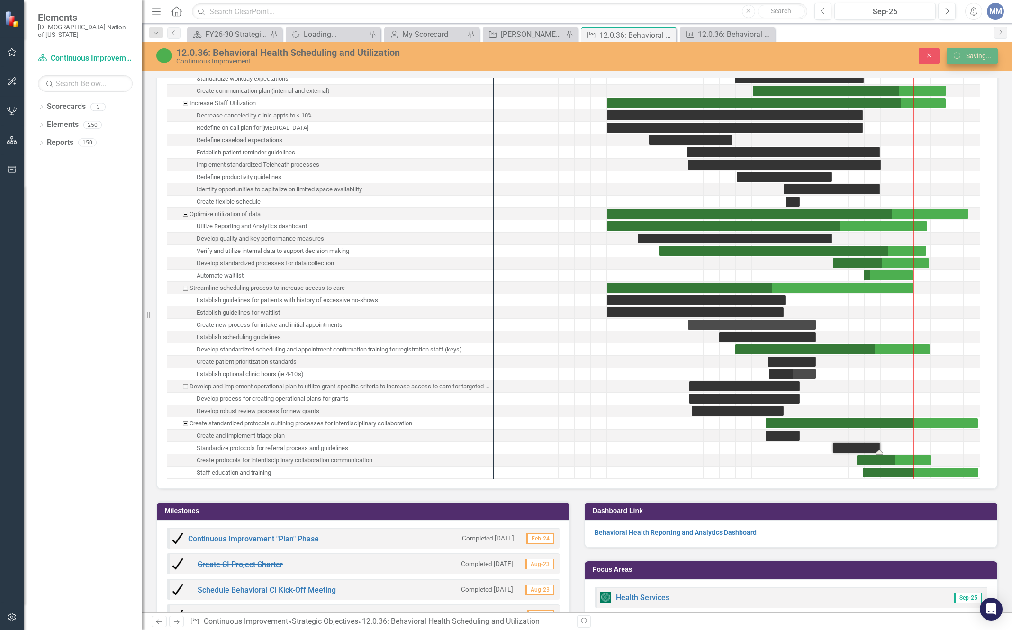
scroll to position [2178, 0]
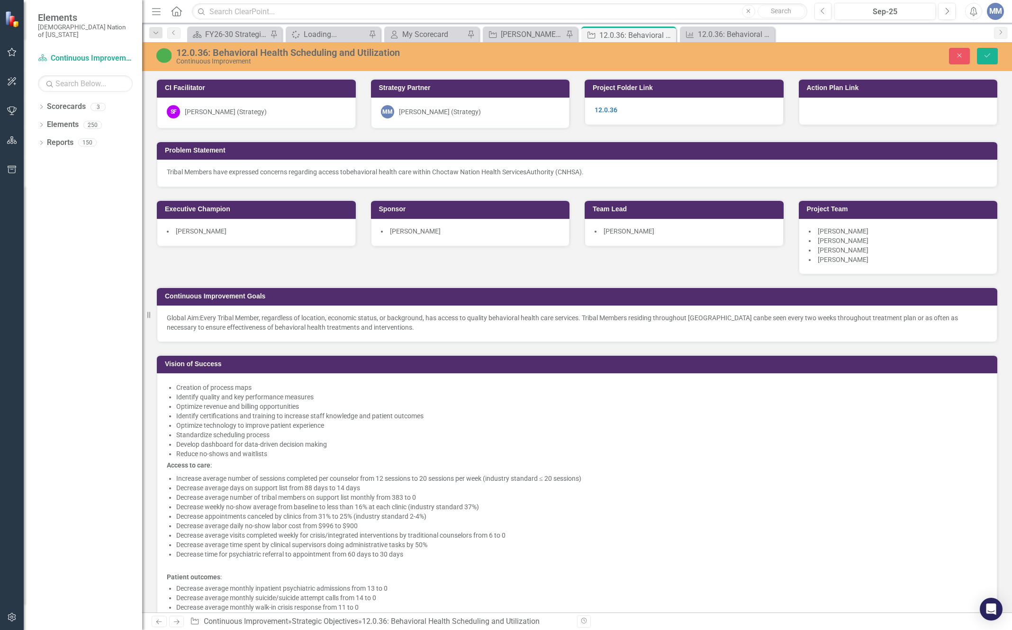
scroll to position [805, 0]
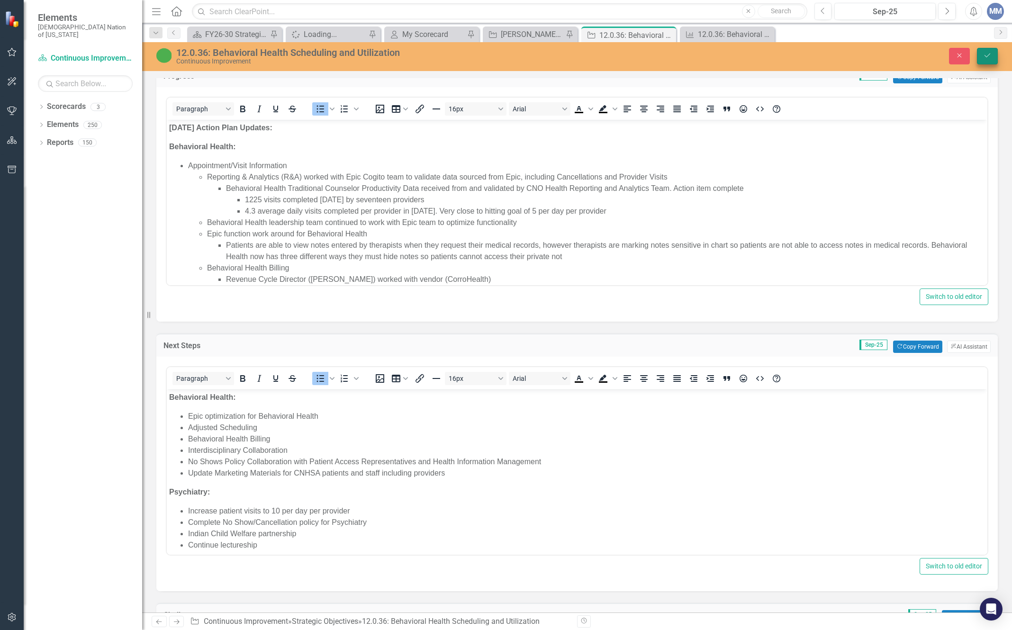
click at [982, 53] on button "Save" at bounding box center [986, 56] width 21 height 17
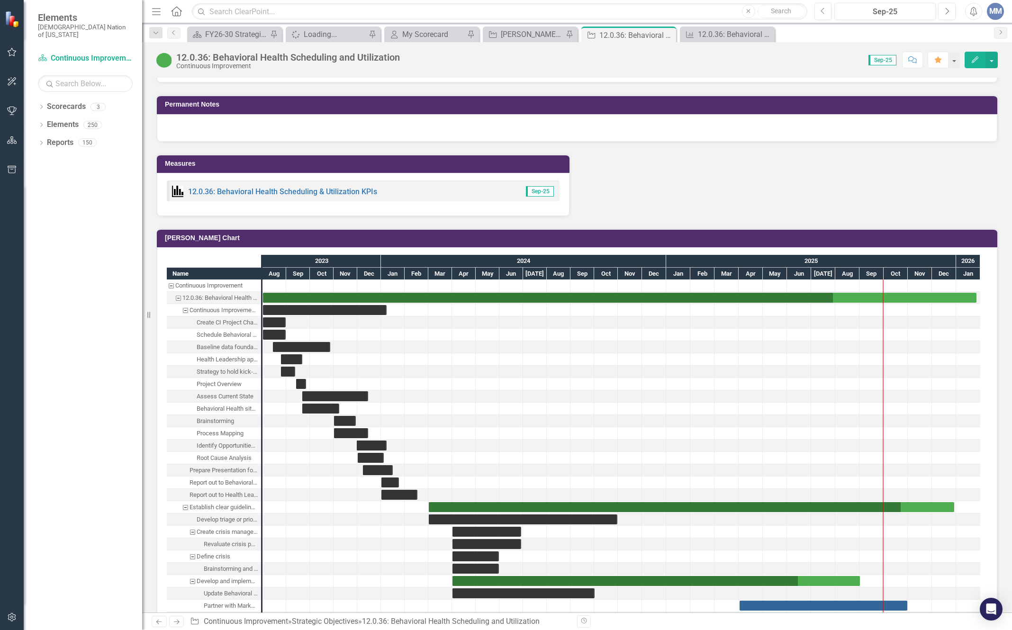
scroll to position [1610, 0]
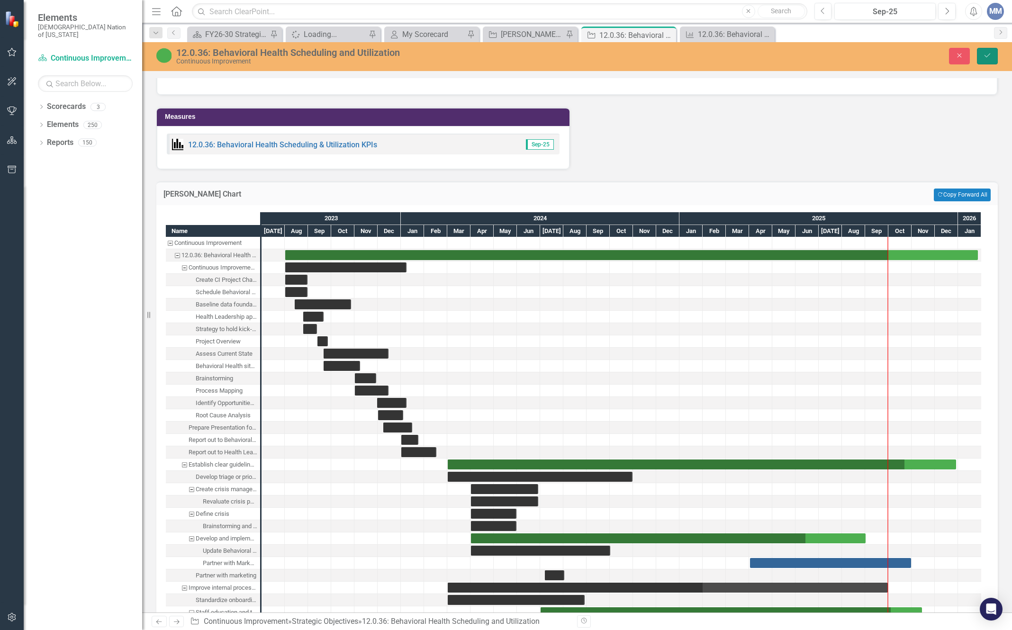
click at [985, 50] on button "Save" at bounding box center [986, 56] width 21 height 17
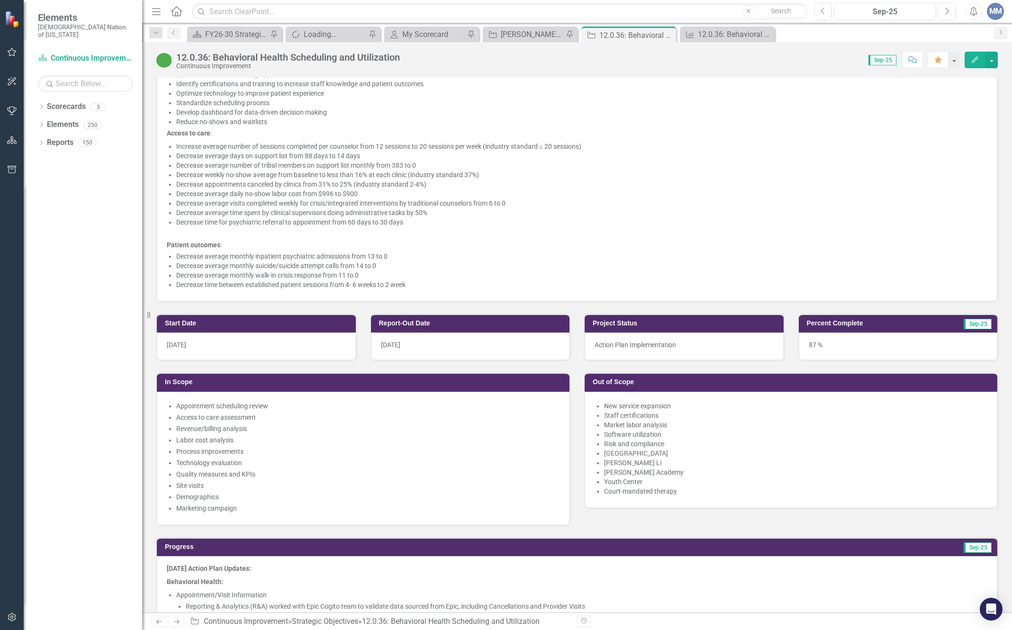
scroll to position [710, 0]
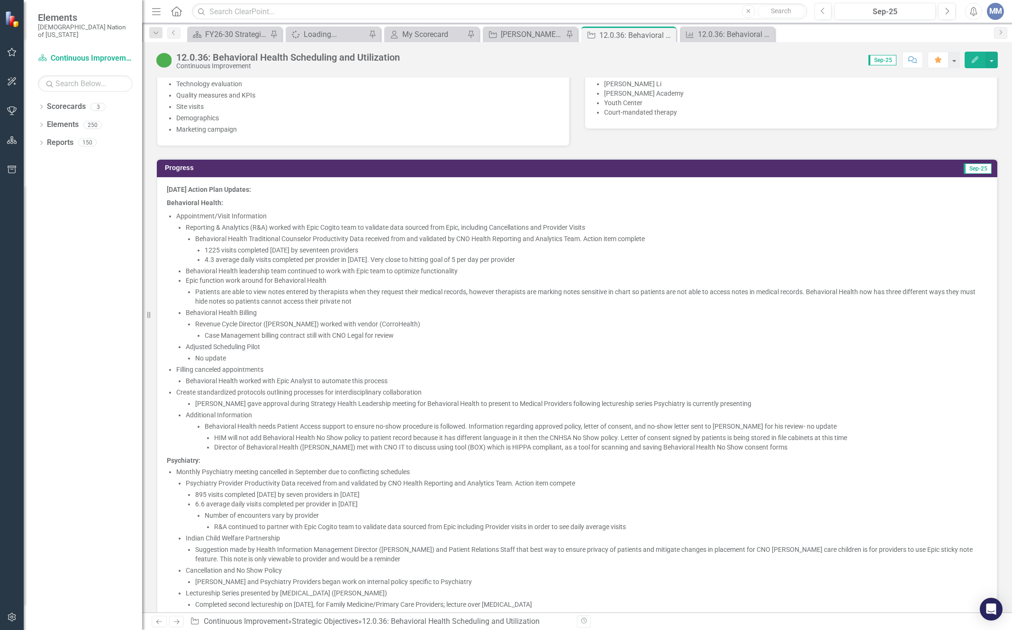
click at [761, 387] on li "Create standardized protocols outlining processes for interdisciplinary collabo…" at bounding box center [581, 419] width 811 height 64
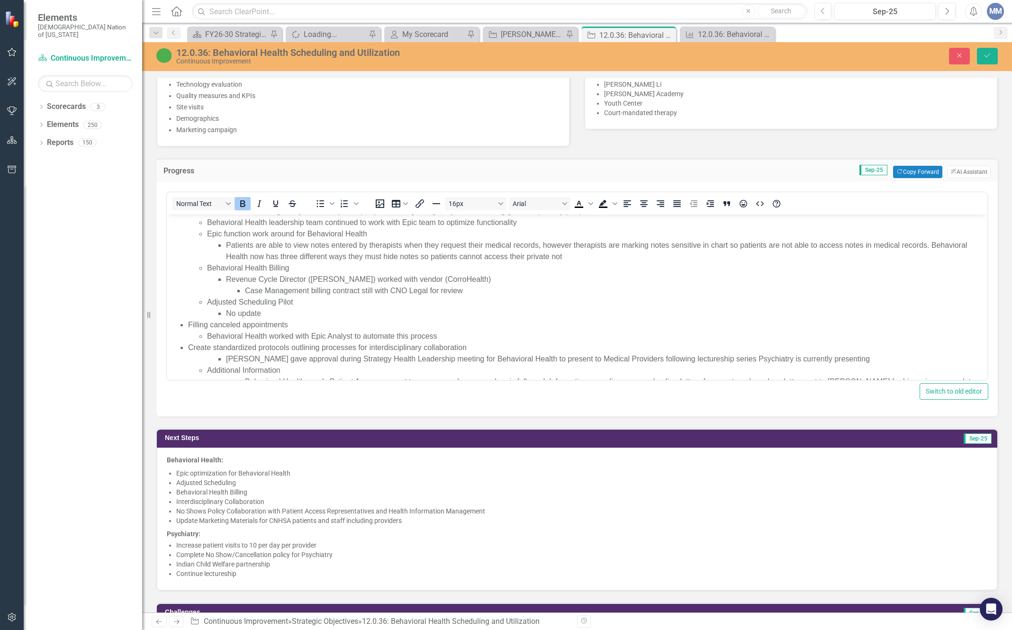
scroll to position [142, 0]
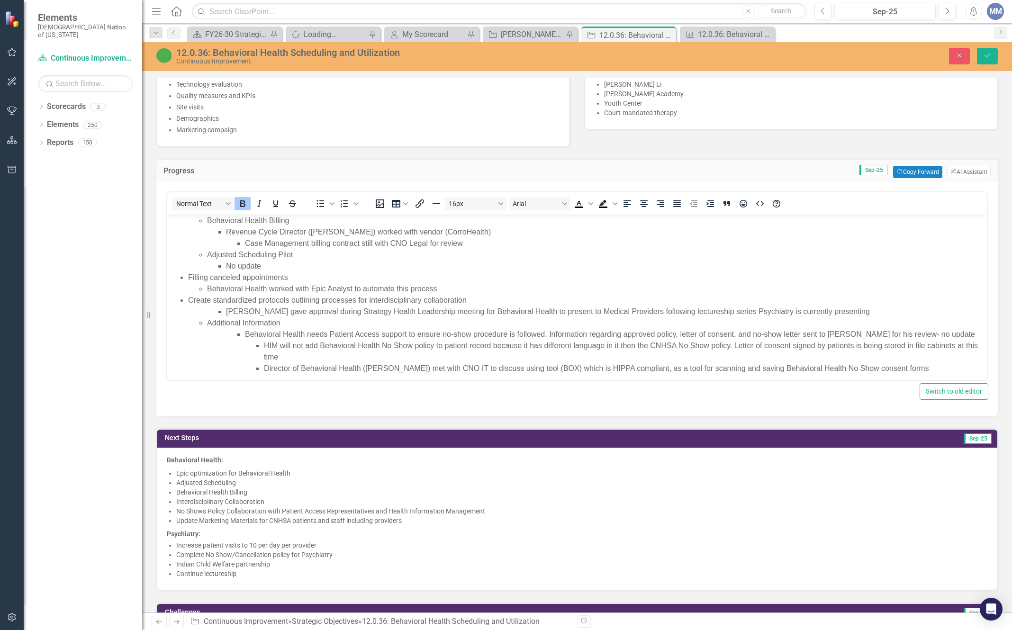
click at [844, 313] on li "[PERSON_NAME] gave approval during Strategy Health Leadership meeting for Behav…" at bounding box center [605, 311] width 759 height 11
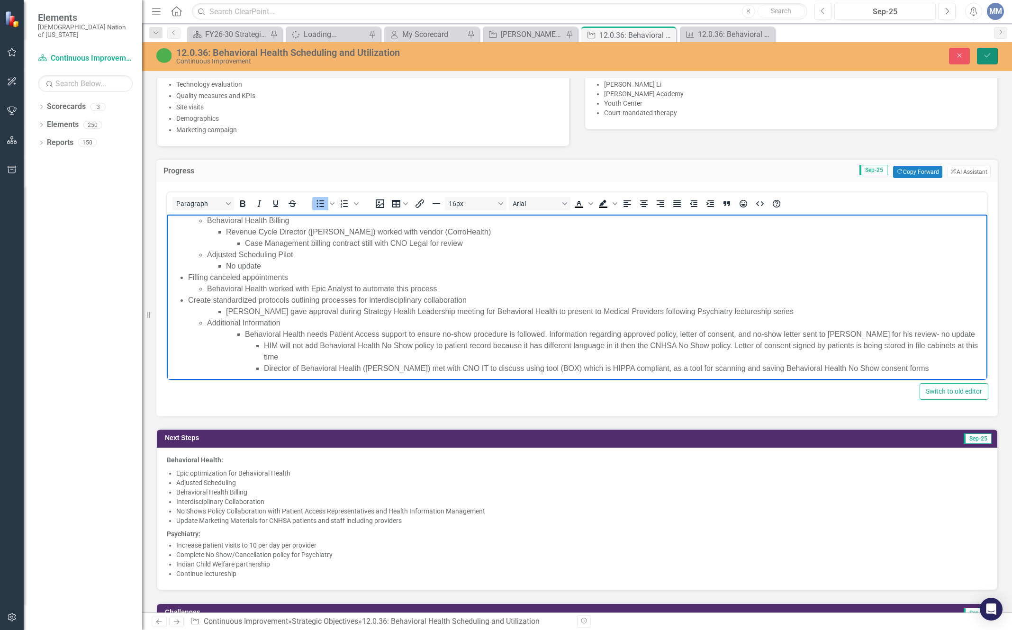
click at [992, 49] on button "Save" at bounding box center [986, 56] width 21 height 17
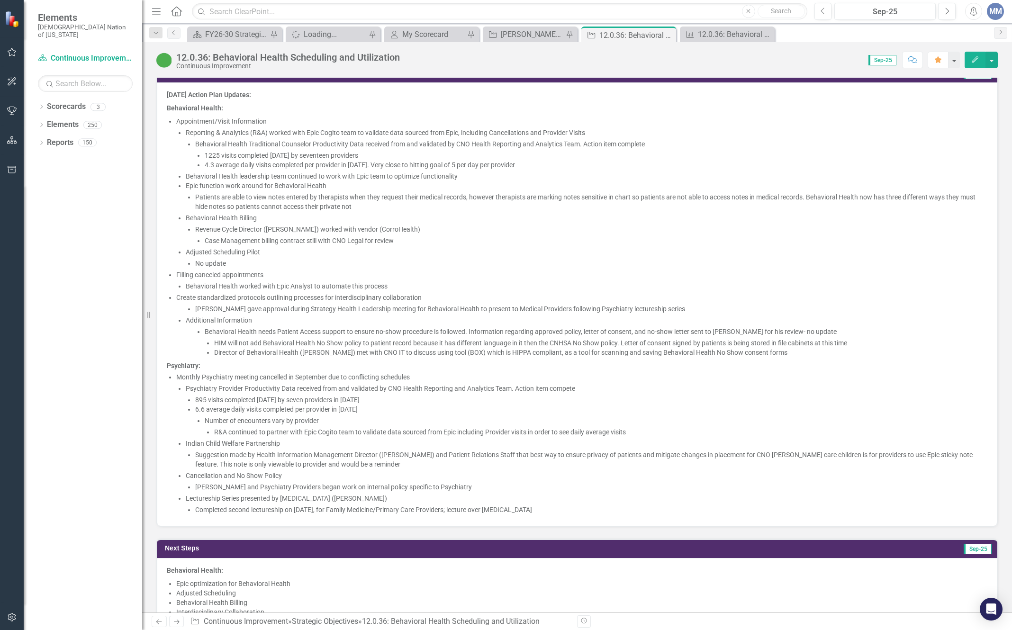
scroll to position [758, 0]
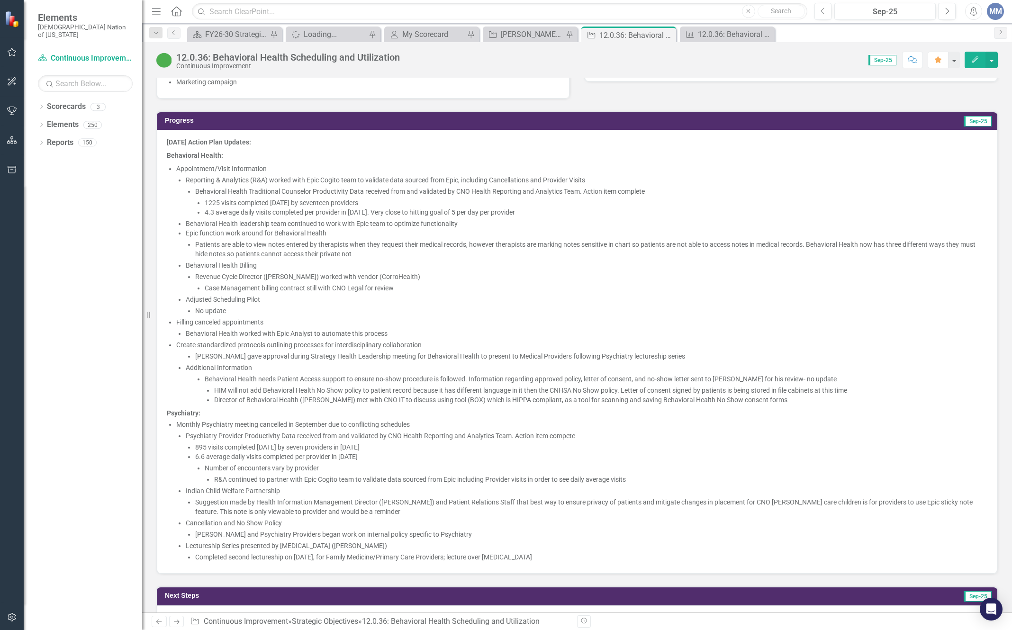
click at [534, 252] on li "Patients are able to view notes entered by therapists when they request their m…" at bounding box center [591, 249] width 792 height 19
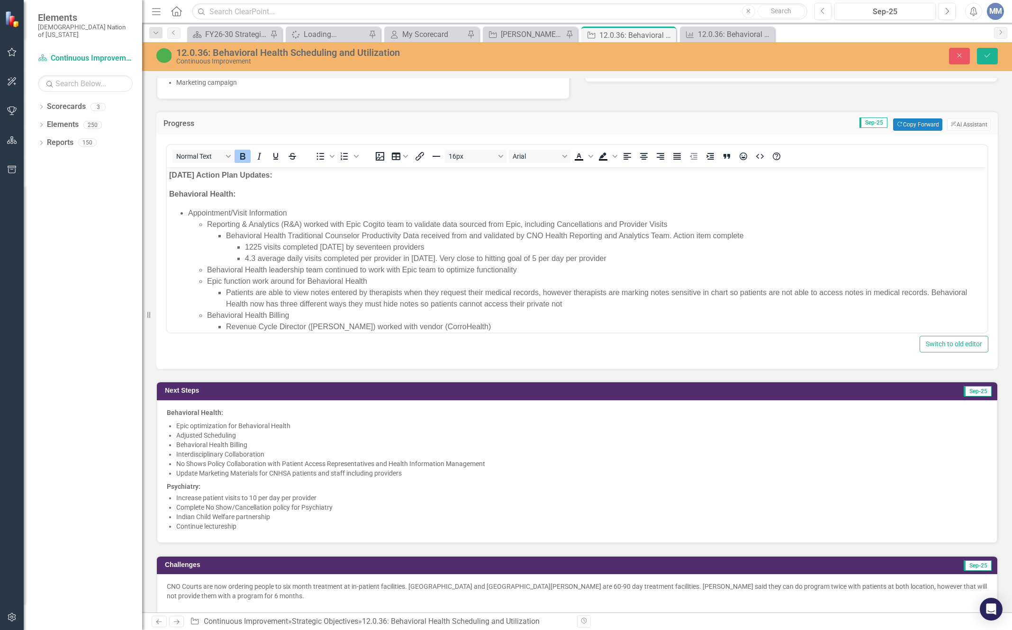
scroll to position [95, 0]
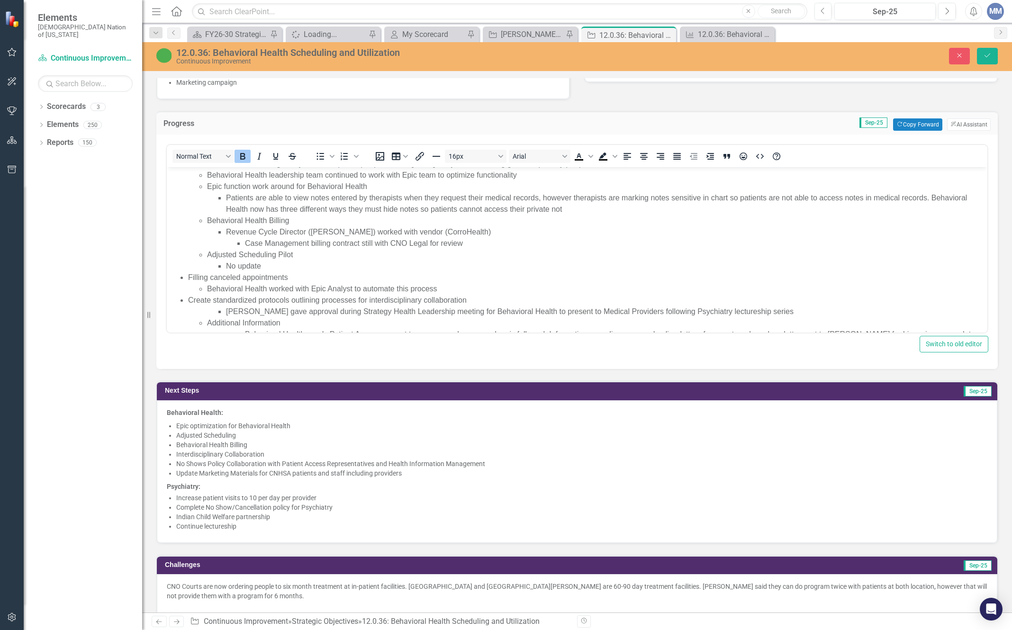
click at [781, 314] on li "[PERSON_NAME] gave approval during Strategy Health Leadership meeting for Behav…" at bounding box center [605, 311] width 759 height 11
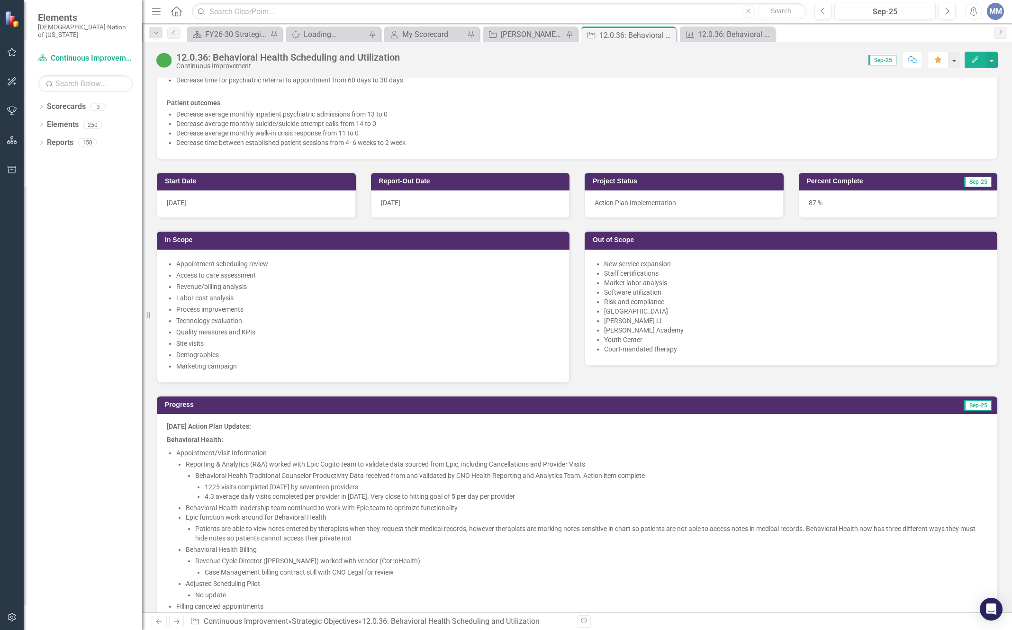
scroll to position [805, 0]
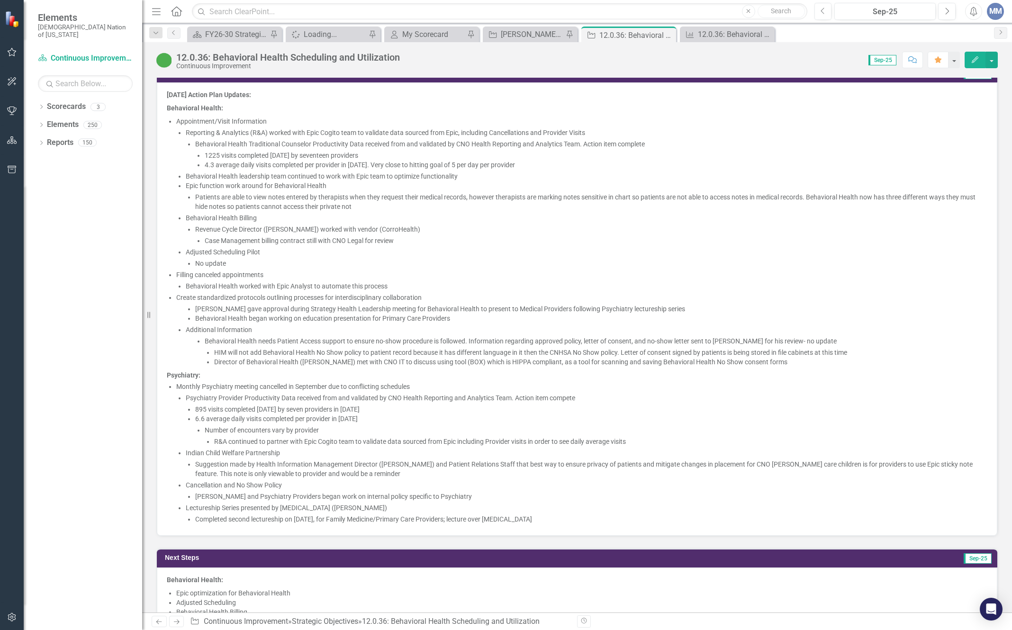
click at [401, 286] on li "Behavioral Health worked with Epic Analyst to automate this process" at bounding box center [586, 285] width 801 height 9
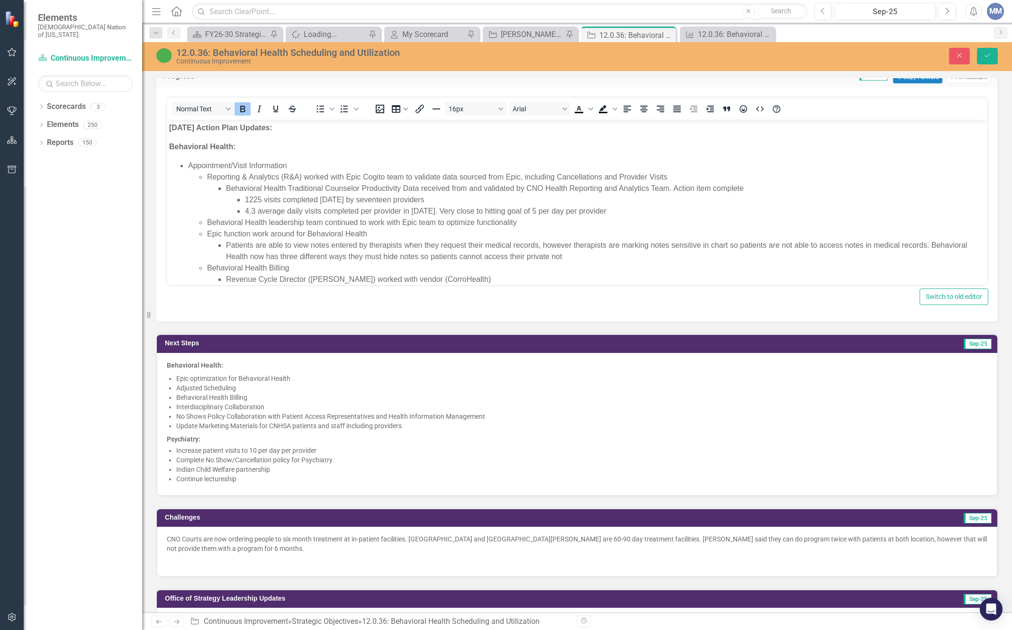
scroll to position [95, 0]
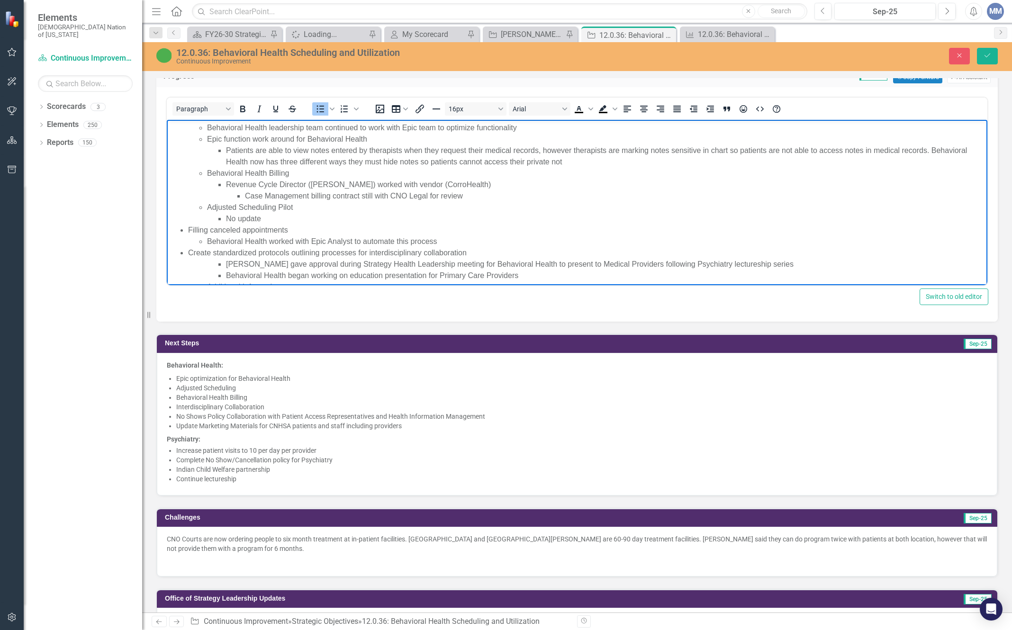
click at [442, 236] on li "Behavioral Health worked with Epic Analyst to automate this process" at bounding box center [596, 241] width 778 height 11
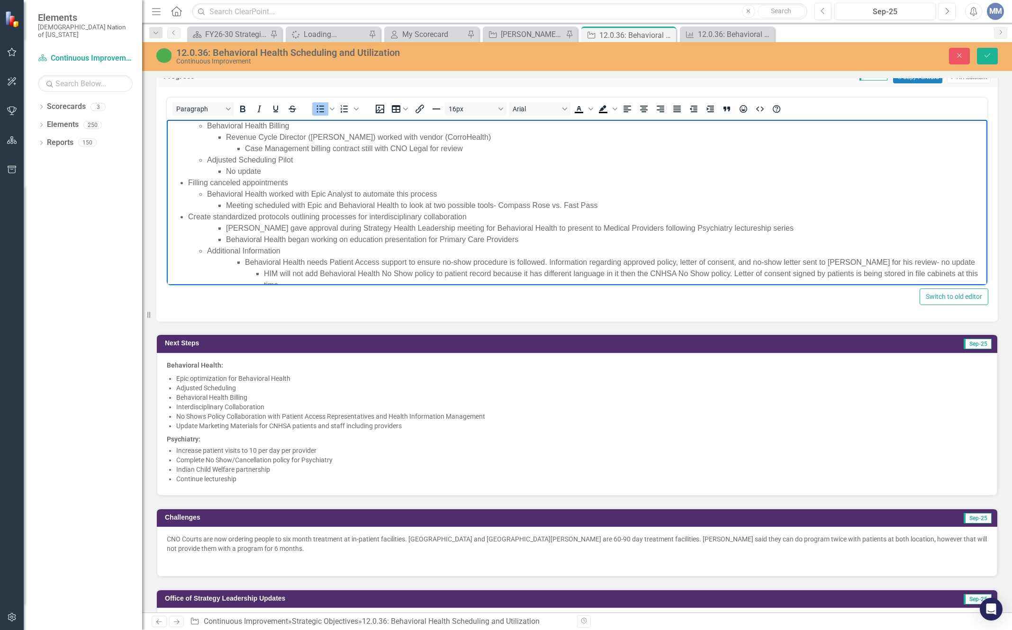
click at [440, 192] on li "Behavioral Health worked with Epic Analyst to automate this process Meeting sch…" at bounding box center [596, 199] width 778 height 23
click at [439, 193] on li "Behavioral Health worked with Epic Analyst to automate this process Meeting sch…" at bounding box center [596, 199] width 778 height 23
click at [436, 194] on li "Behavioral Health worked with Epic Analyst to automate this process Meeting sch…" at bounding box center [596, 199] width 778 height 23
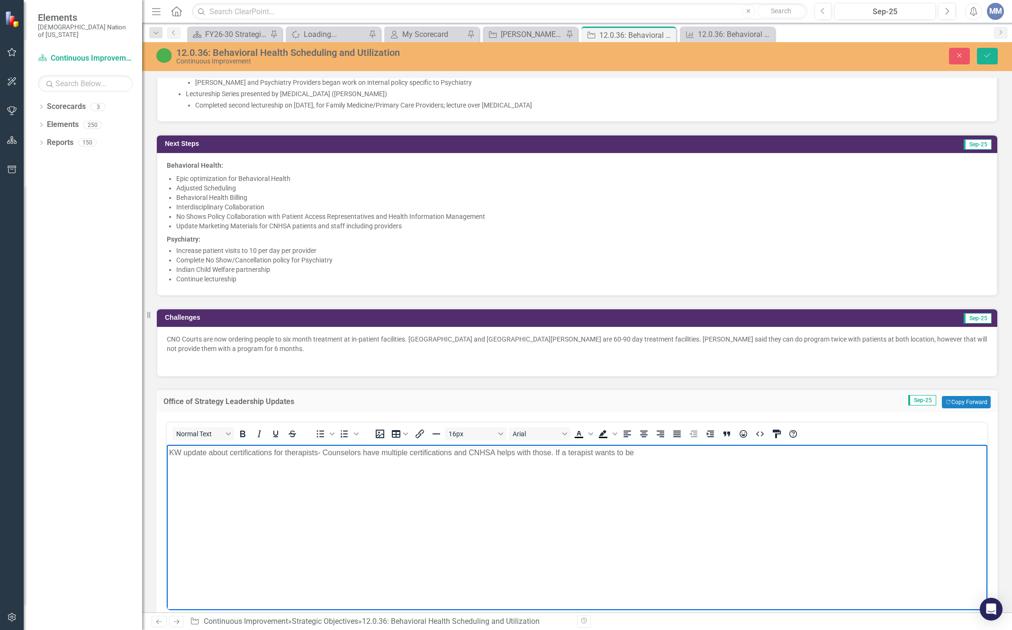
drag, startPoint x: 572, startPoint y: 453, endPoint x: 747, endPoint y: 872, distance: 454.4
click at [572, 453] on p "KW update about certifications for therapists- Counselors have multiple certifi…" at bounding box center [576, 452] width 815 height 11
drag, startPoint x: 646, startPoint y: 454, endPoint x: 560, endPoint y: 454, distance: 85.7
click at [560, 454] on p "KW update about certifications for therapists- Counselors have multiple certifi…" at bounding box center [576, 452] width 815 height 11
click at [230, 454] on p "KW update about certifications for therapists- Counselors have multiple certifi…" at bounding box center [576, 458] width 815 height 23
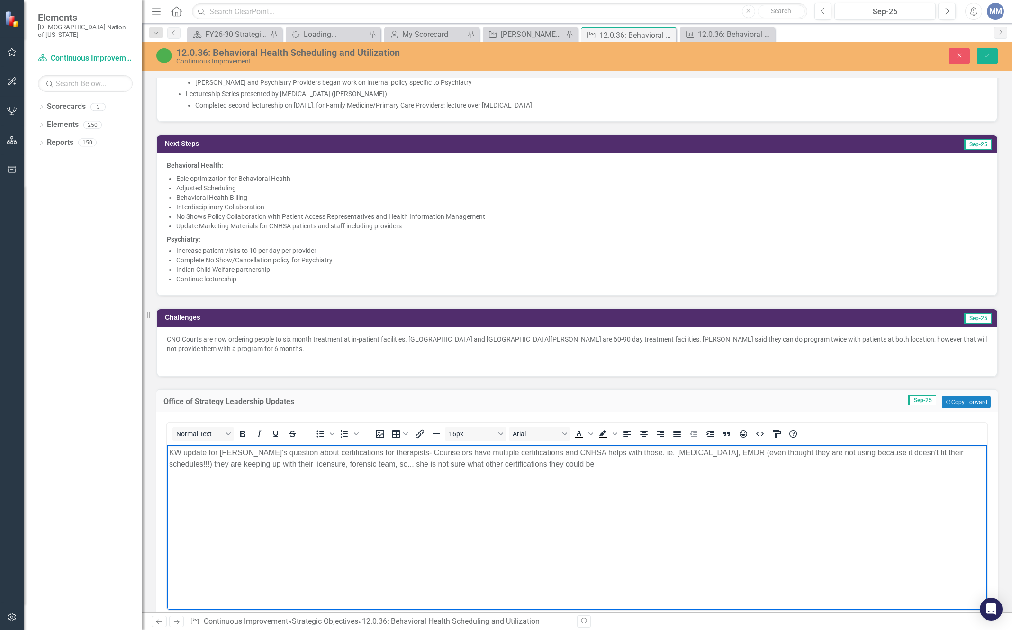
click at [537, 466] on p "KW update for Teresa's question about certifications for therapists- Counselors…" at bounding box center [576, 458] width 815 height 23
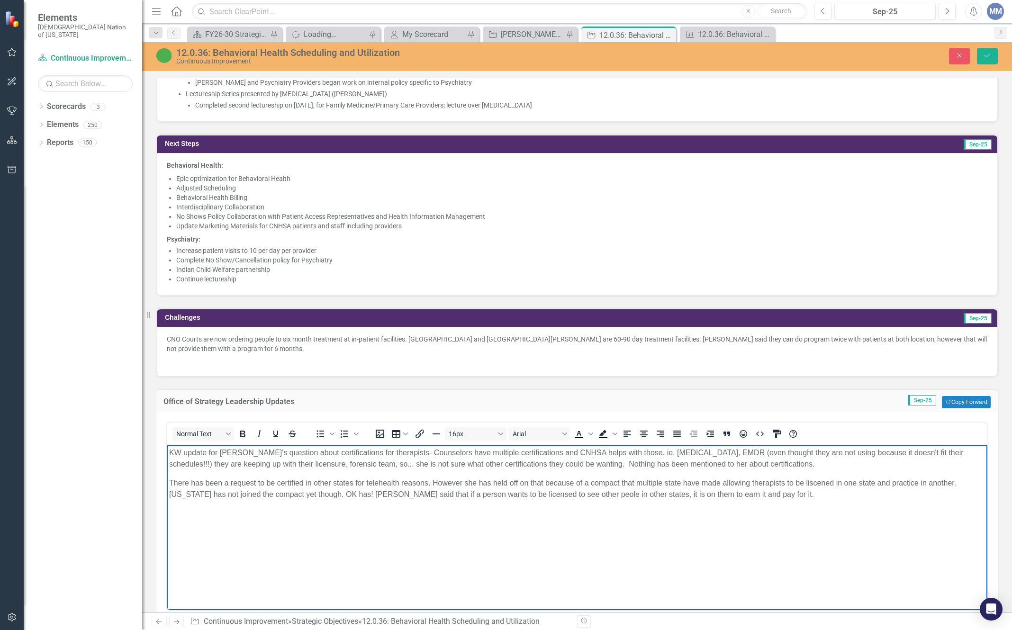
click at [573, 492] on p "There has been a request to be certified in other states for telehealth reasons…" at bounding box center [576, 488] width 815 height 23
click at [819, 480] on p "There has been a request to be certified in other states for telehealth reasons…" at bounding box center [576, 488] width 815 height 23
click at [778, 487] on p "There has been a request to be certified in other states for telehealth reasons…" at bounding box center [576, 488] width 815 height 23
click at [779, 499] on p "There has been a request to be certified in other states for telehealth reasons…" at bounding box center [576, 488] width 815 height 23
click at [618, 509] on p "Shauna was surprised by this request and asked me why Teresa didn't ask her the…" at bounding box center [576, 513] width 815 height 11
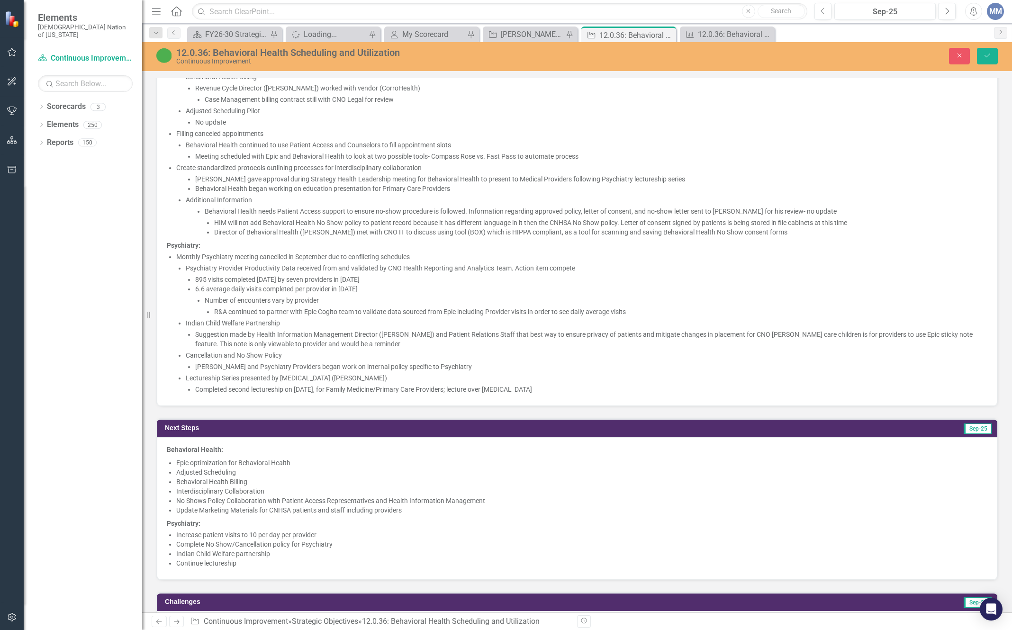
scroll to position [900, 0]
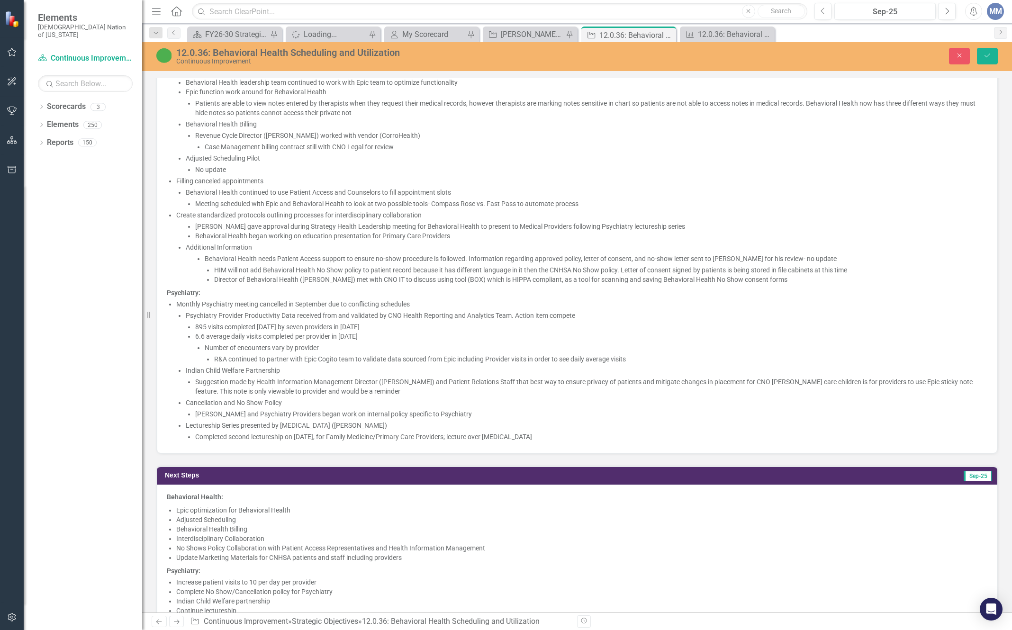
click at [603, 202] on li "Meeting scheduled with Epic and Behavioral Health to look at two possible tools…" at bounding box center [591, 203] width 792 height 9
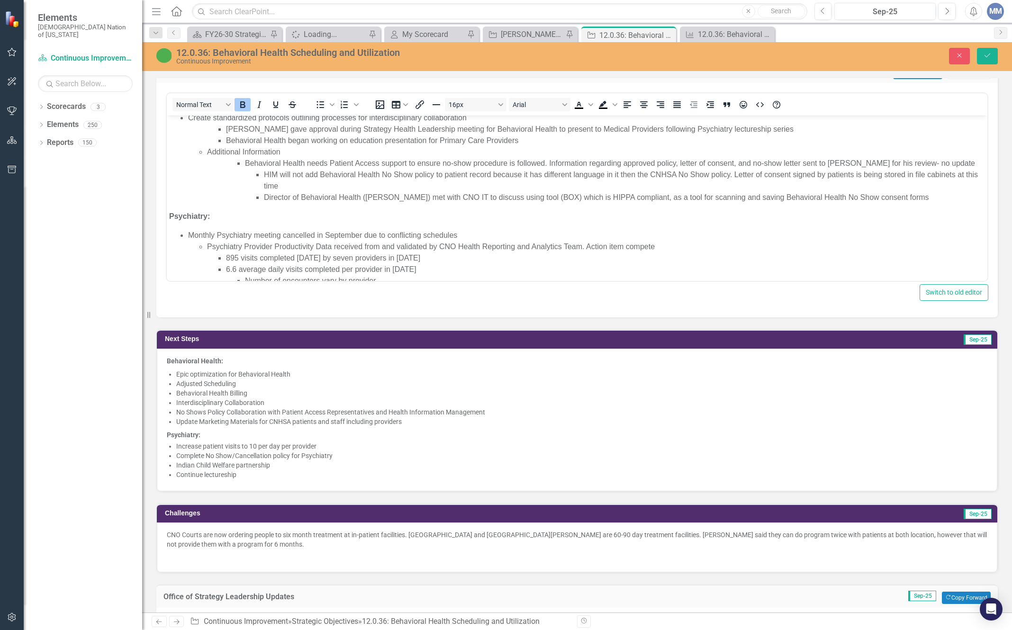
scroll to position [189, 0]
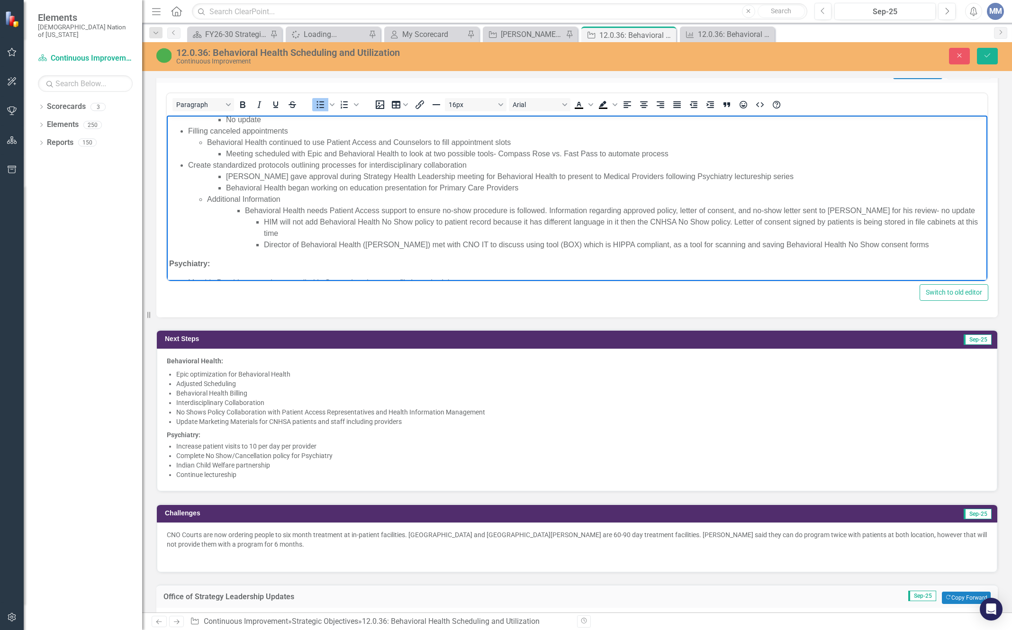
click at [221, 184] on ul "Dr. Hill gave approval during Strategy Health Leadership meeting for Behavioral…" at bounding box center [596, 182] width 778 height 23
click at [544, 186] on li "Behavioral Health began working on education presentation for Primary Care Prov…" at bounding box center [615, 187] width 740 height 11
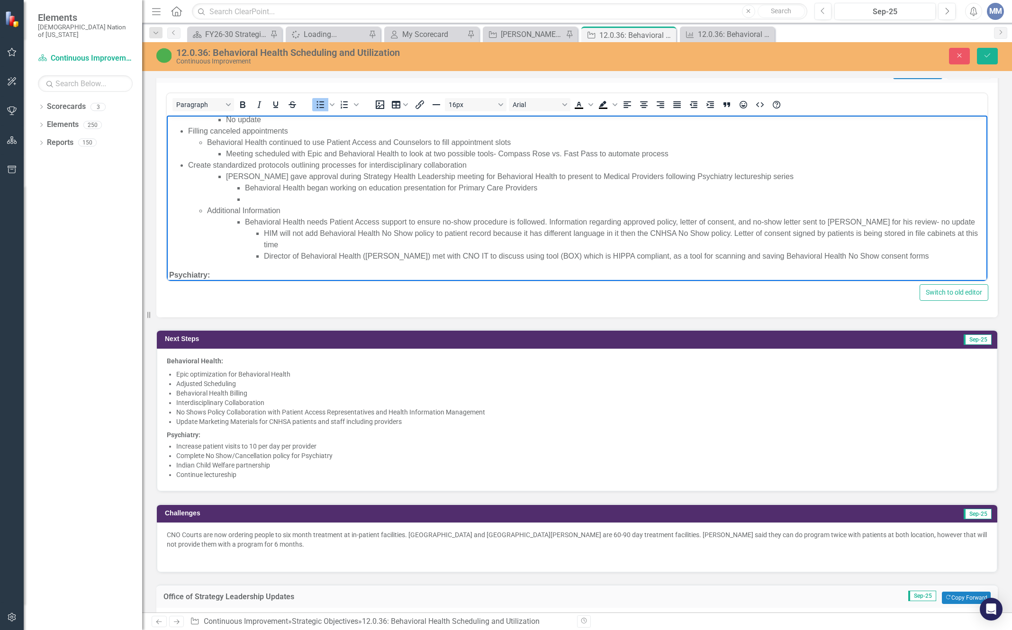
scroll to position [201, 0]
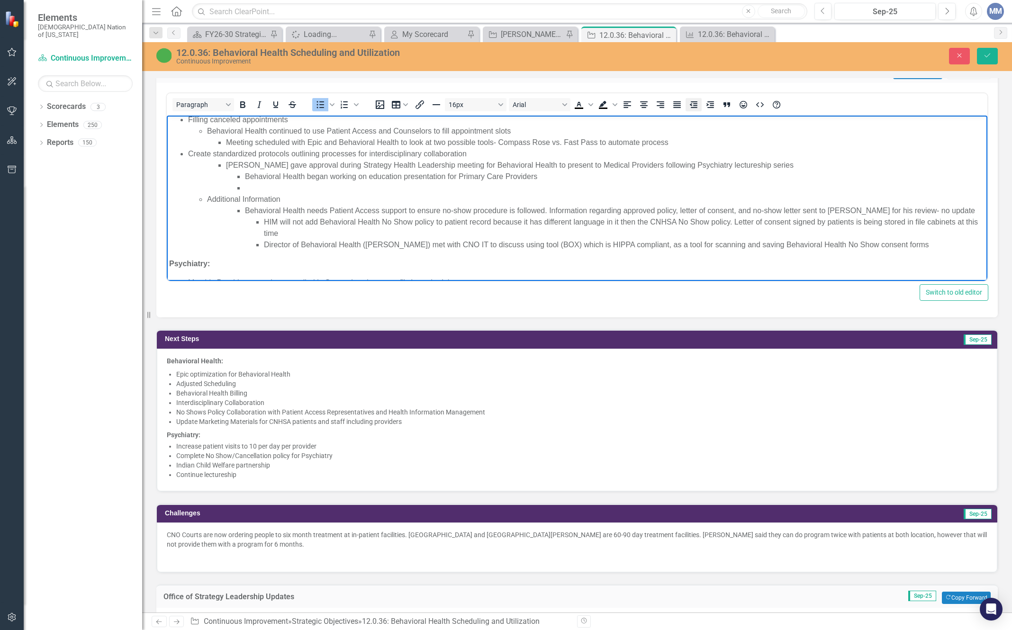
click at [694, 107] on icon "Decrease indent" at bounding box center [693, 104] width 11 height 11
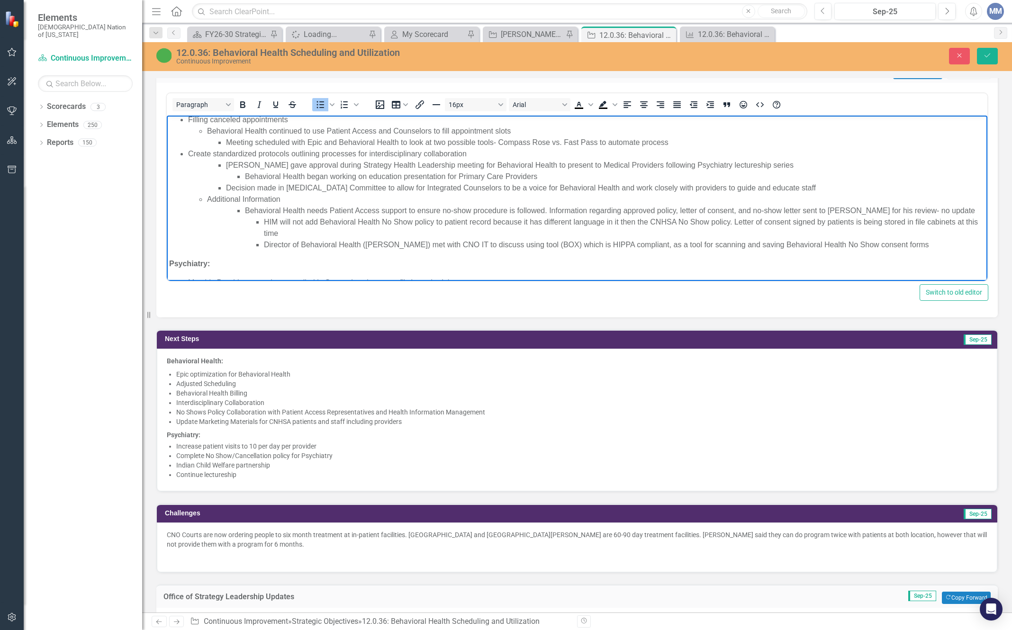
click at [383, 187] on li "Decision made in Opioid Committee to allow for Integrated Counselors to be a vo…" at bounding box center [605, 187] width 759 height 11
click at [829, 184] on li "Decision made in Opioid Committee to allow Integrated Counselors to be a voice …" at bounding box center [605, 187] width 759 height 11
click at [887, 171] on li "Behavioral Health began working on education presentation for Primary Care Prov…" at bounding box center [615, 176] width 740 height 11
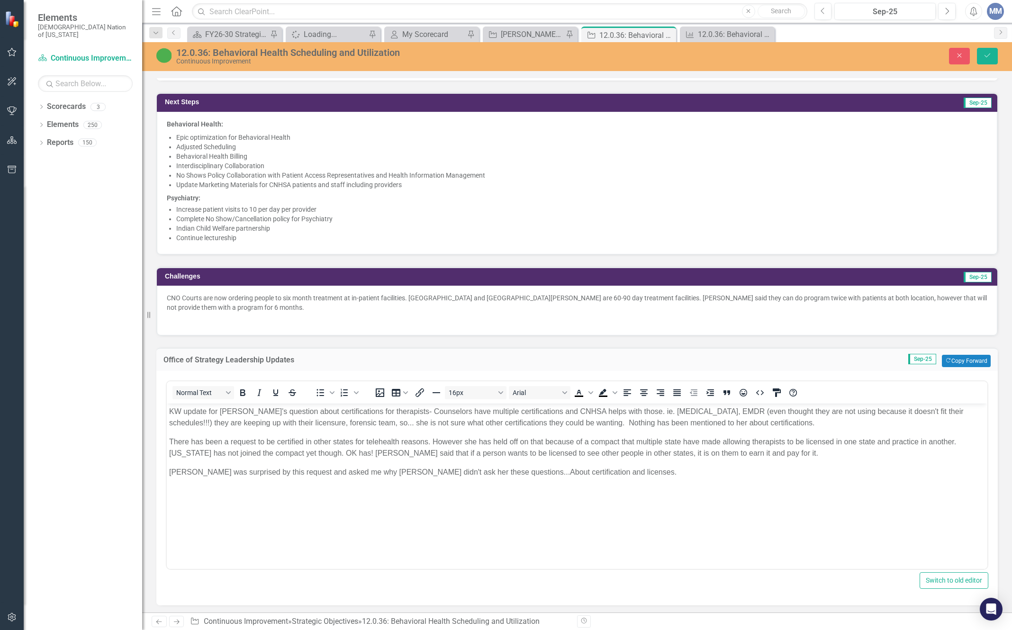
scroll to position [1283, 0]
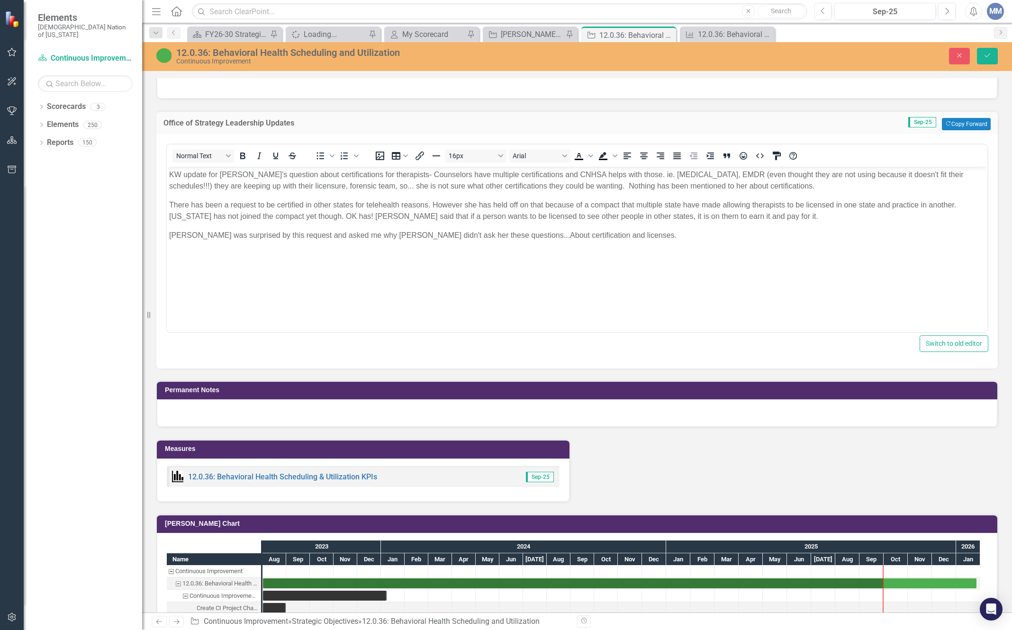
click at [423, 280] on body "KW update for Teresa's question about certifications for therapists- Counselors…" at bounding box center [577, 238] width 820 height 142
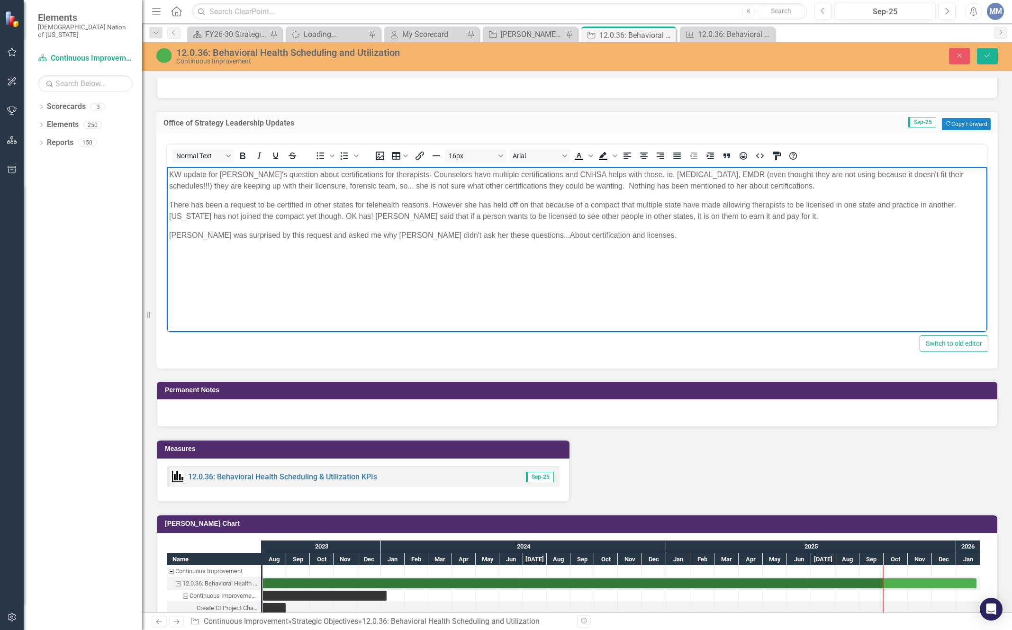
click at [269, 282] on body "KW update for Teresa's question about certifications for therapists- Counselors…" at bounding box center [577, 238] width 820 height 142
click at [657, 244] on body "KW update for Teresa's question about certifications for therapists- Counselors…" at bounding box center [577, 238] width 820 height 142
click at [984, 59] on icon "Save" at bounding box center [987, 55] width 9 height 7
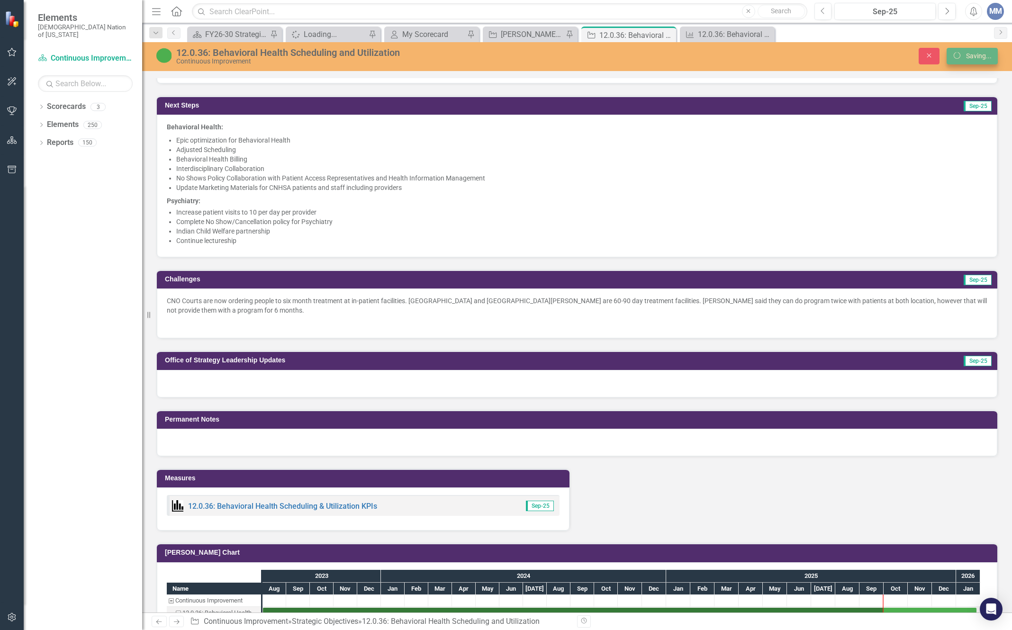
scroll to position [1522, 0]
